Goal: Transaction & Acquisition: Book appointment/travel/reservation

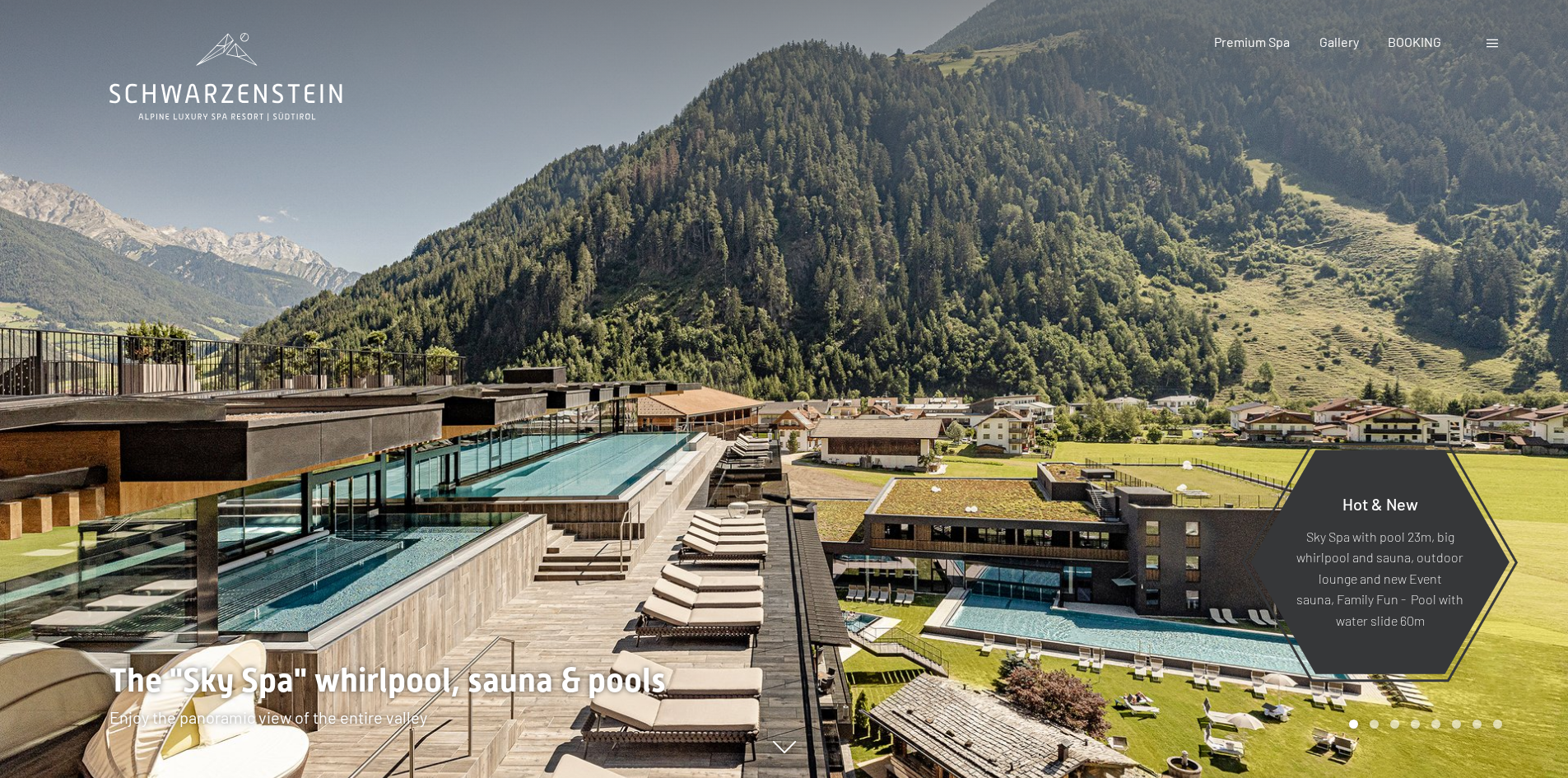
click at [1119, 525] on div at bounding box center [1177, 389] width 785 height 778
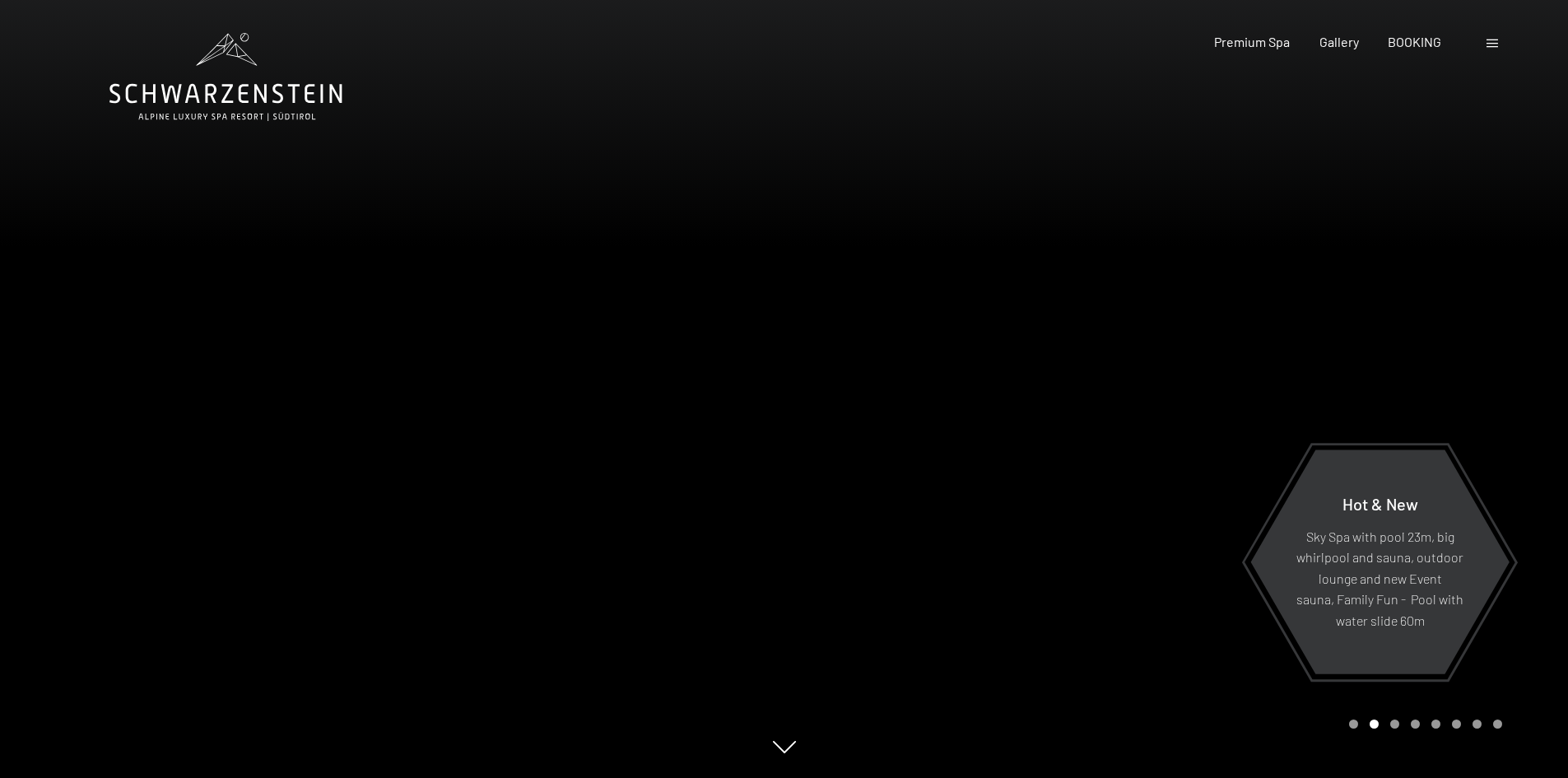
click at [1119, 525] on div at bounding box center [1177, 389] width 785 height 778
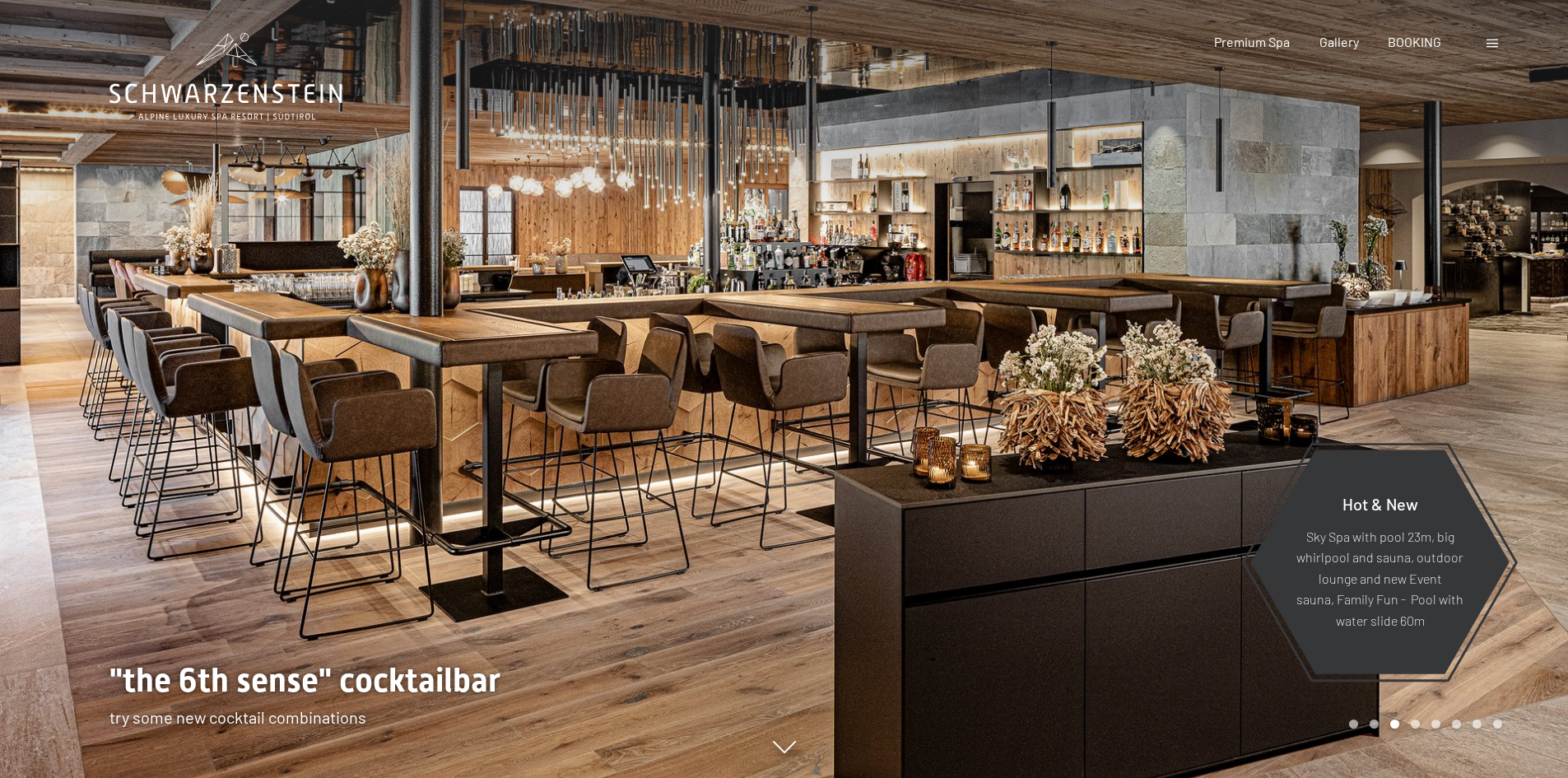
click at [1119, 525] on div at bounding box center [1177, 389] width 785 height 778
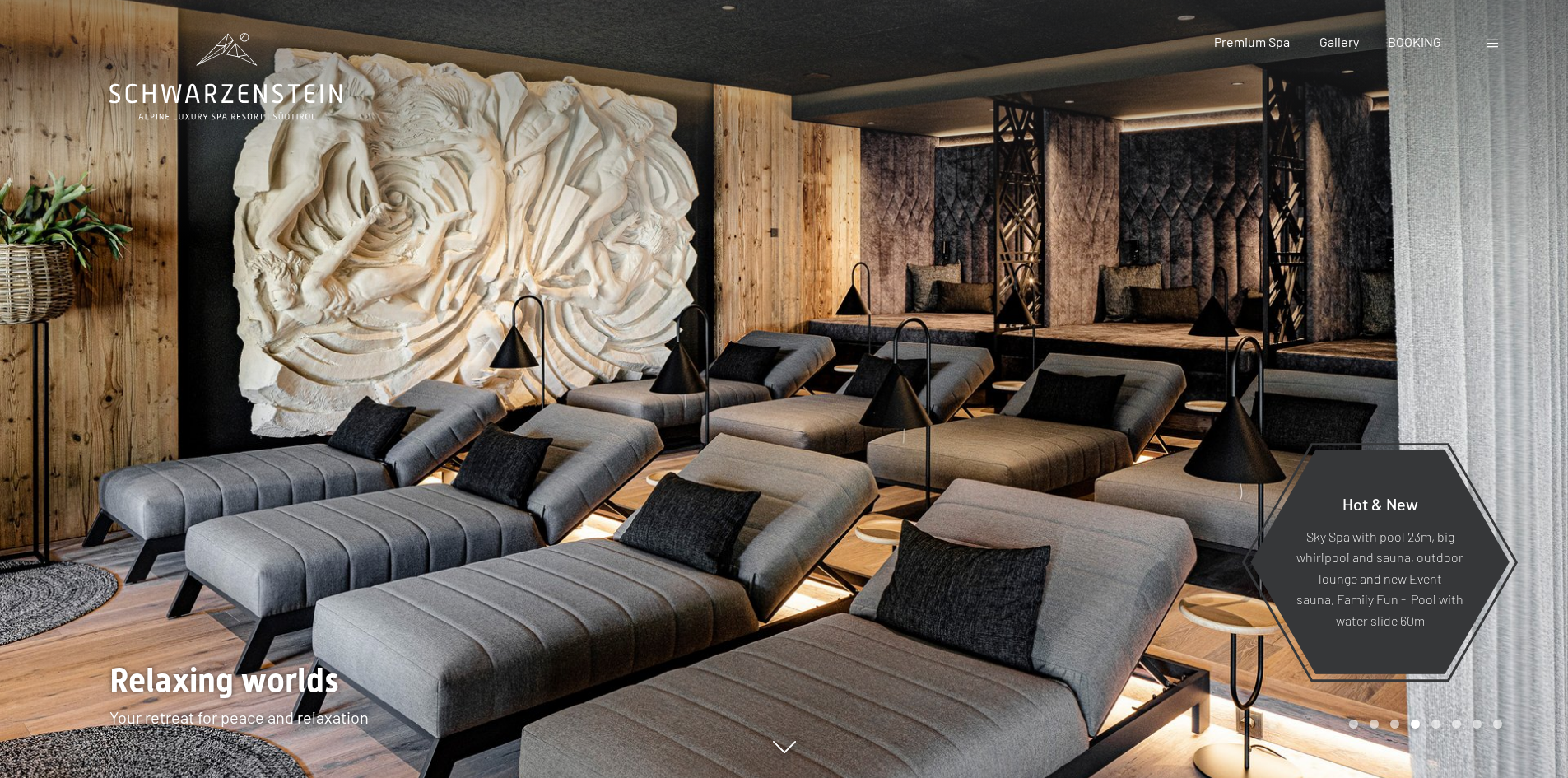
click at [1119, 525] on div at bounding box center [1177, 389] width 785 height 778
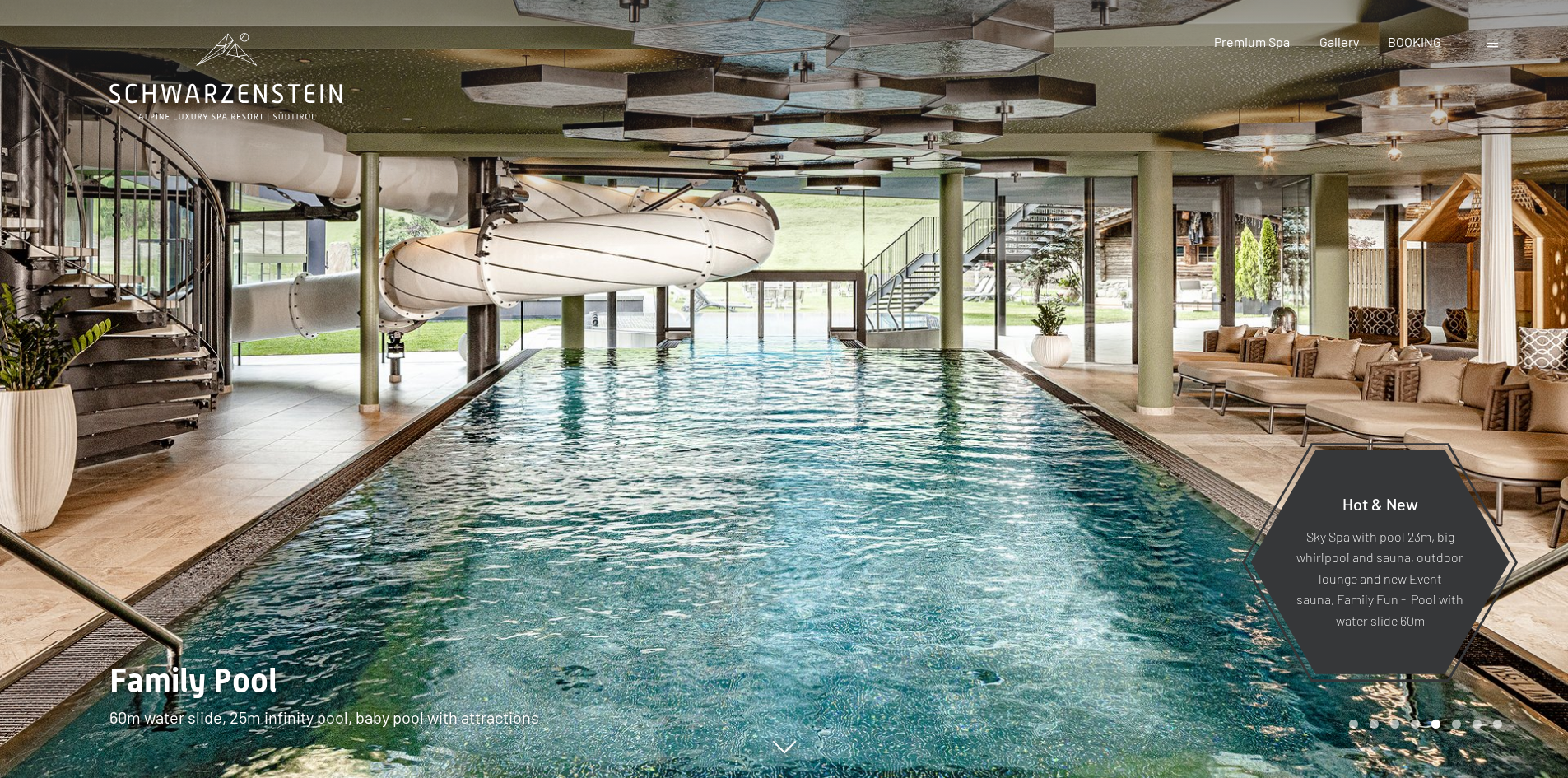
click at [1119, 525] on div at bounding box center [1177, 389] width 785 height 778
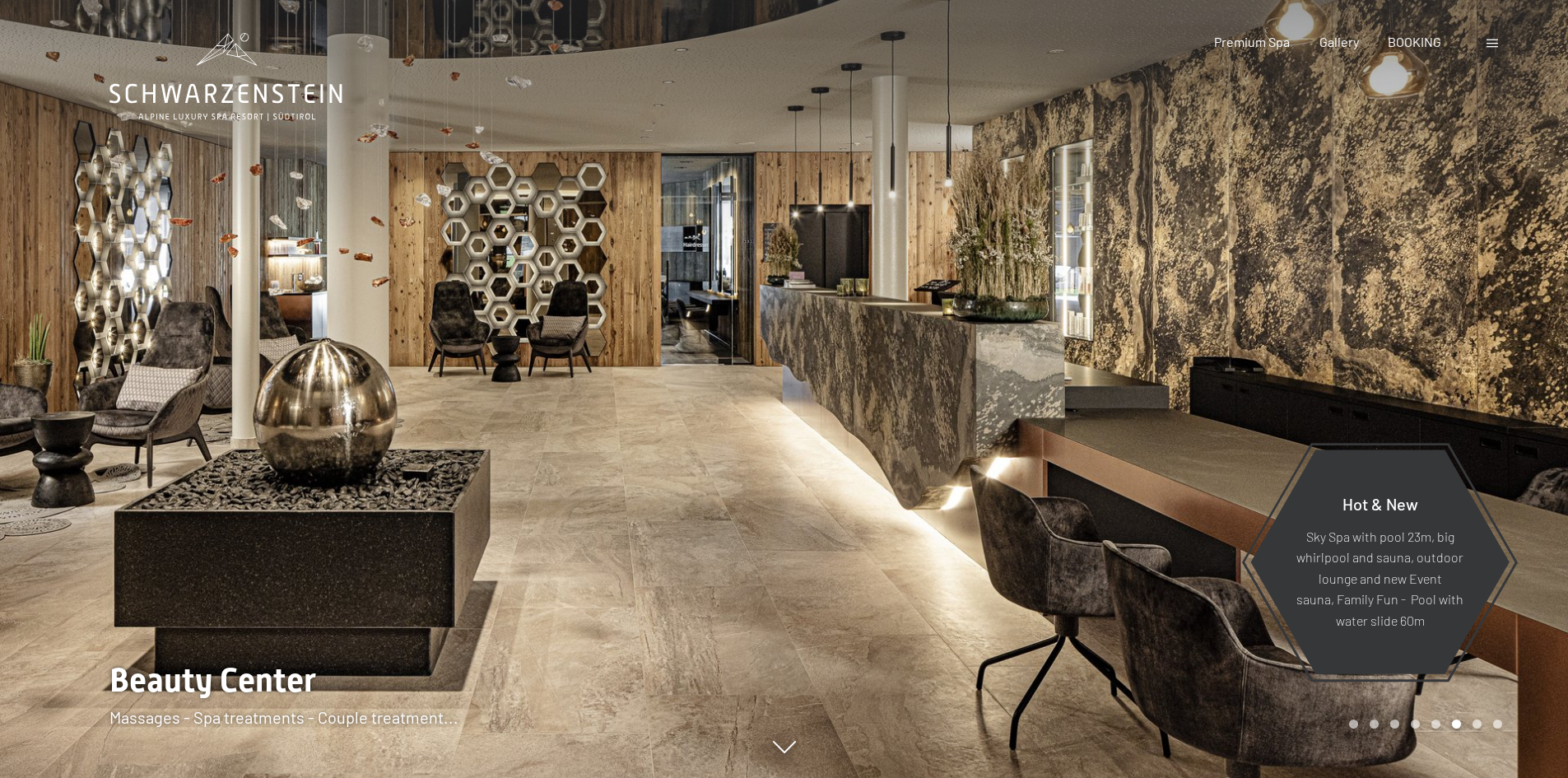
click at [1119, 525] on div at bounding box center [1177, 389] width 785 height 778
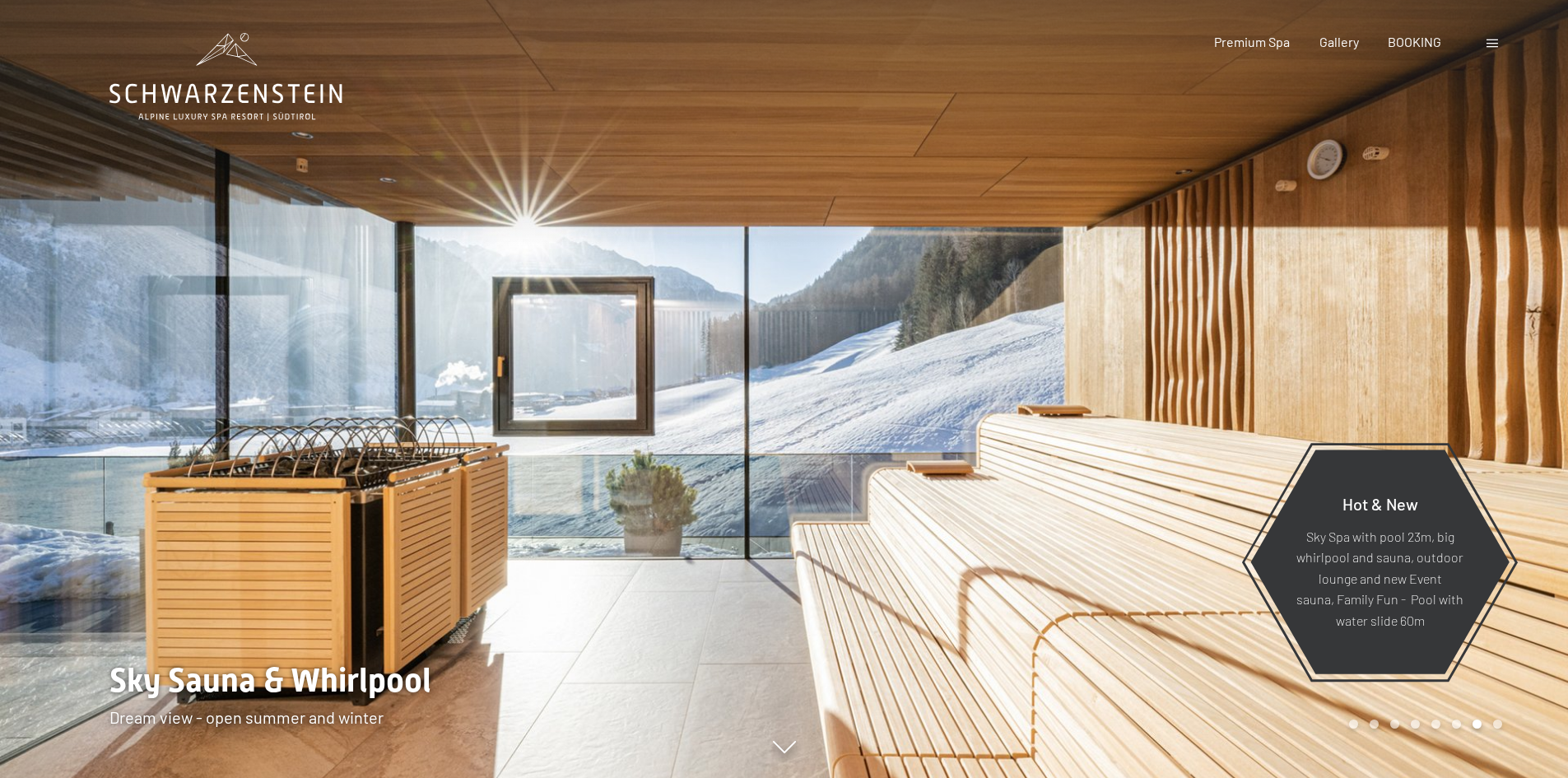
click at [1119, 525] on div at bounding box center [1177, 389] width 785 height 778
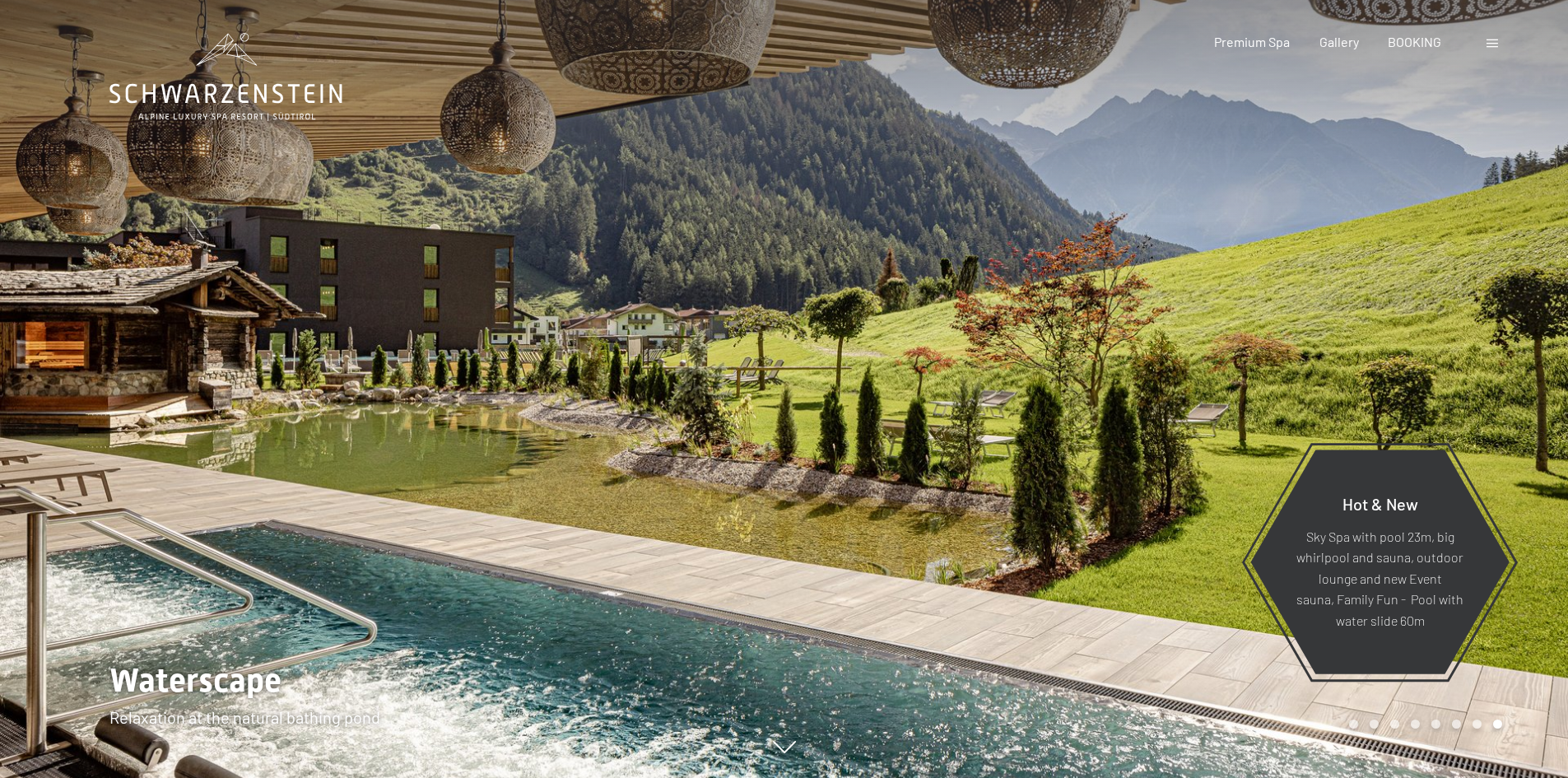
click at [1119, 525] on div at bounding box center [1177, 389] width 785 height 778
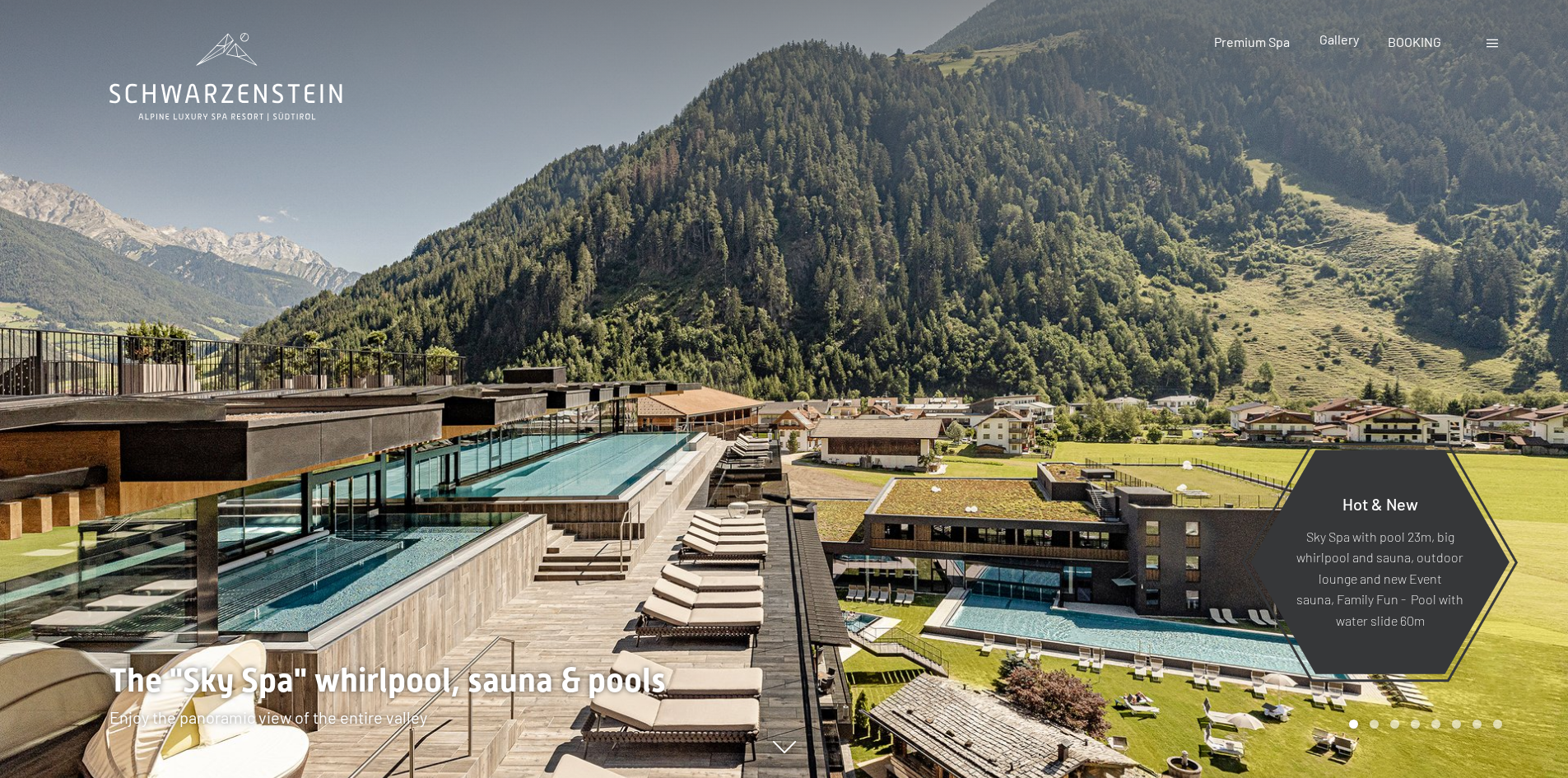
click at [1345, 42] on span "Gallery" at bounding box center [1339, 39] width 39 height 15
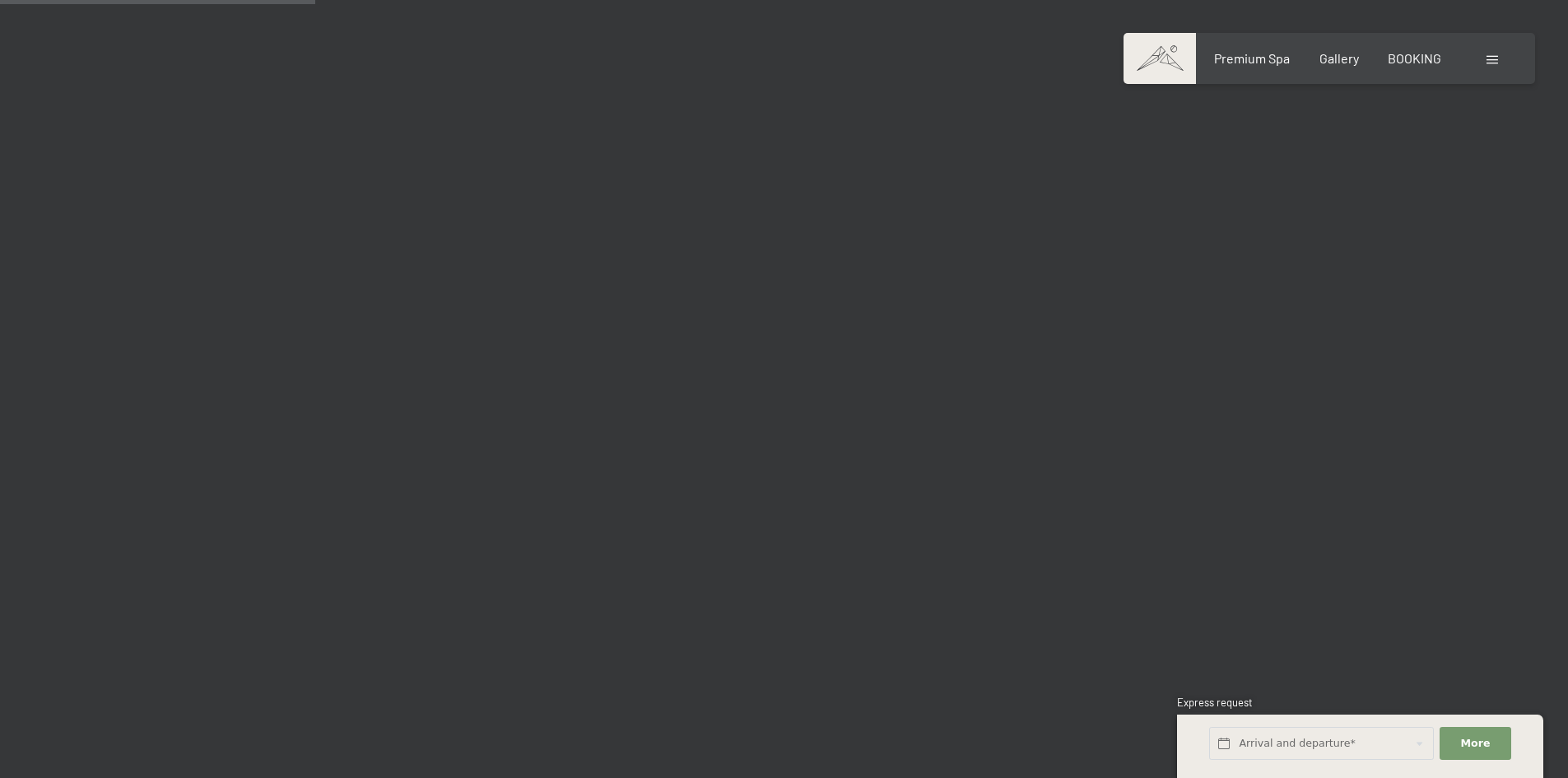
scroll to position [4445, 0]
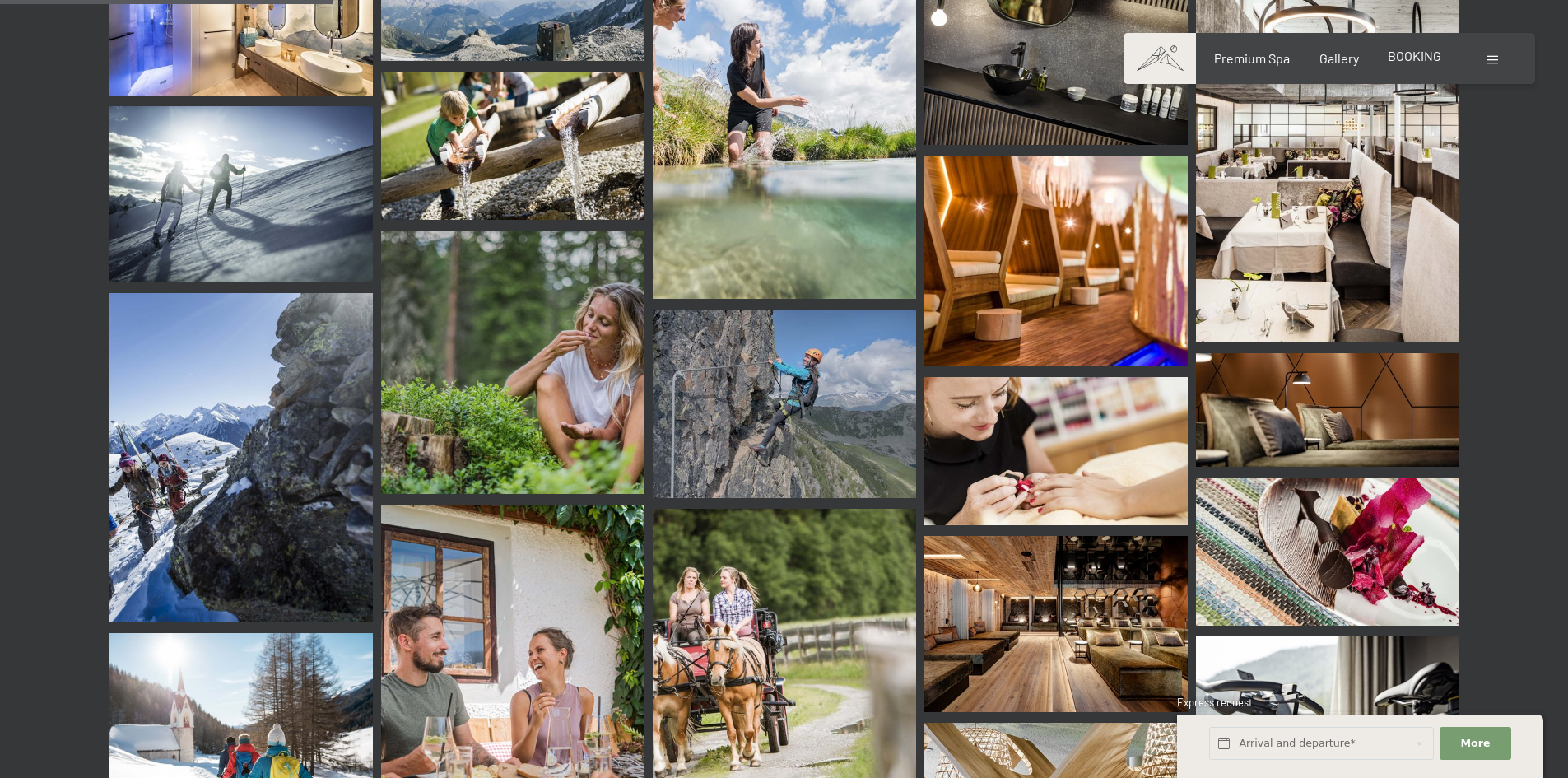
click at [1425, 55] on div "Booking Enquiries Premium Spa Gallery BOOKING DE IT EN Vouchers Gallery Enquiri…" at bounding box center [1329, 58] width 346 height 18
click at [1418, 66] on div "Premium Spa Gallery BOOKING" at bounding box center [1313, 58] width 314 height 18
click at [1417, 61] on span "BOOKING" at bounding box center [1415, 55] width 54 height 15
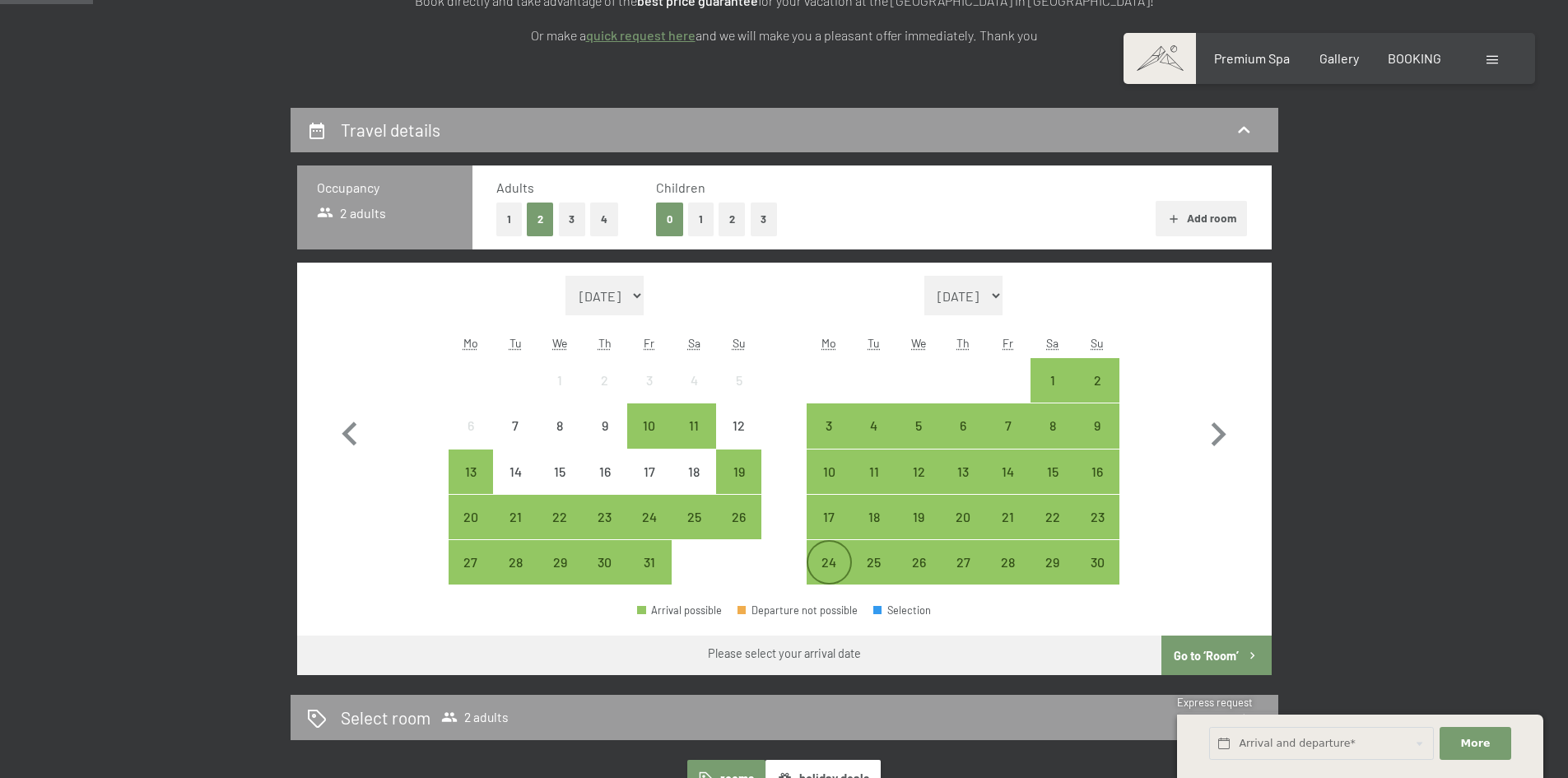
scroll to position [329, 0]
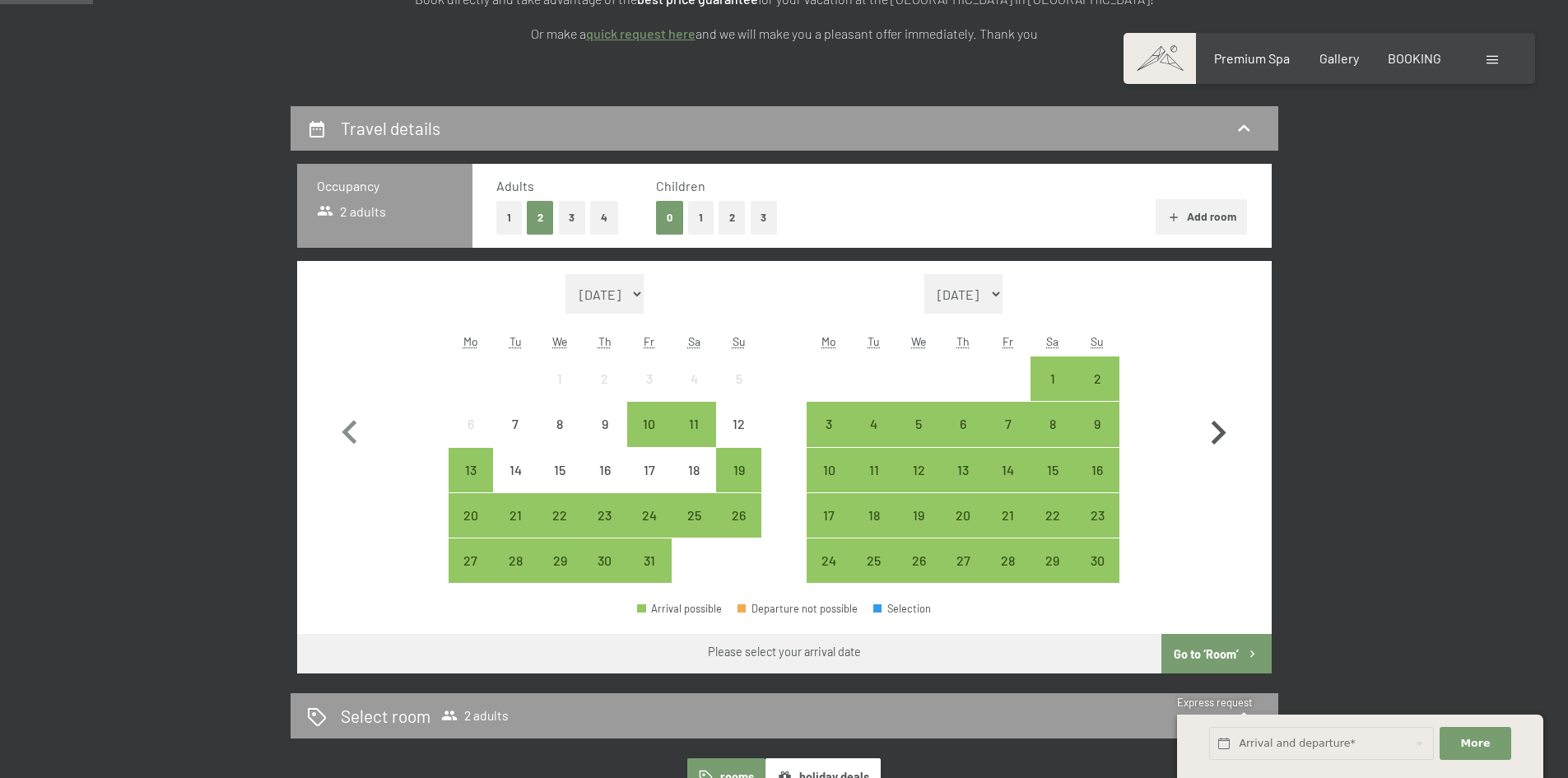
click at [1206, 432] on icon "button" at bounding box center [1219, 433] width 48 height 48
select select "2025-11-01"
select select "2025-12-01"
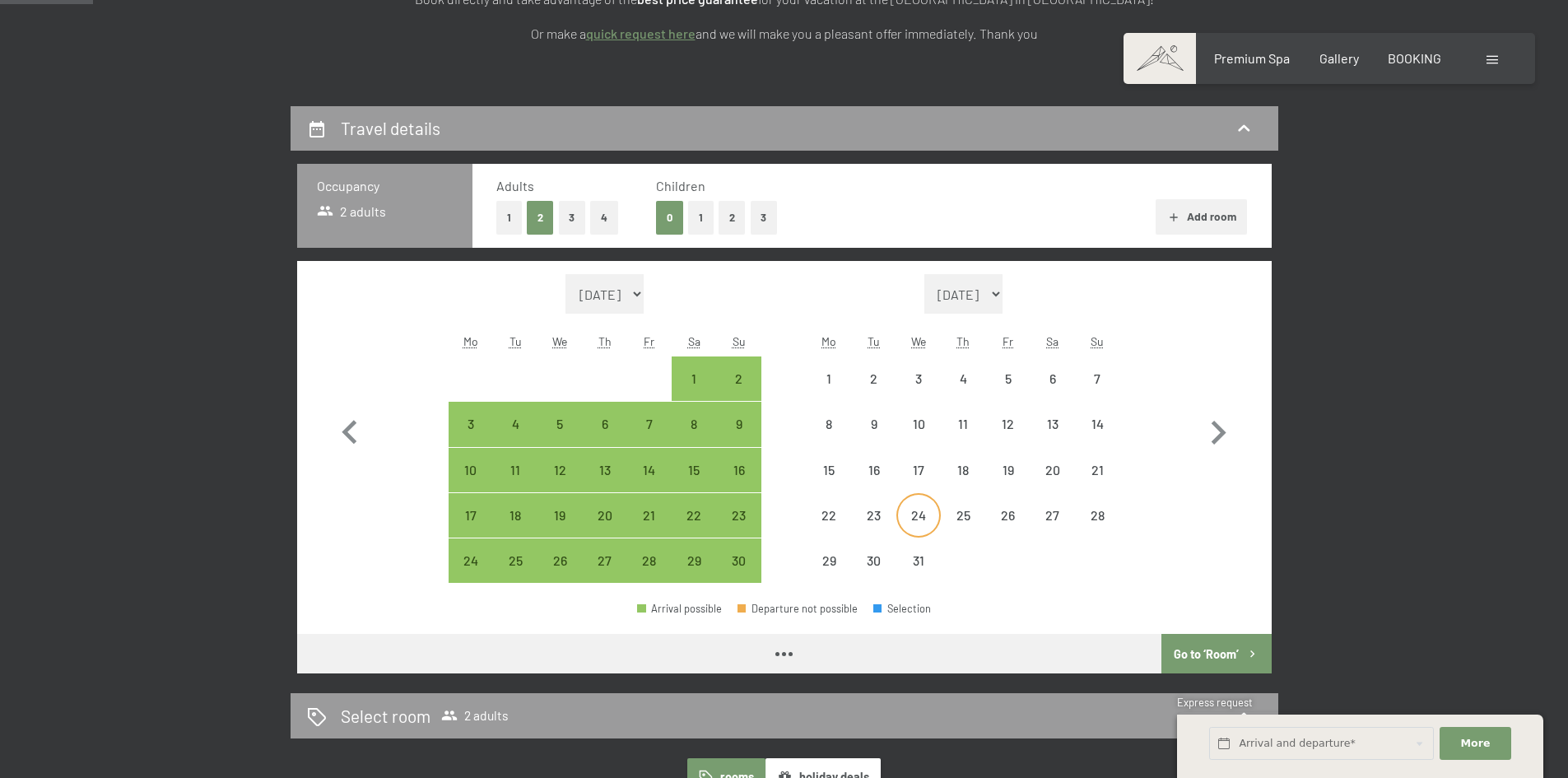
select select "2025-11-01"
select select "2025-12-01"
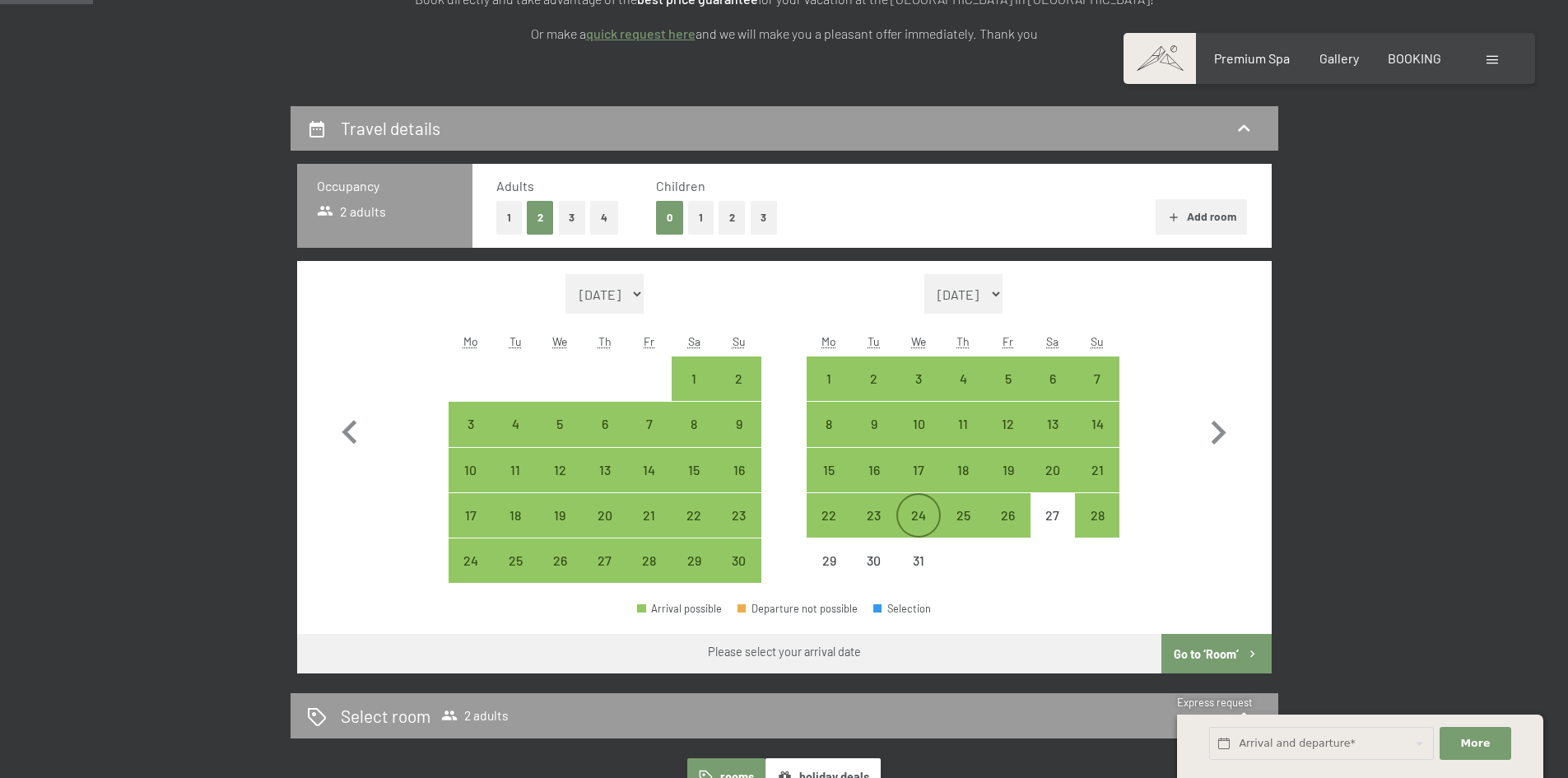
click at [906, 514] on div "24" at bounding box center [919, 529] width 41 height 41
select select "2025-11-01"
select select "2025-12-01"
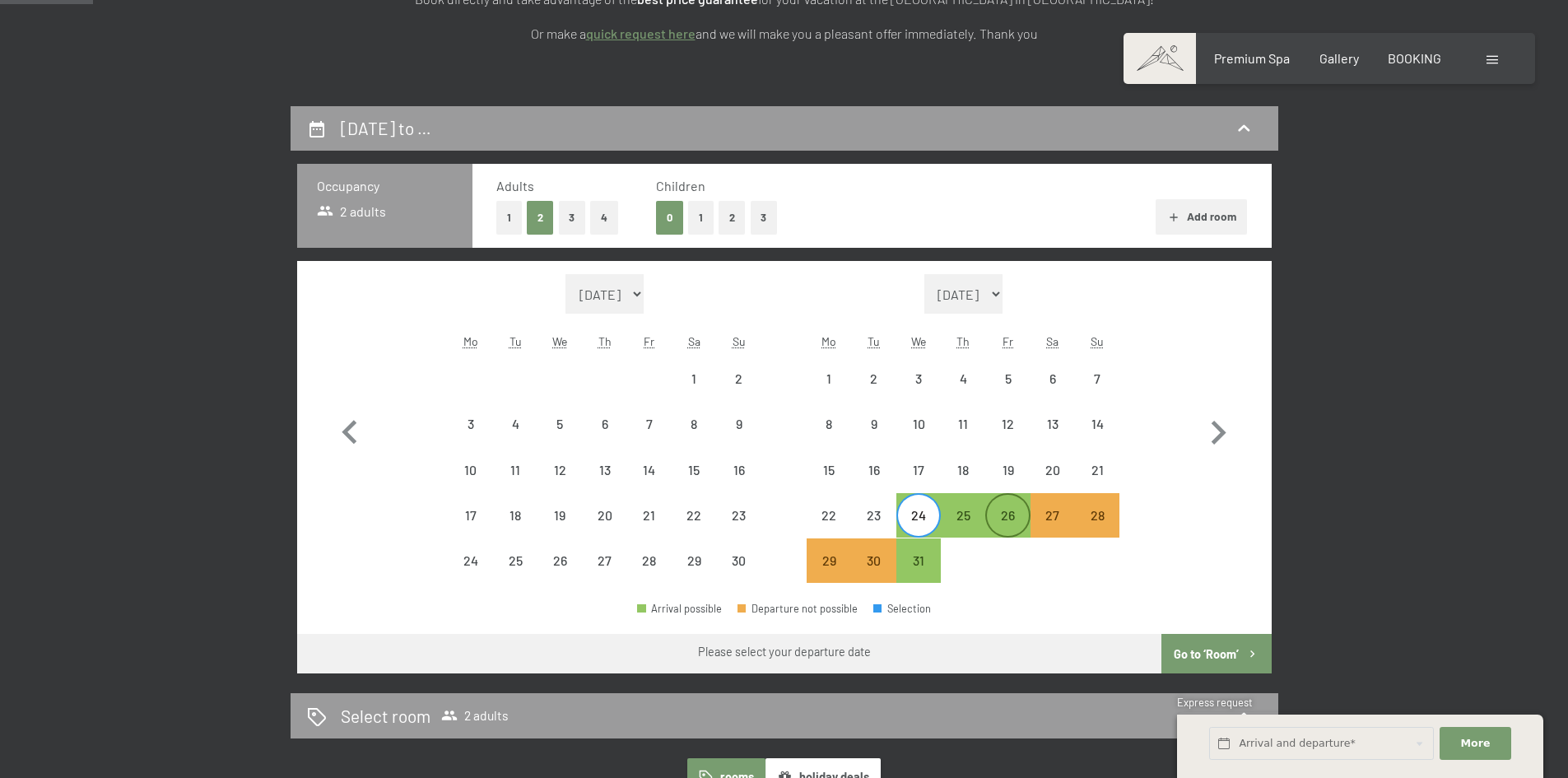
click at [1025, 531] on div "26" at bounding box center [1007, 529] width 41 height 41
select select "2025-11-01"
select select "2025-12-01"
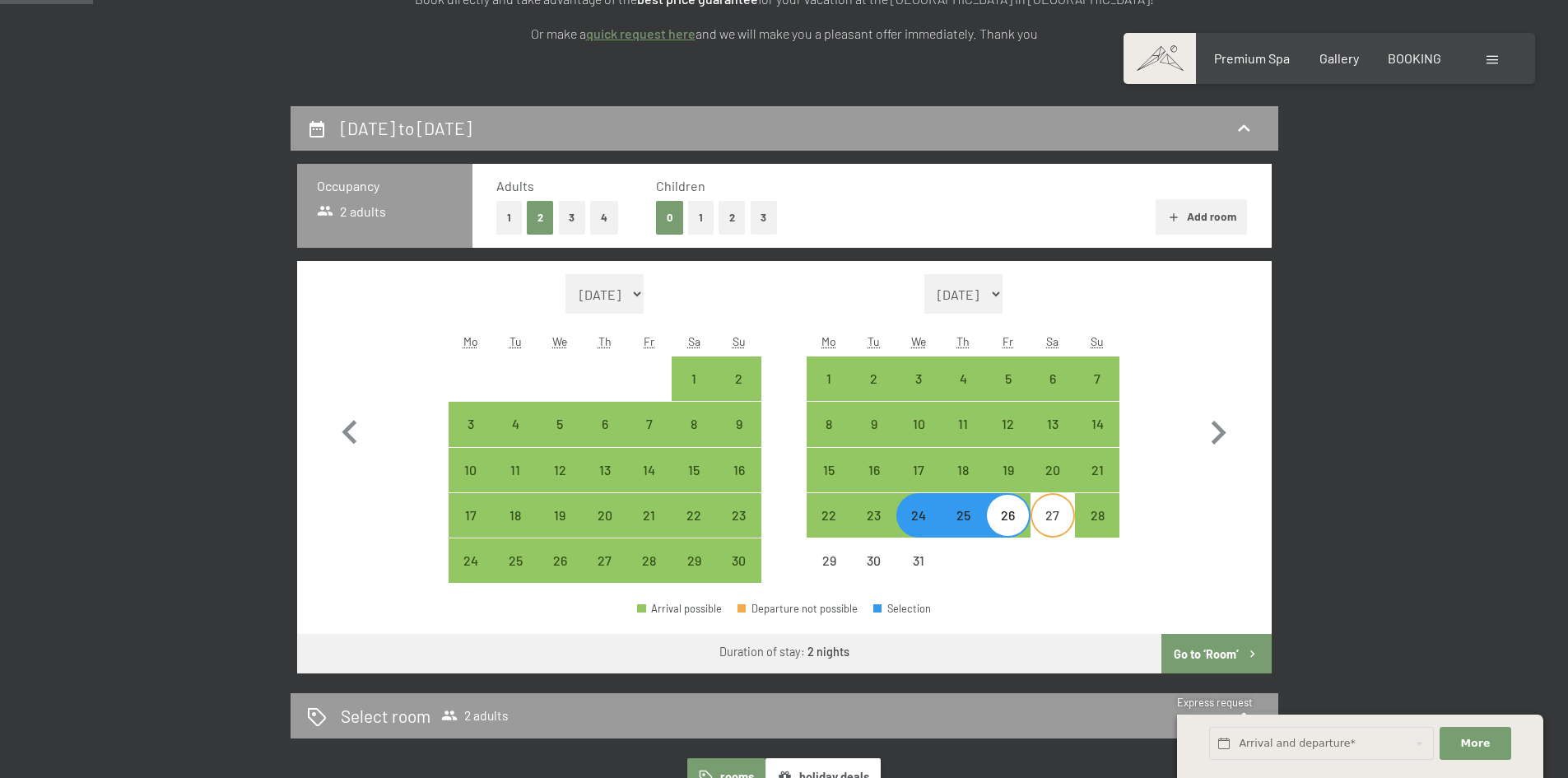
click at [1062, 522] on div "27" at bounding box center [1052, 529] width 41 height 41
select select "2025-11-01"
select select "2025-12-01"
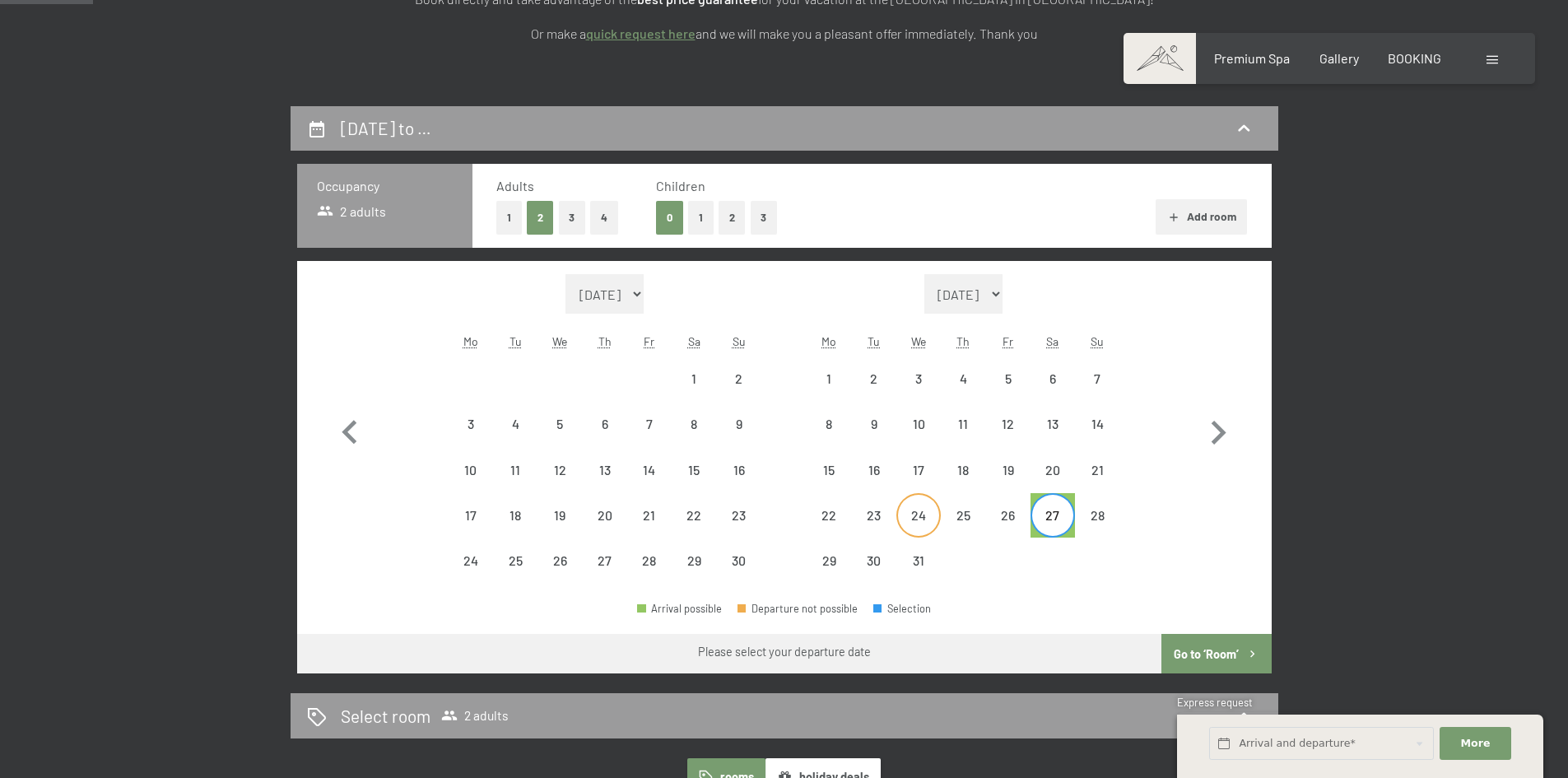
click at [905, 505] on div "24" at bounding box center [919, 516] width 41 height 41
select select "2025-11-01"
select select "2025-12-01"
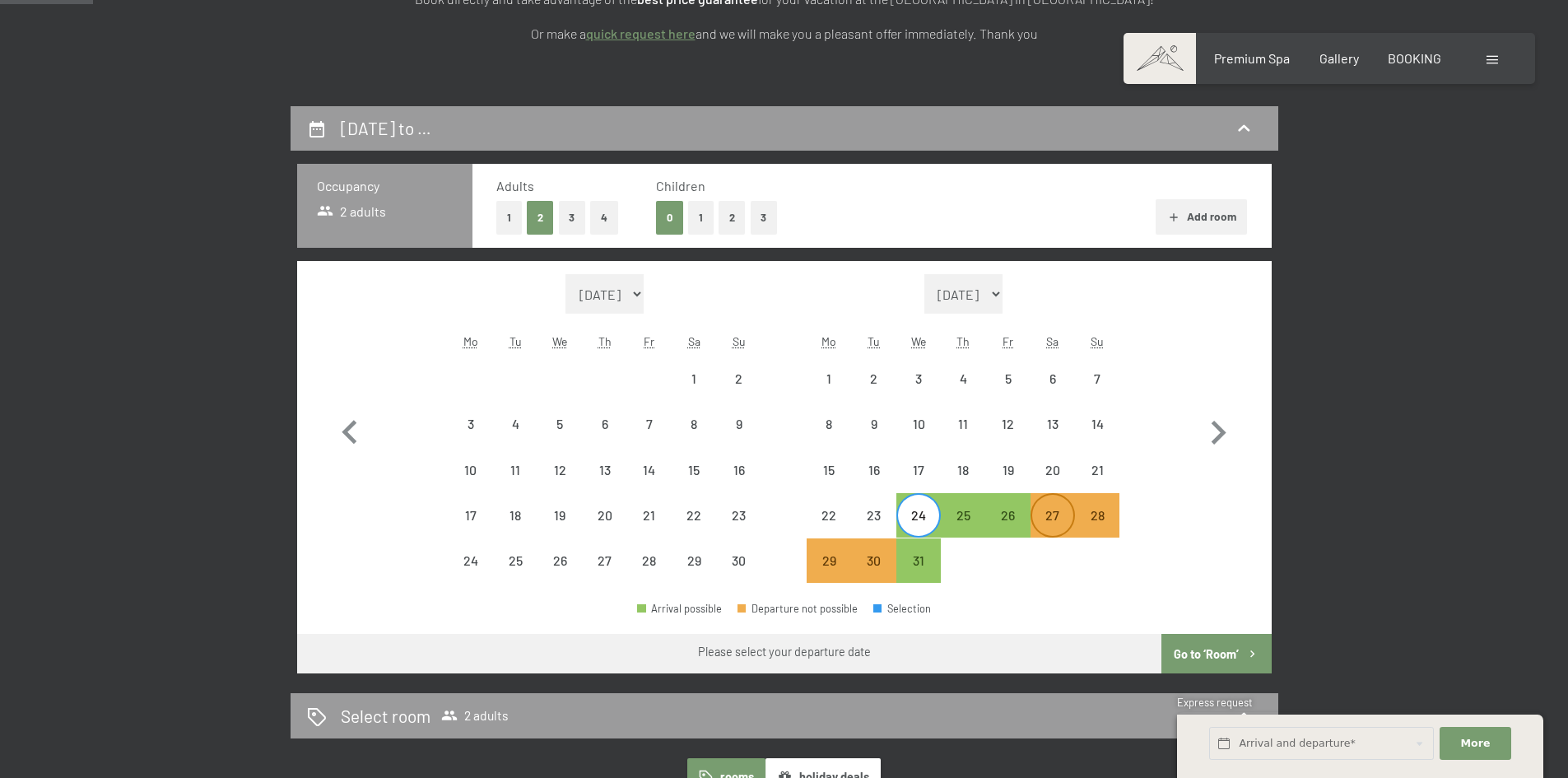
click at [1046, 510] on div "27" at bounding box center [1052, 529] width 41 height 41
select select "2025-11-01"
select select "2025-12-01"
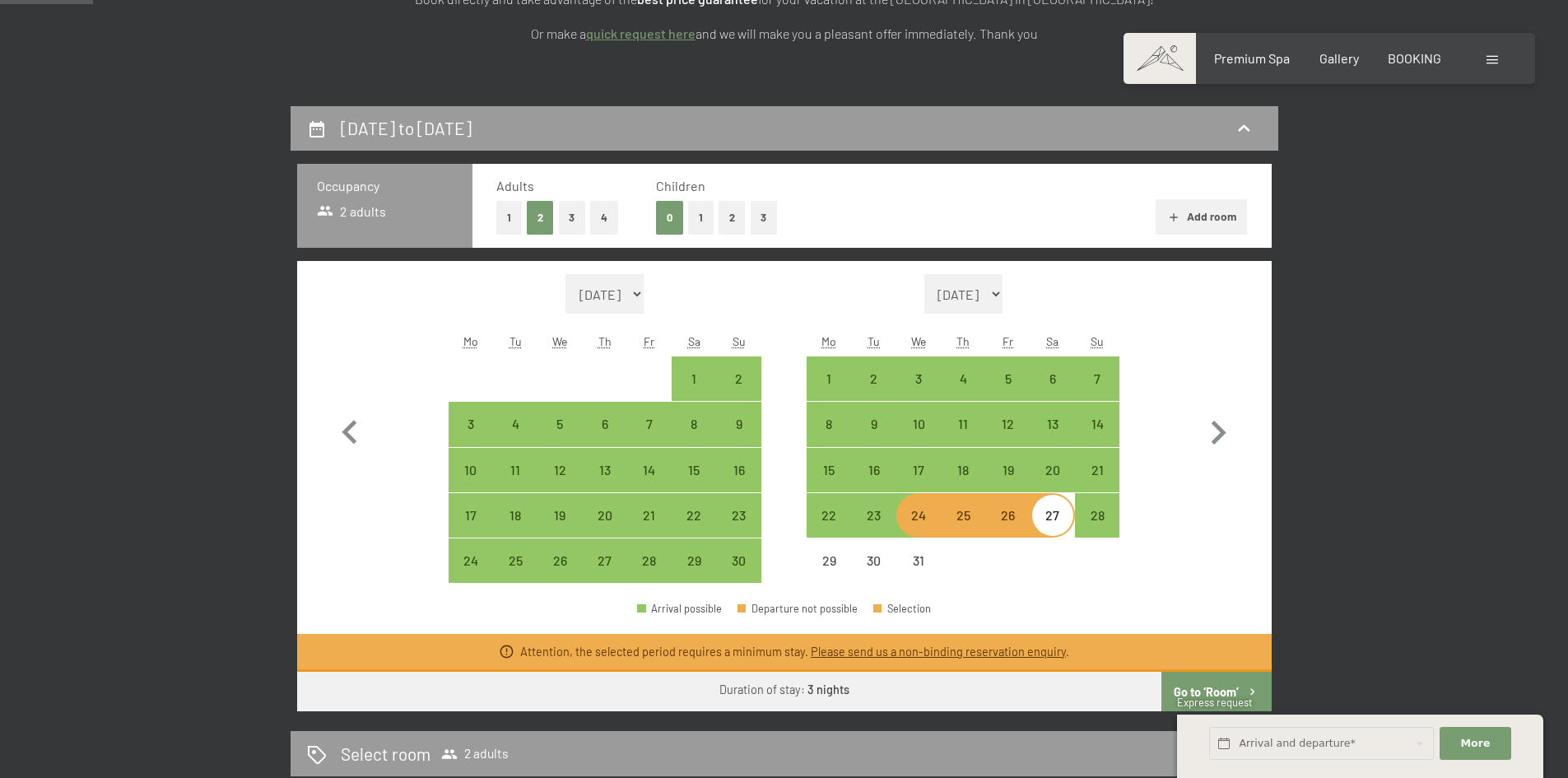
click at [1103, 617] on div "Arrival possible Departure not possible Selection" at bounding box center [785, 614] width 975 height 37
click at [856, 520] on div "23" at bounding box center [874, 529] width 41 height 41
select select "2025-11-01"
select select "2025-12-01"
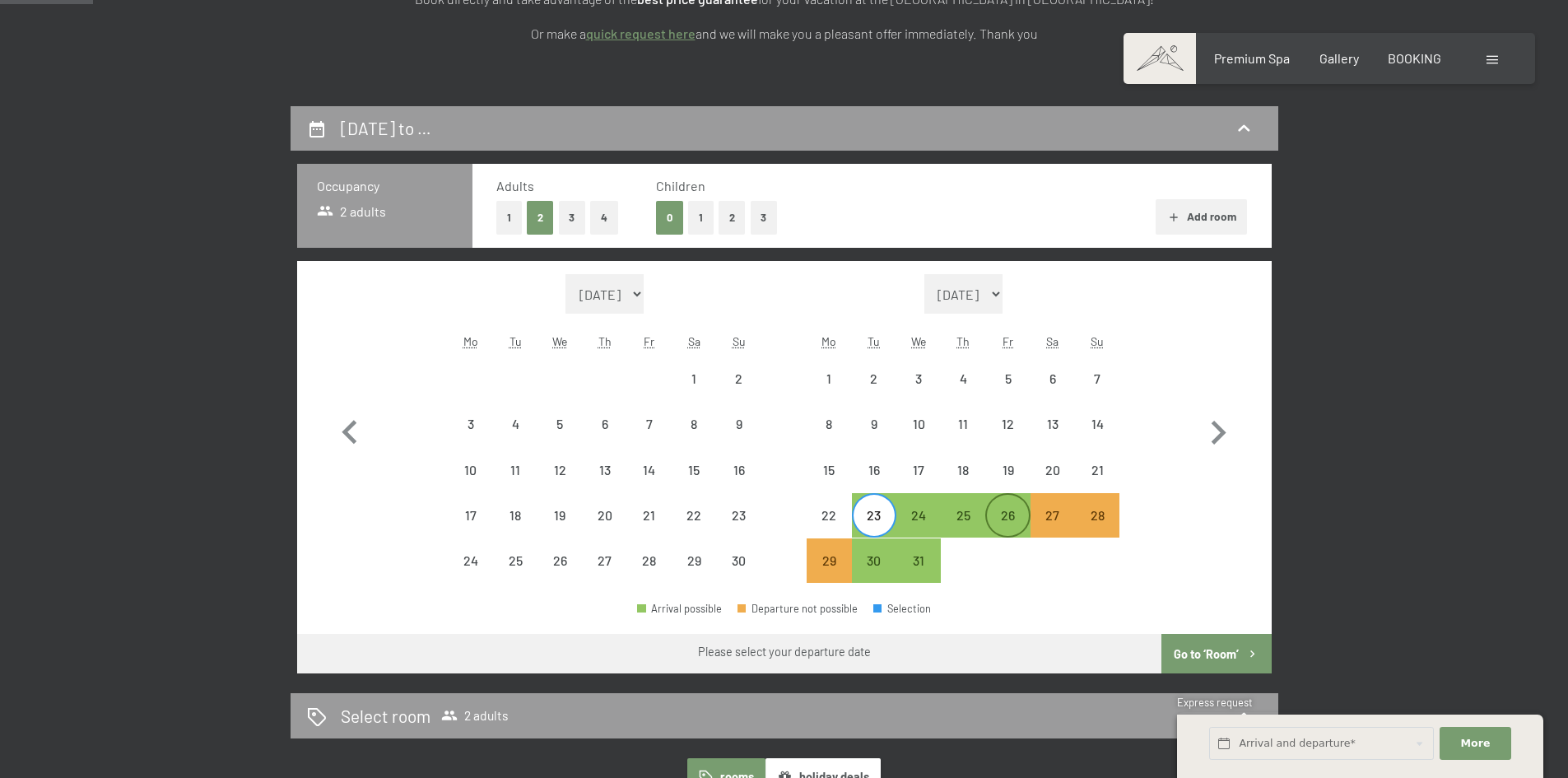
click at [1024, 524] on div "26" at bounding box center [1007, 529] width 41 height 41
select select "2025-11-01"
select select "2025-12-01"
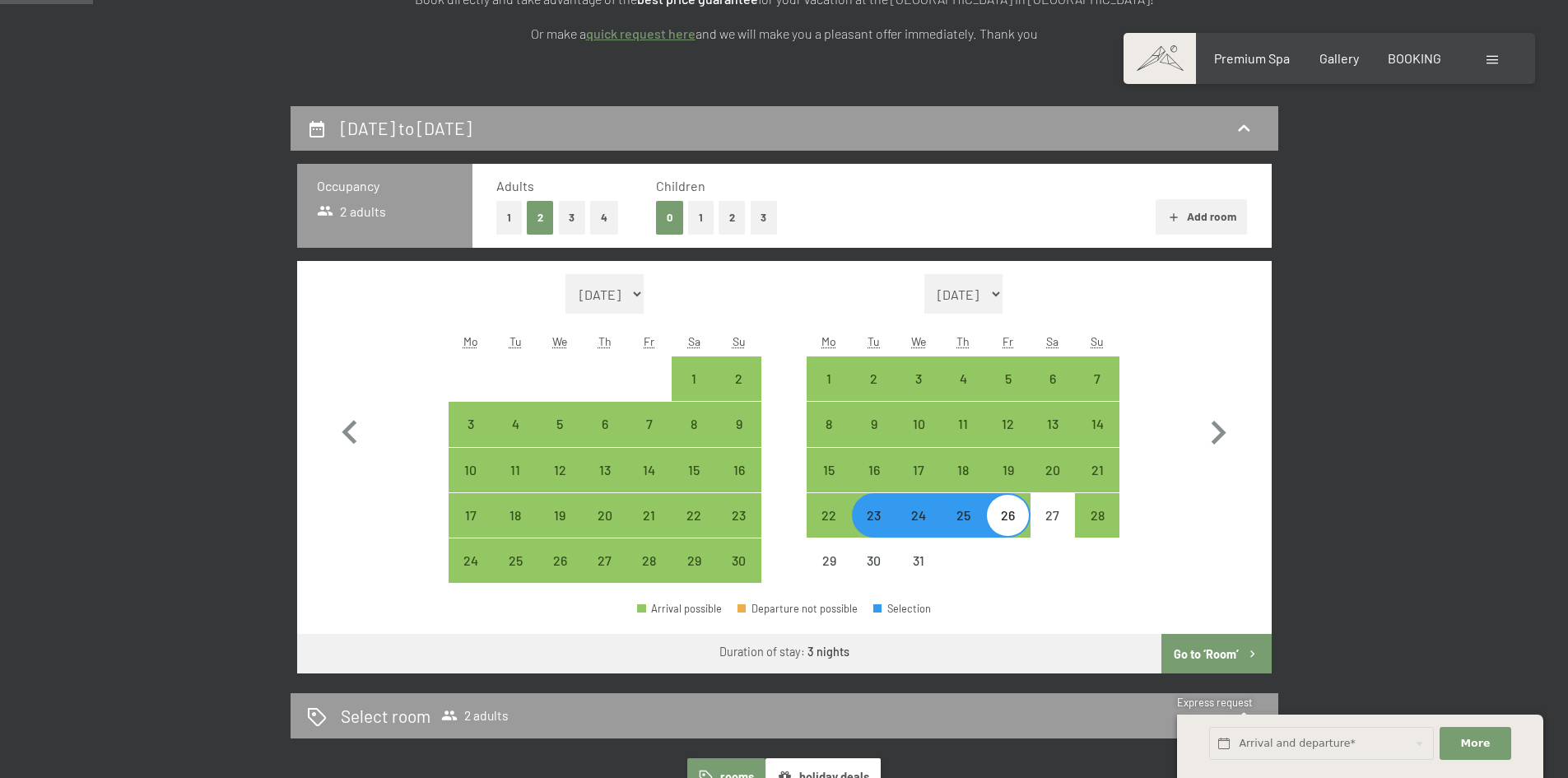
click at [1196, 666] on button "Go to ‘Room’" at bounding box center [1216, 654] width 109 height 39
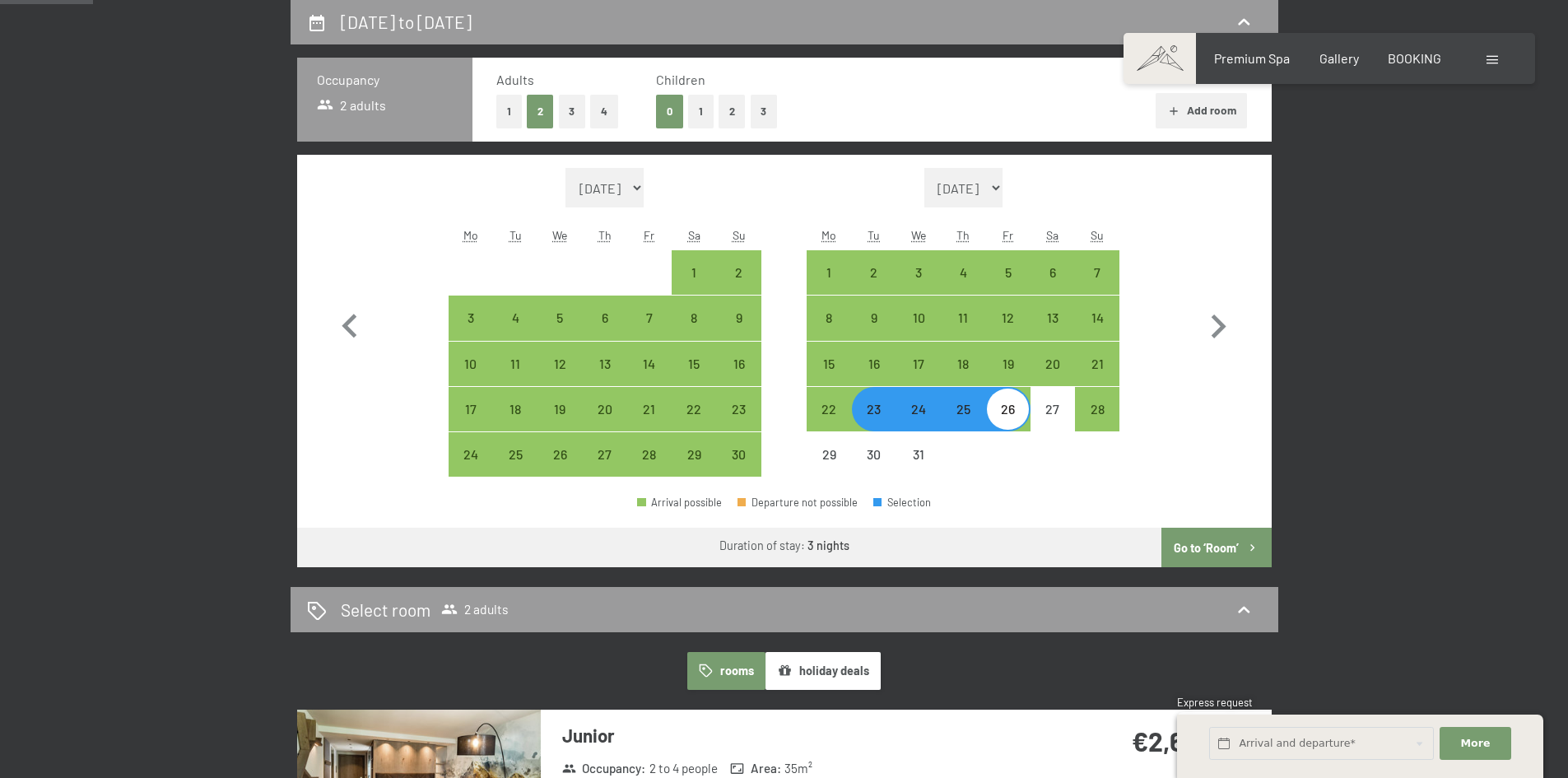
select select "2025-11-01"
select select "2025-12-01"
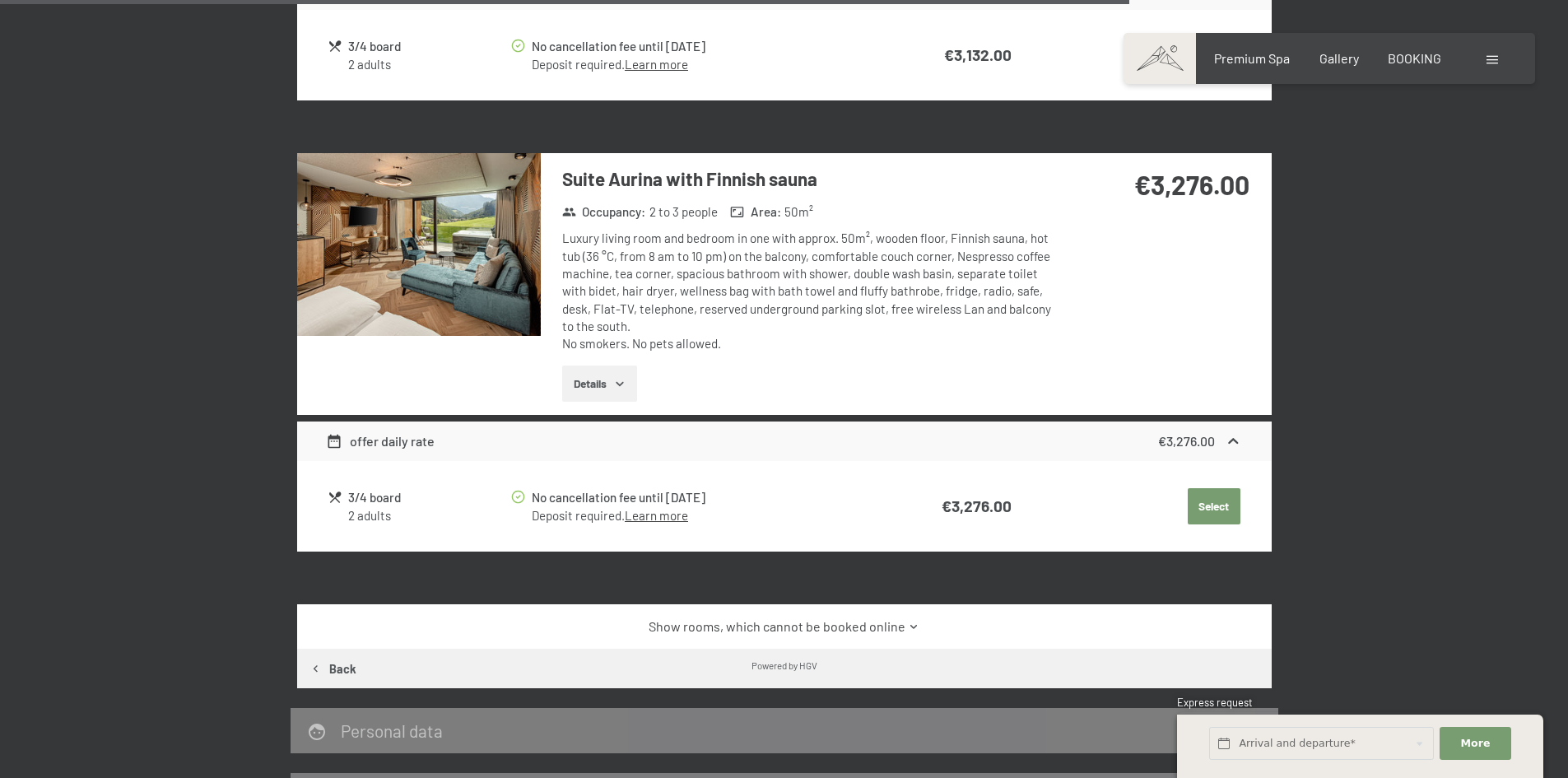
scroll to position [3152, 0]
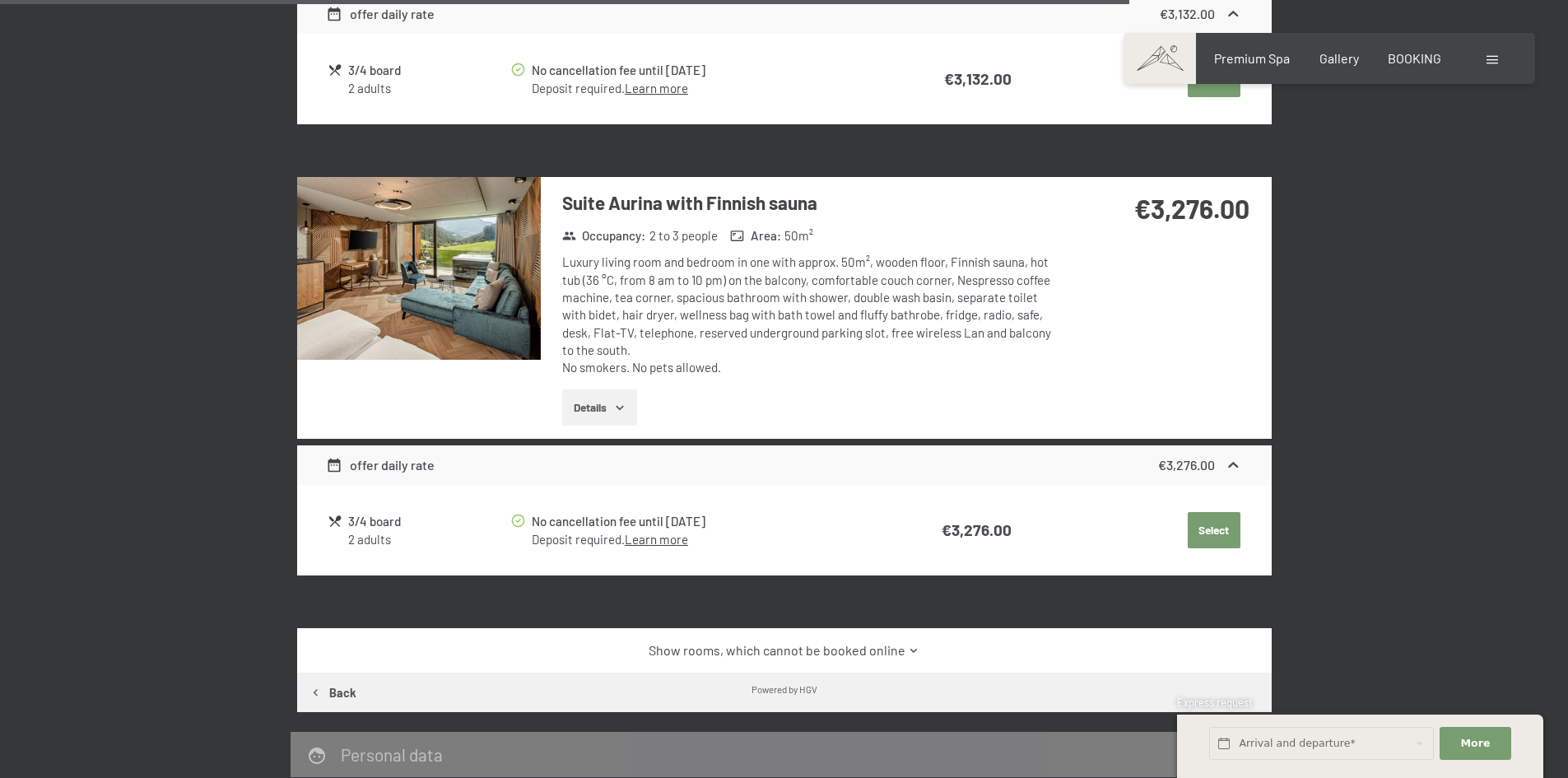
click at [503, 296] on img at bounding box center [419, 268] width 244 height 182
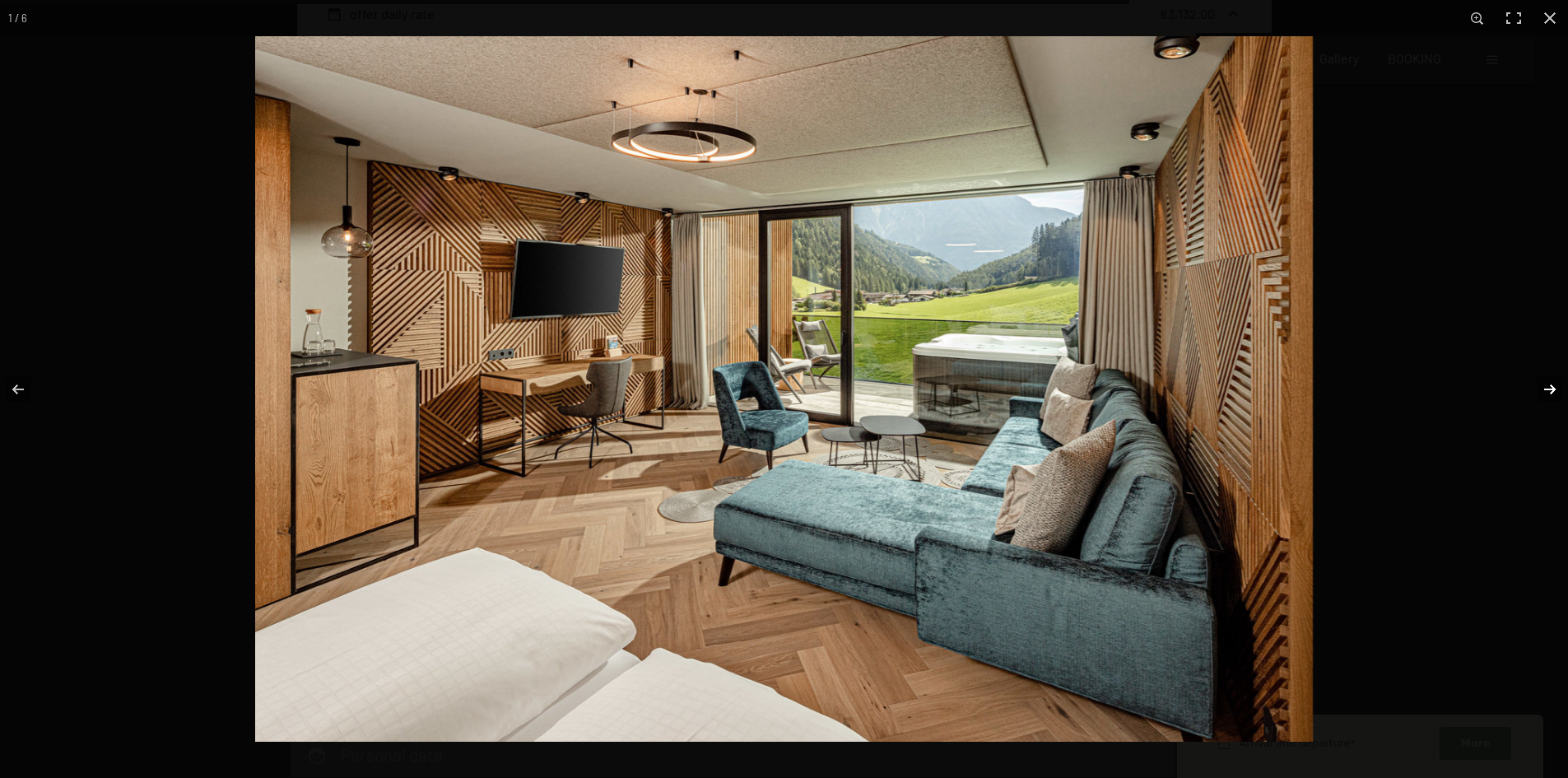
click at [1548, 396] on button "button" at bounding box center [1540, 389] width 58 height 83
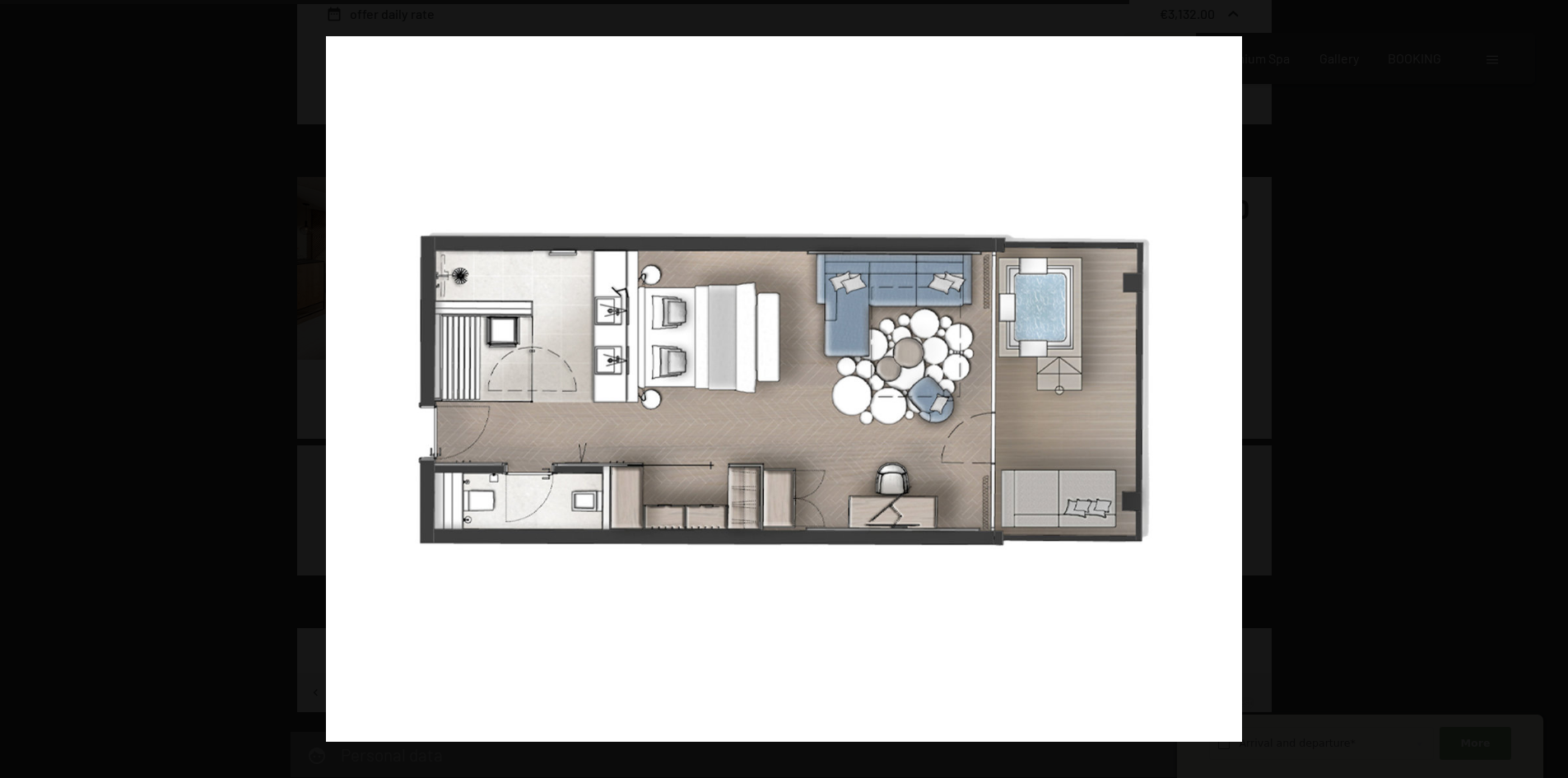
click at [1548, 396] on button "button" at bounding box center [1540, 389] width 58 height 83
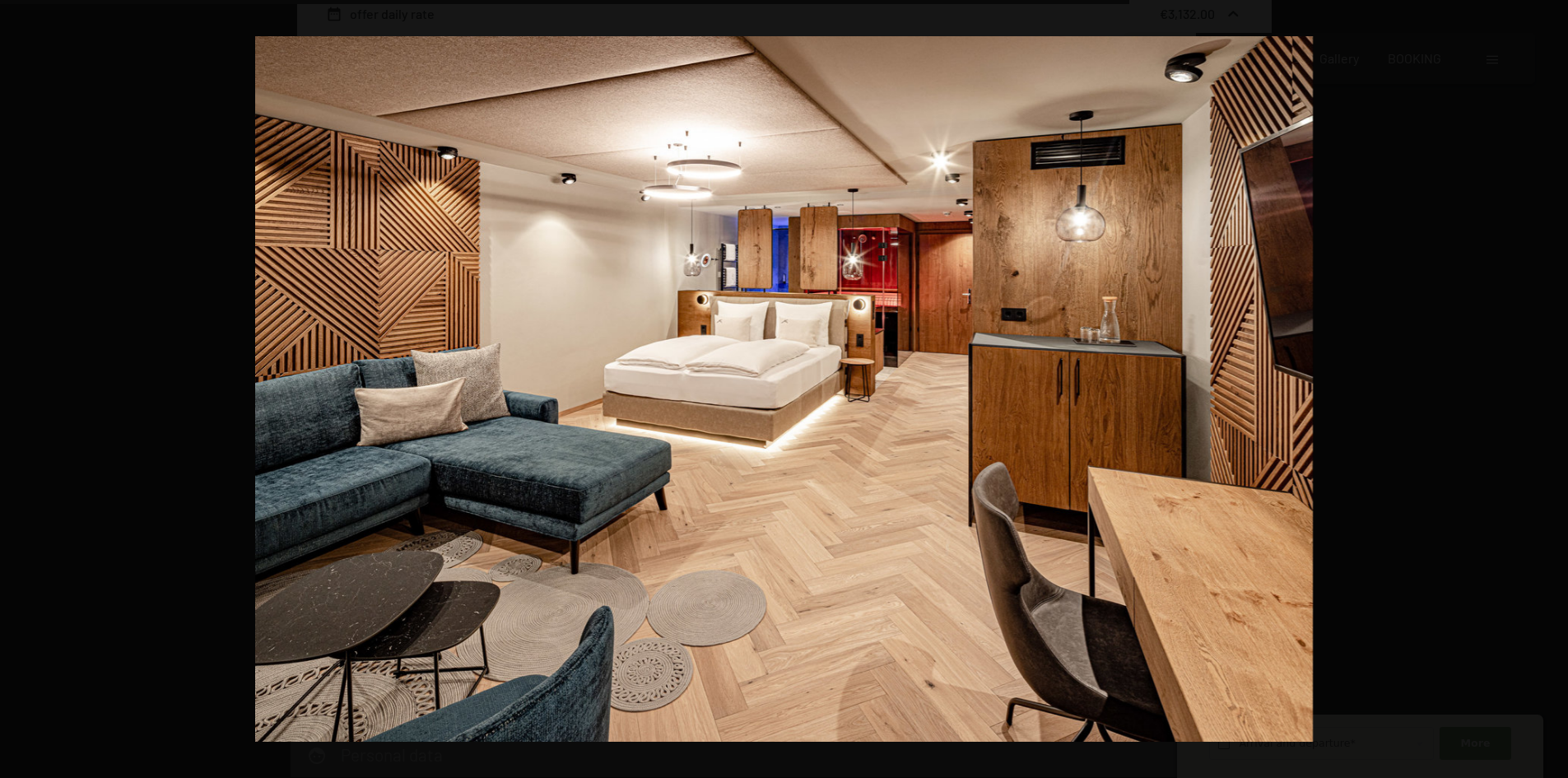
click at [1548, 396] on button "button" at bounding box center [1540, 389] width 58 height 83
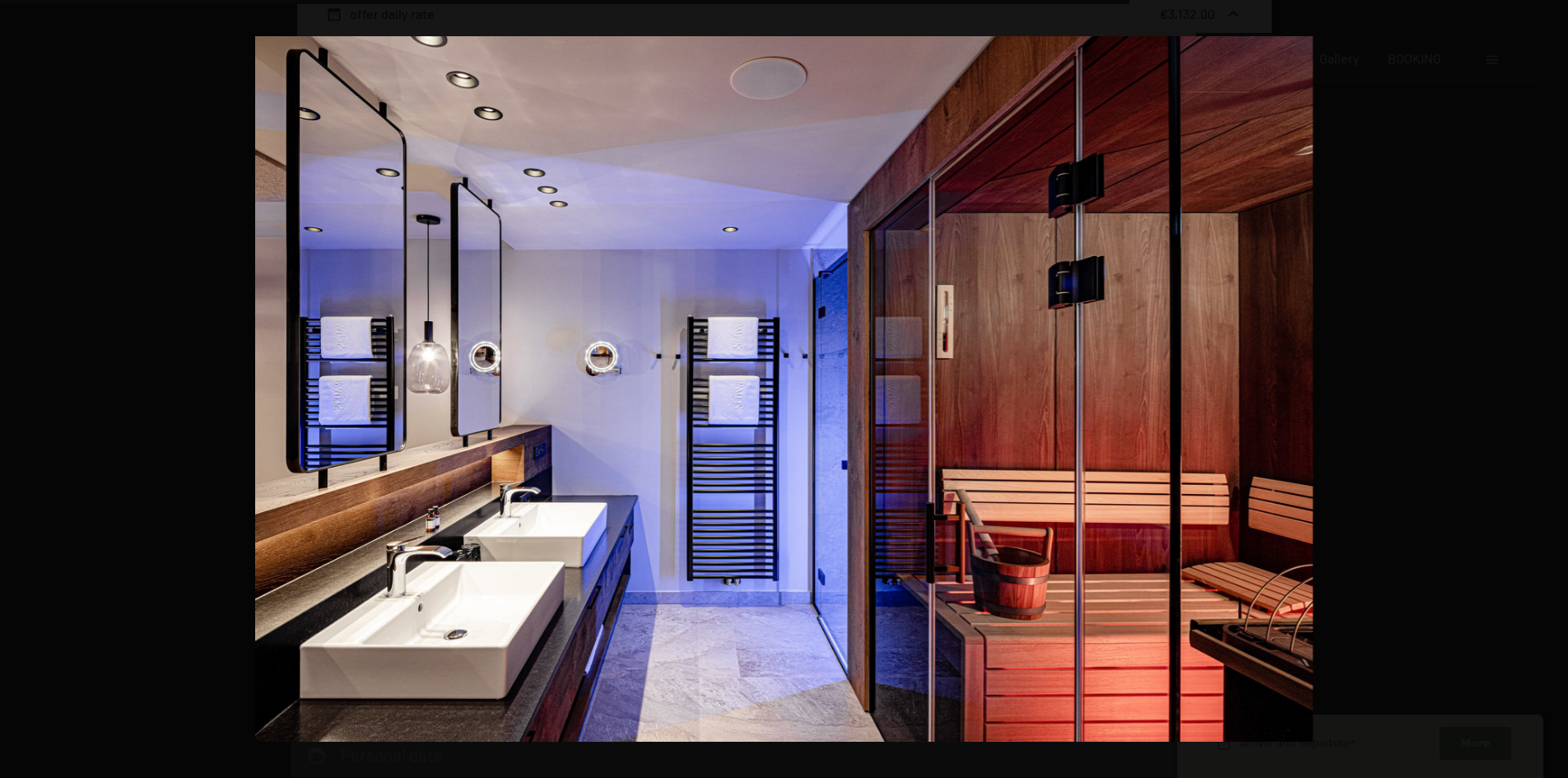
click at [1548, 396] on button "button" at bounding box center [1540, 389] width 58 height 83
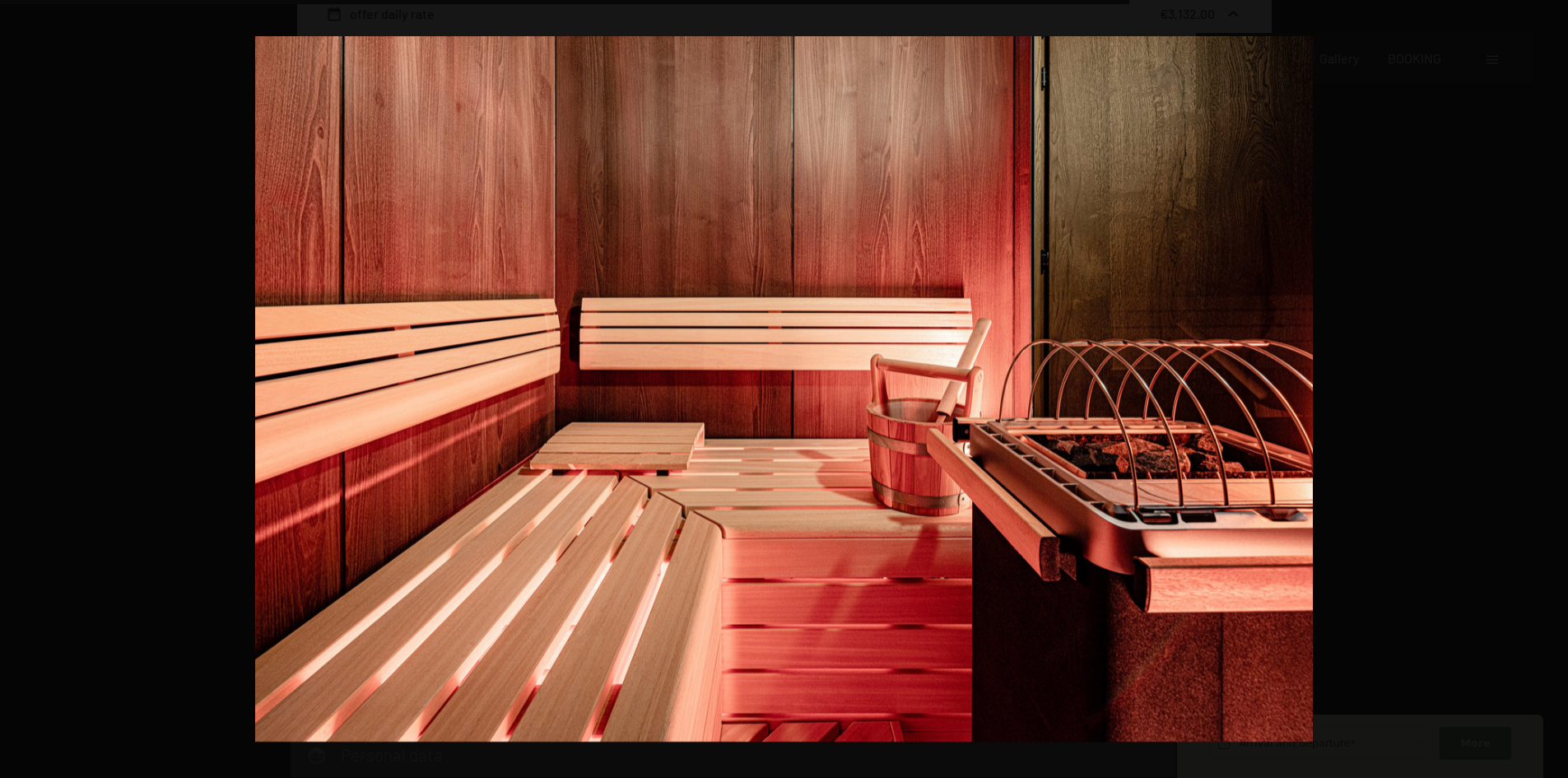
click at [1548, 396] on button "button" at bounding box center [1540, 389] width 58 height 83
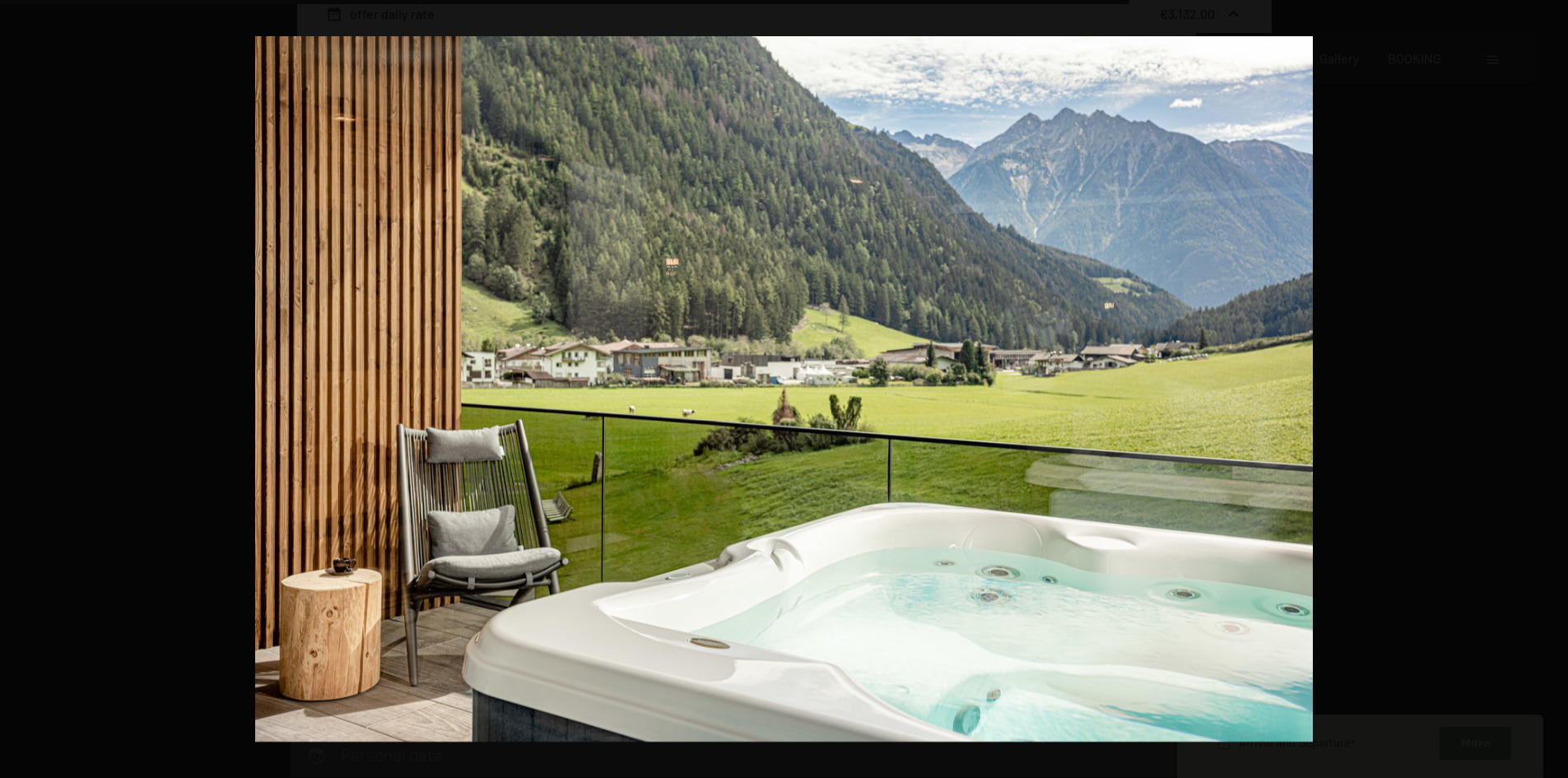
click at [1548, 396] on button "button" at bounding box center [1540, 389] width 58 height 83
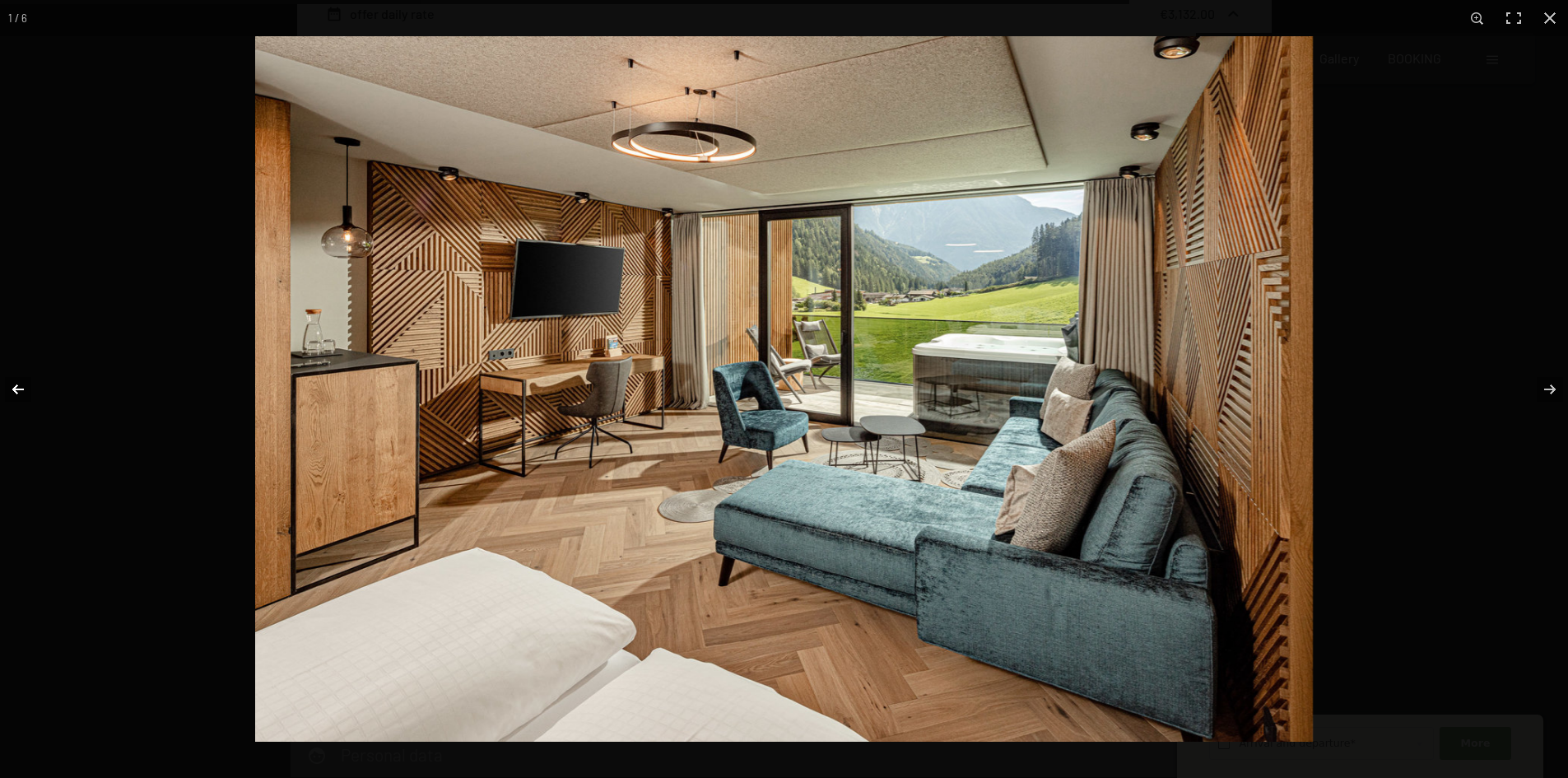
click at [14, 378] on button "button" at bounding box center [29, 389] width 58 height 83
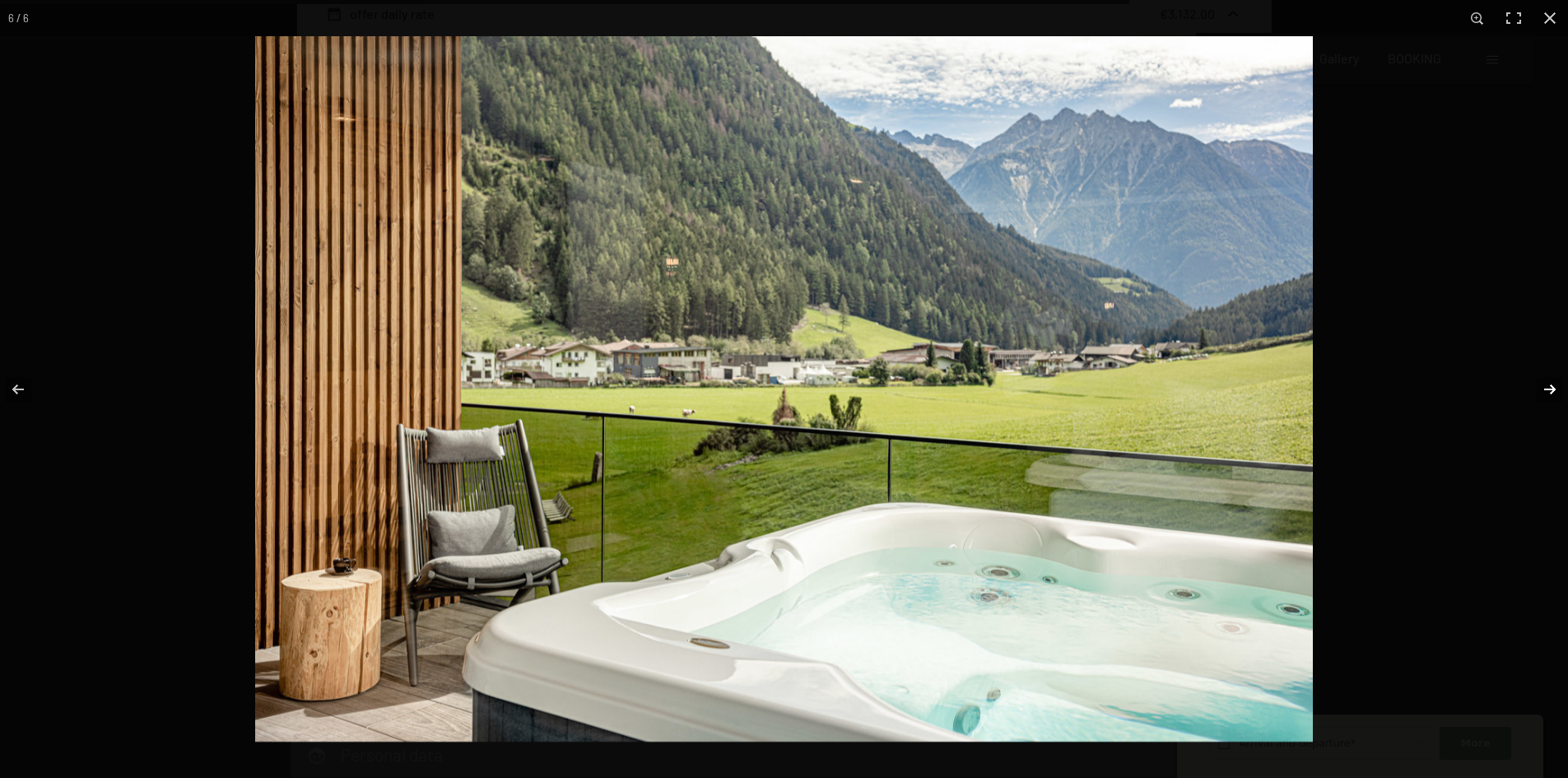
click at [1543, 382] on button "button" at bounding box center [1540, 389] width 58 height 83
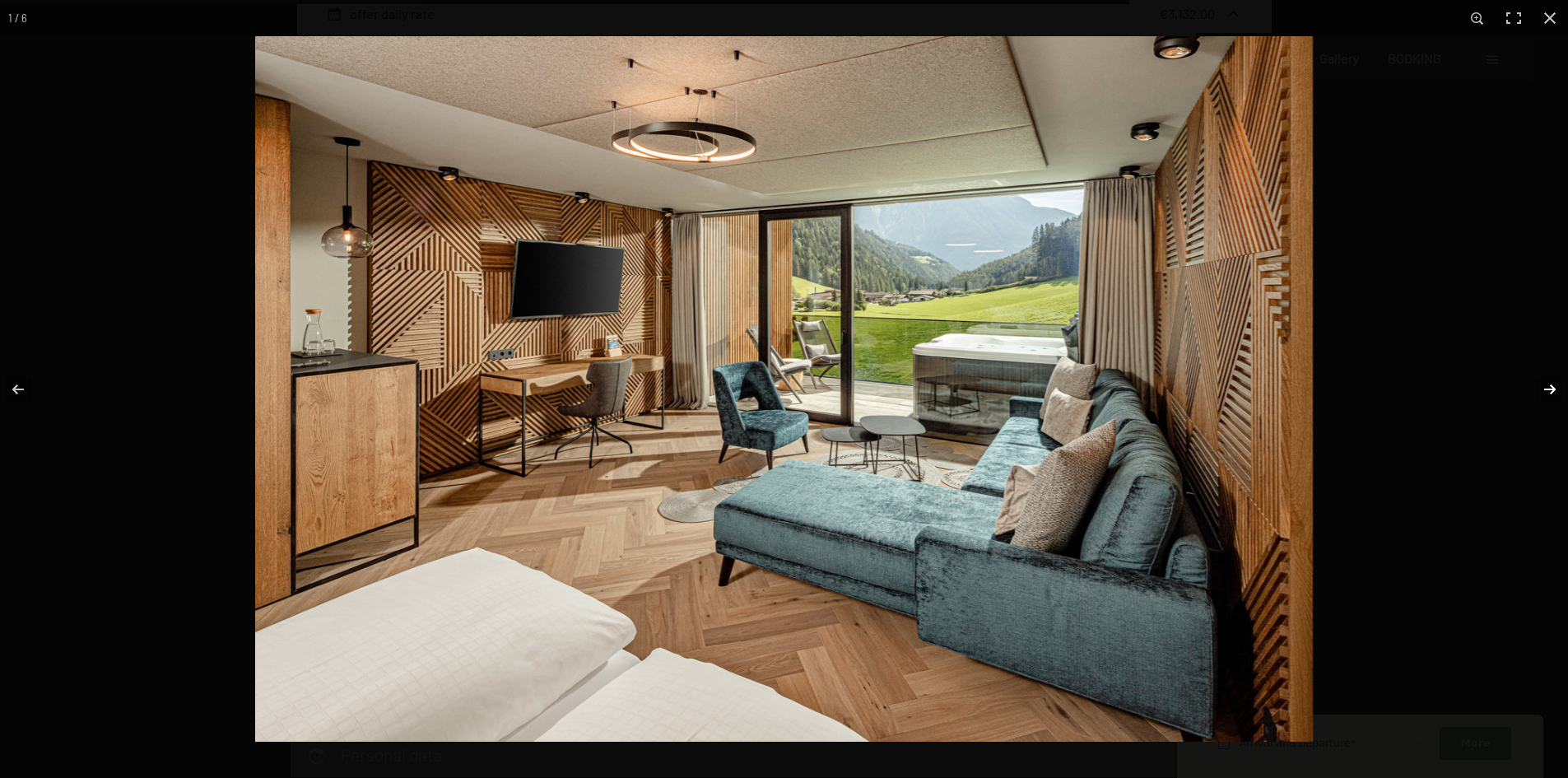
click at [1543, 382] on button "button" at bounding box center [1540, 389] width 58 height 83
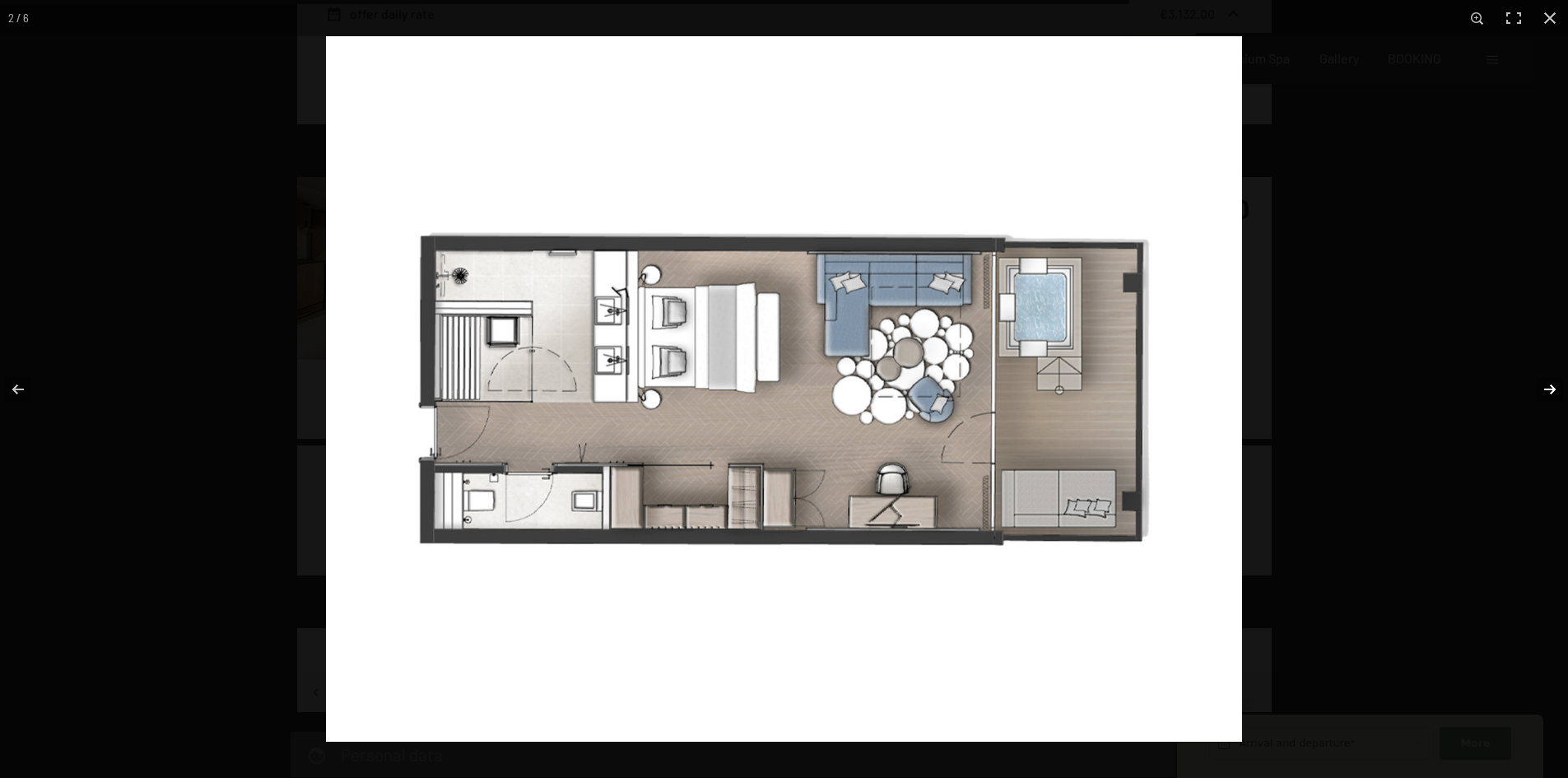
click at [1543, 382] on button "button" at bounding box center [1540, 389] width 58 height 83
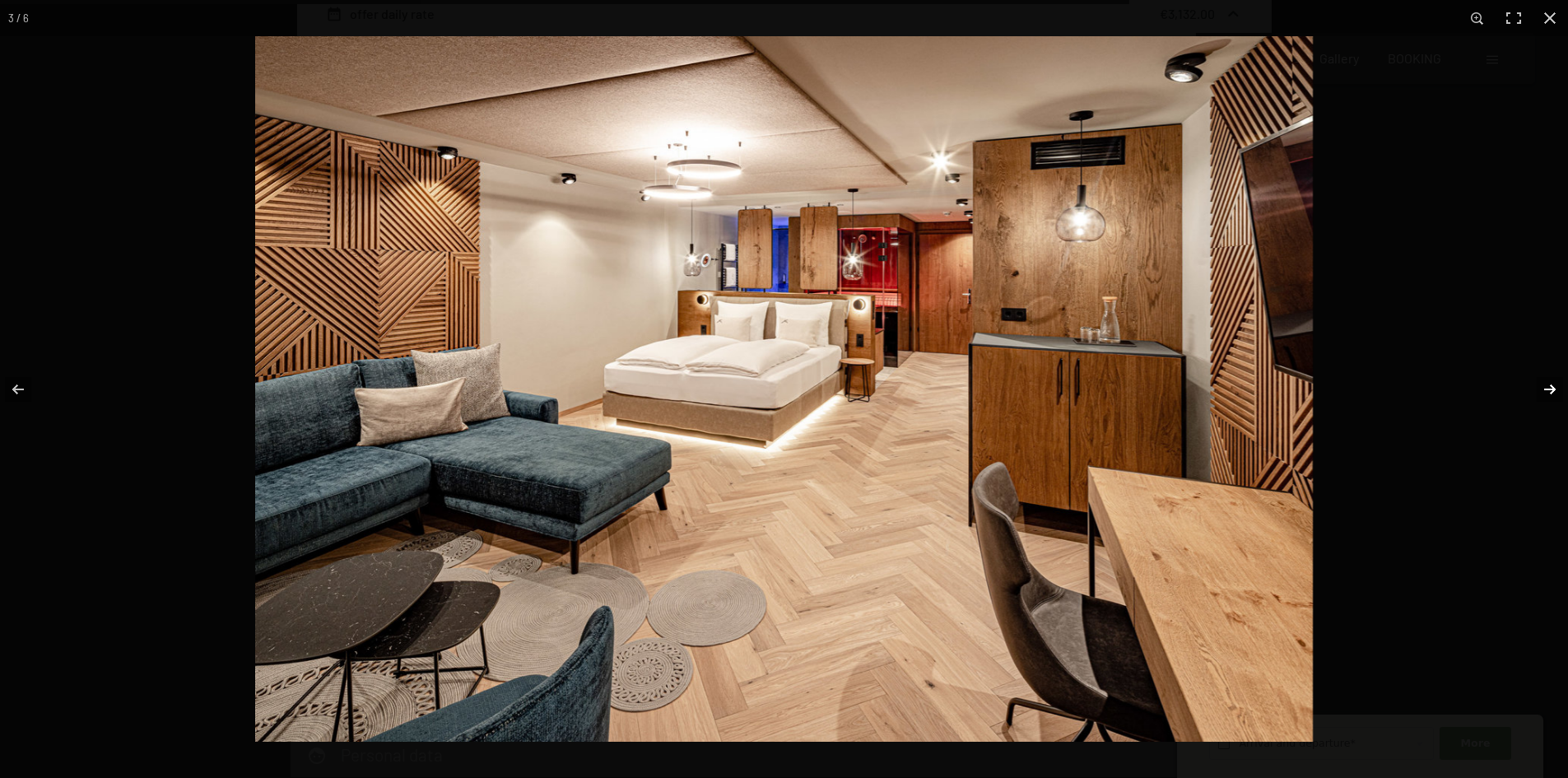
click at [1543, 382] on button "button" at bounding box center [1540, 389] width 58 height 83
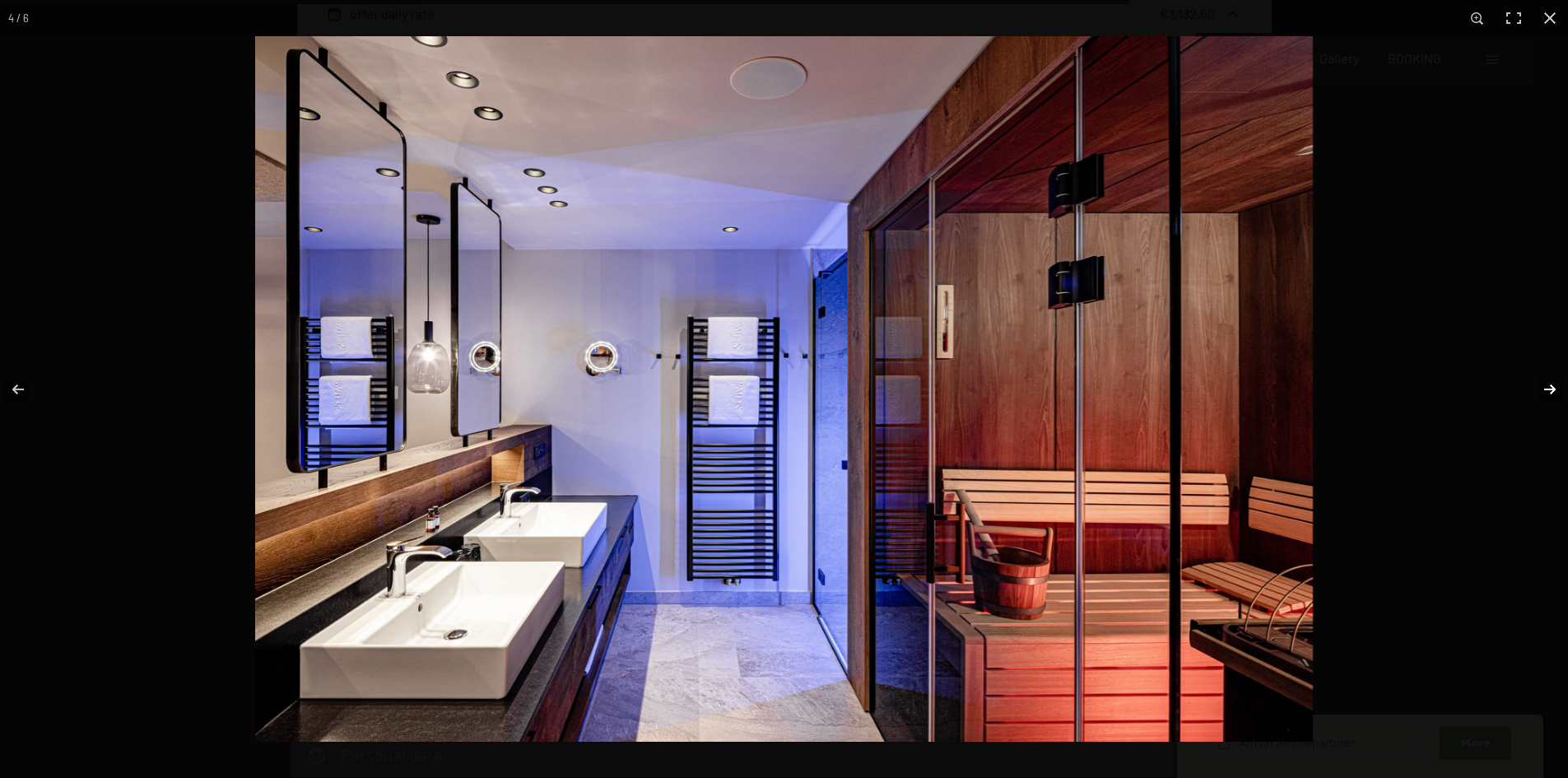
click at [1543, 382] on button "button" at bounding box center [1540, 389] width 58 height 83
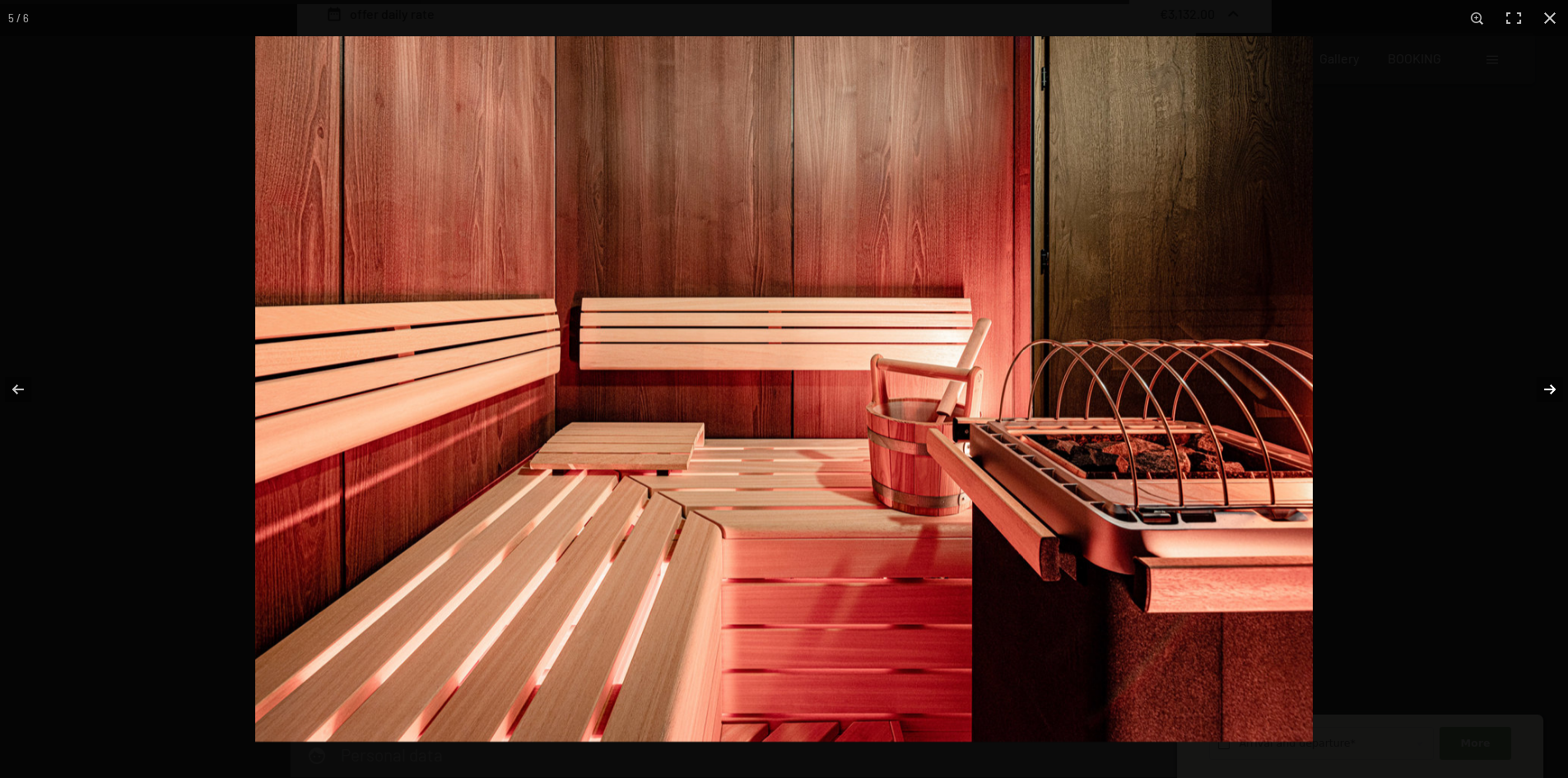
click at [1543, 382] on button "button" at bounding box center [1540, 389] width 58 height 83
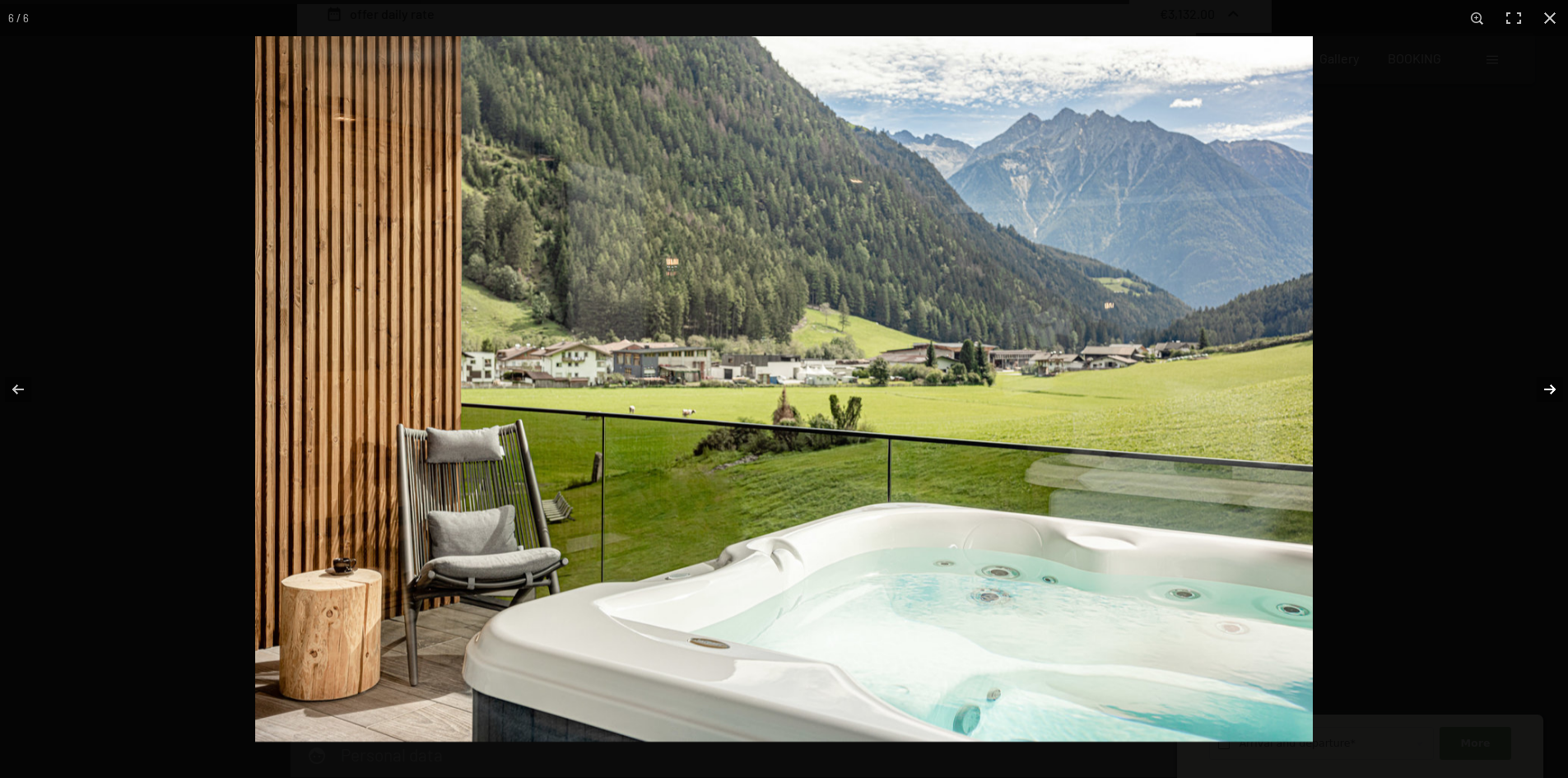
click at [1543, 382] on button "button" at bounding box center [1540, 389] width 58 height 83
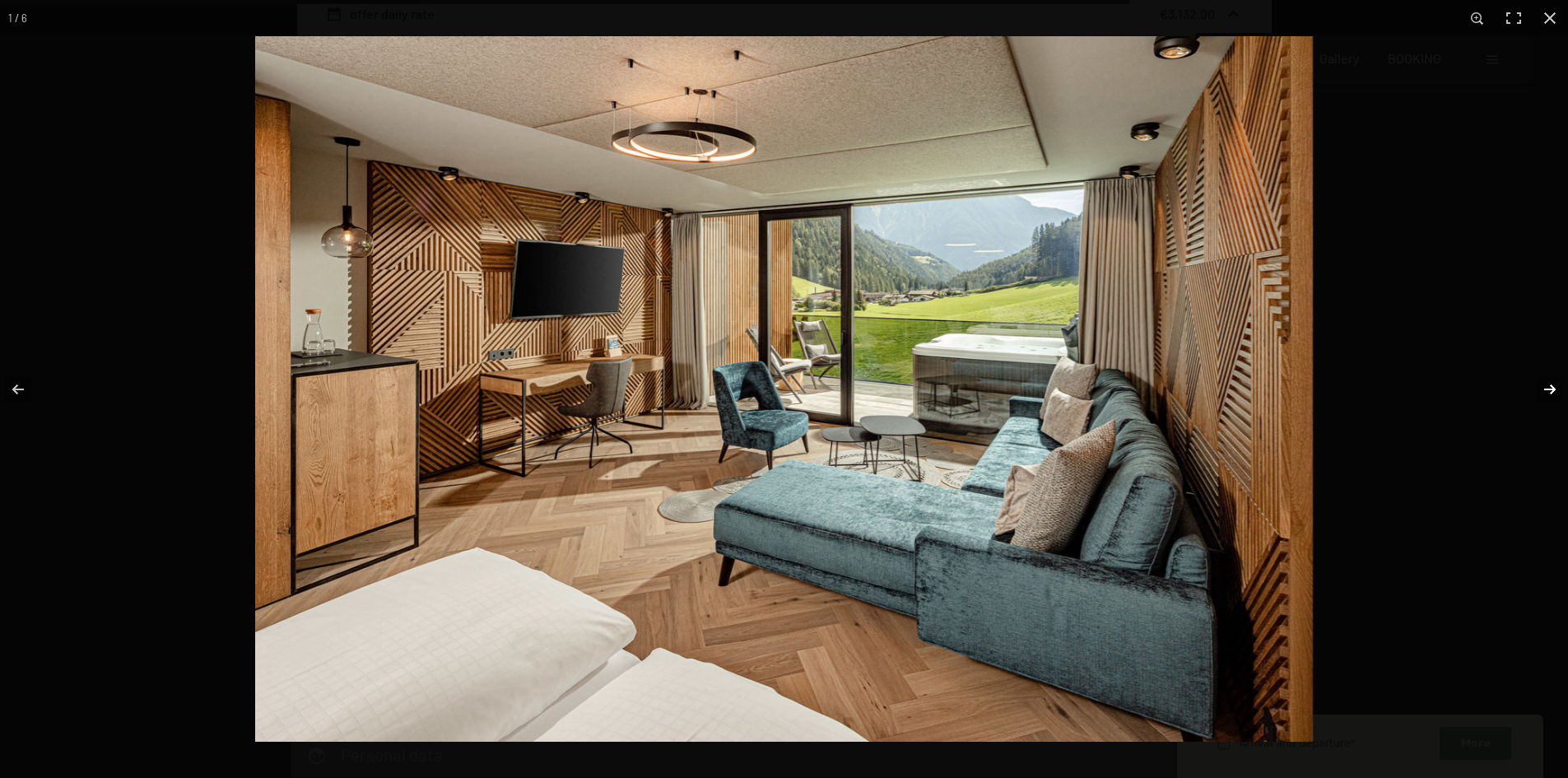
click at [1543, 382] on button "button" at bounding box center [1540, 389] width 58 height 83
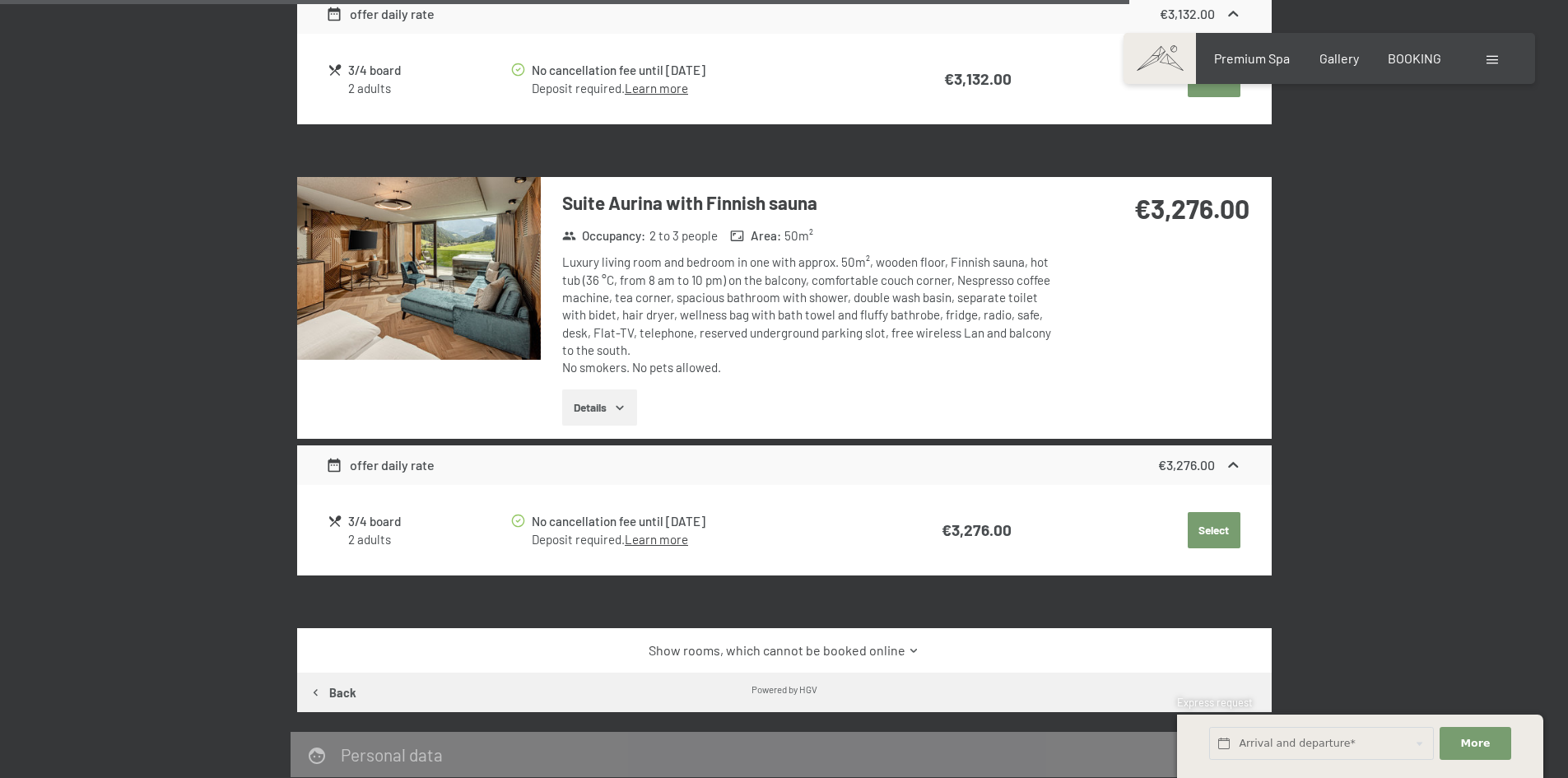
click at [0, 0] on button "button" at bounding box center [0, 0] width 0 height 0
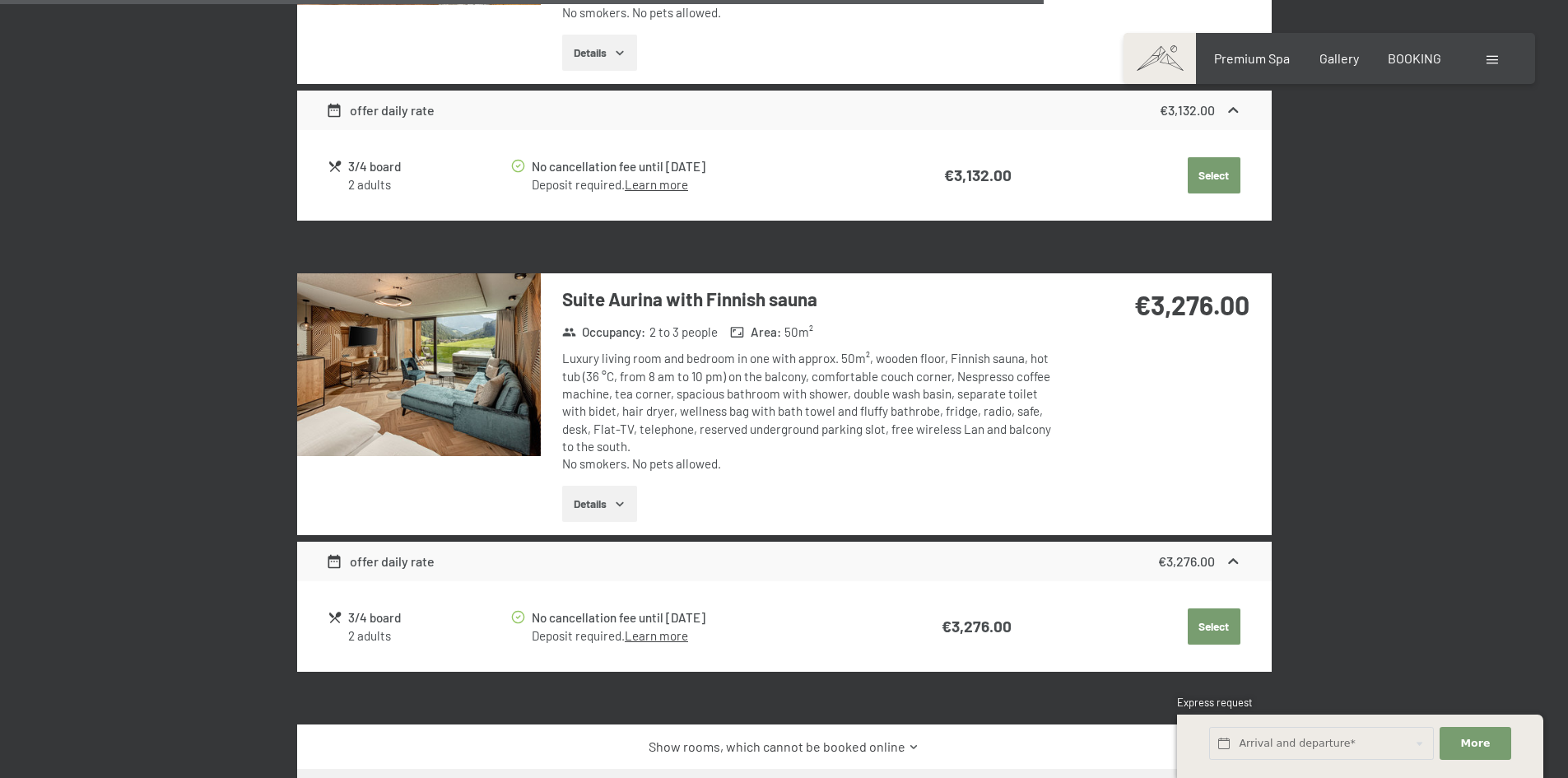
scroll to position [2905, 0]
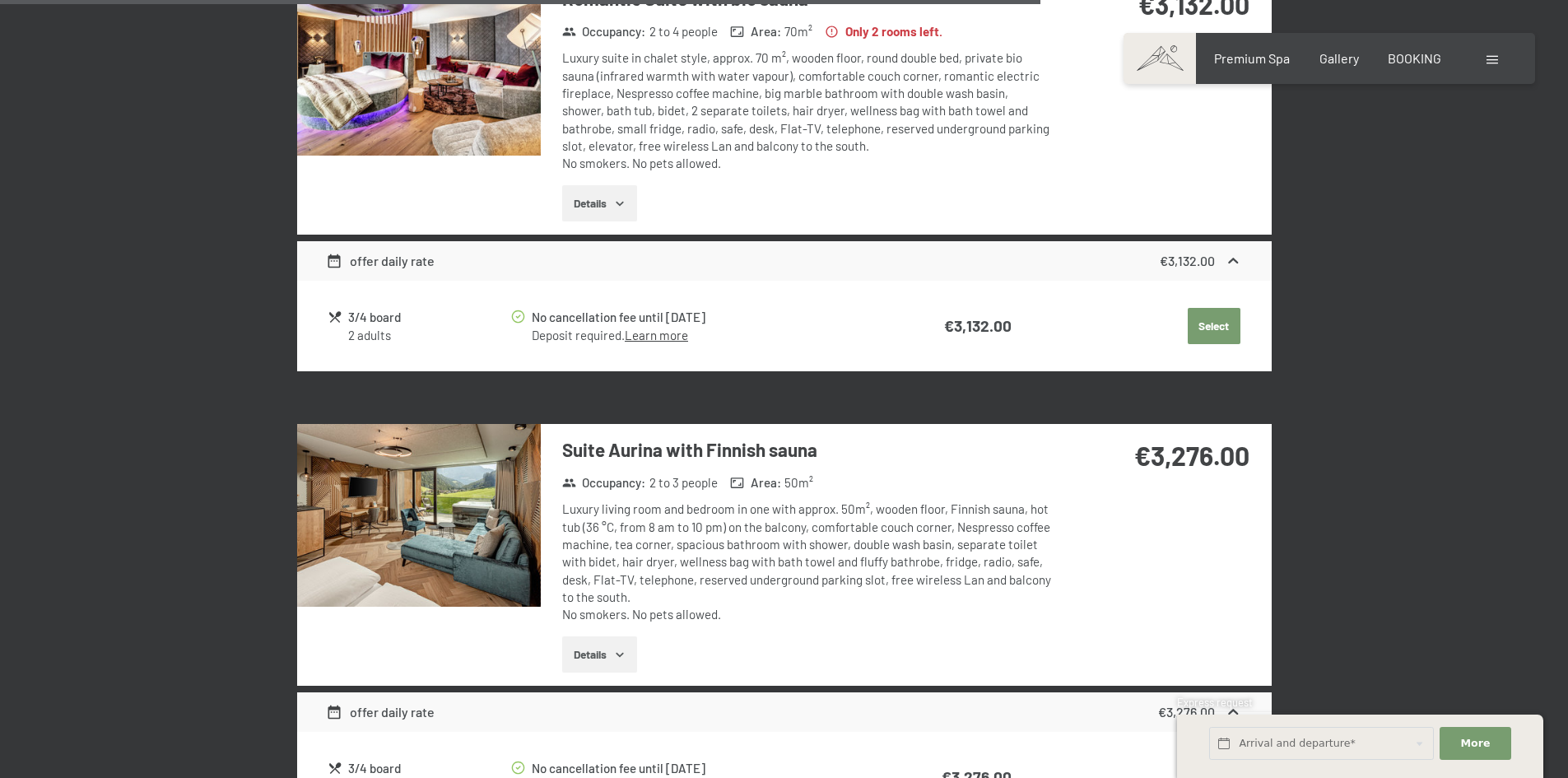
click at [461, 60] on img at bounding box center [419, 64] width 244 height 182
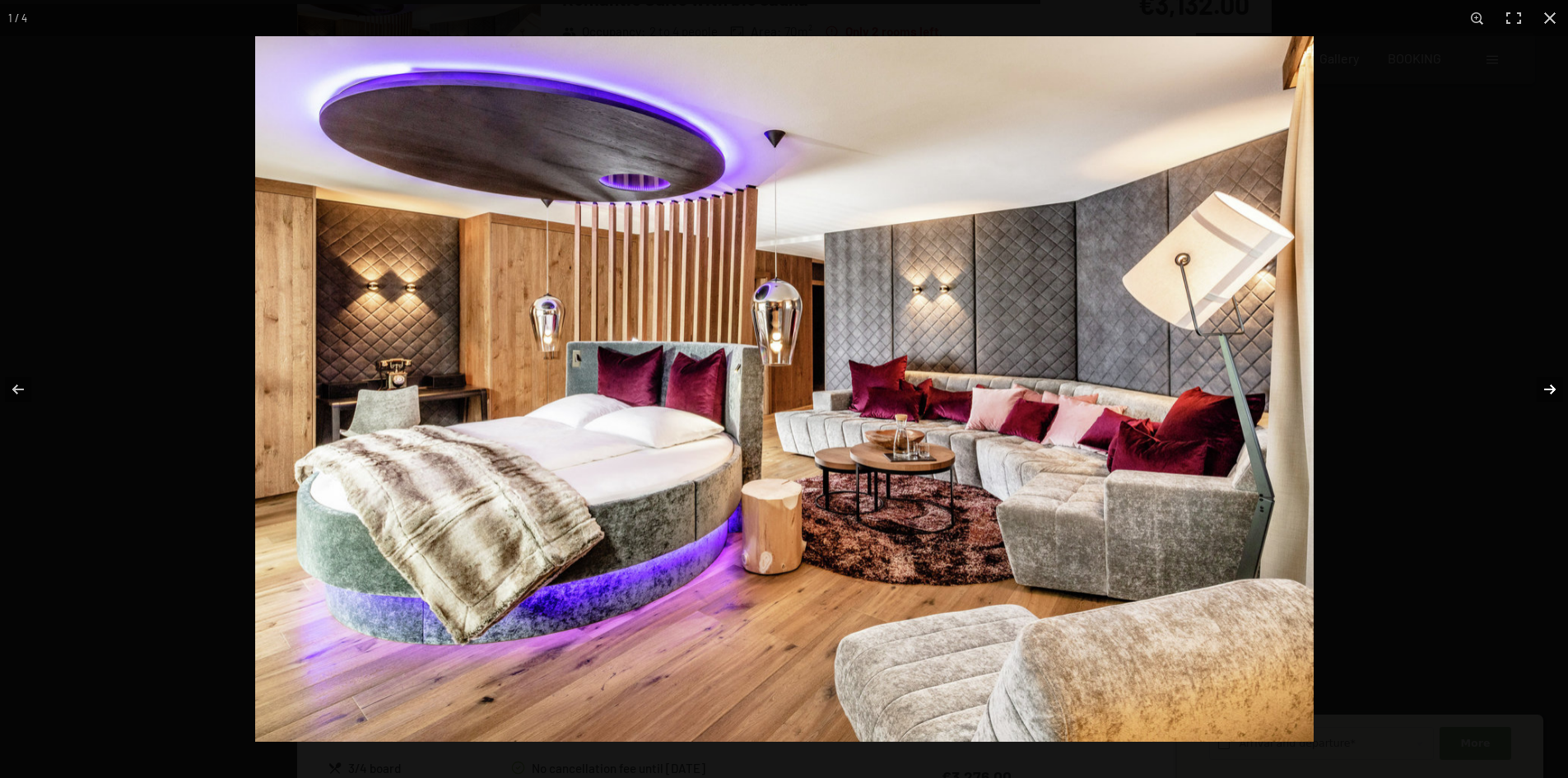
click at [1542, 387] on button "button" at bounding box center [1540, 389] width 58 height 83
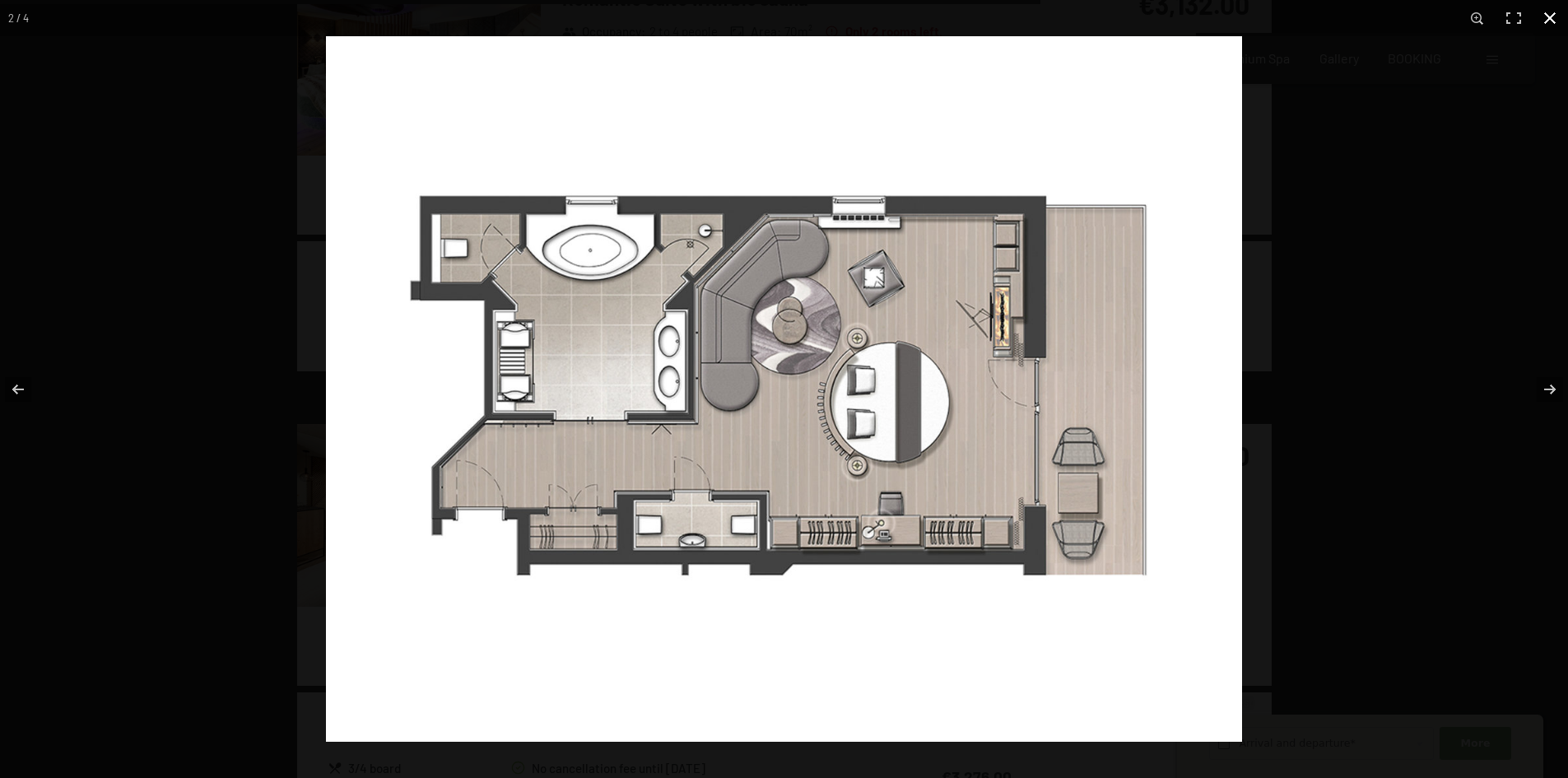
click at [117, 182] on div at bounding box center [784, 389] width 1568 height 778
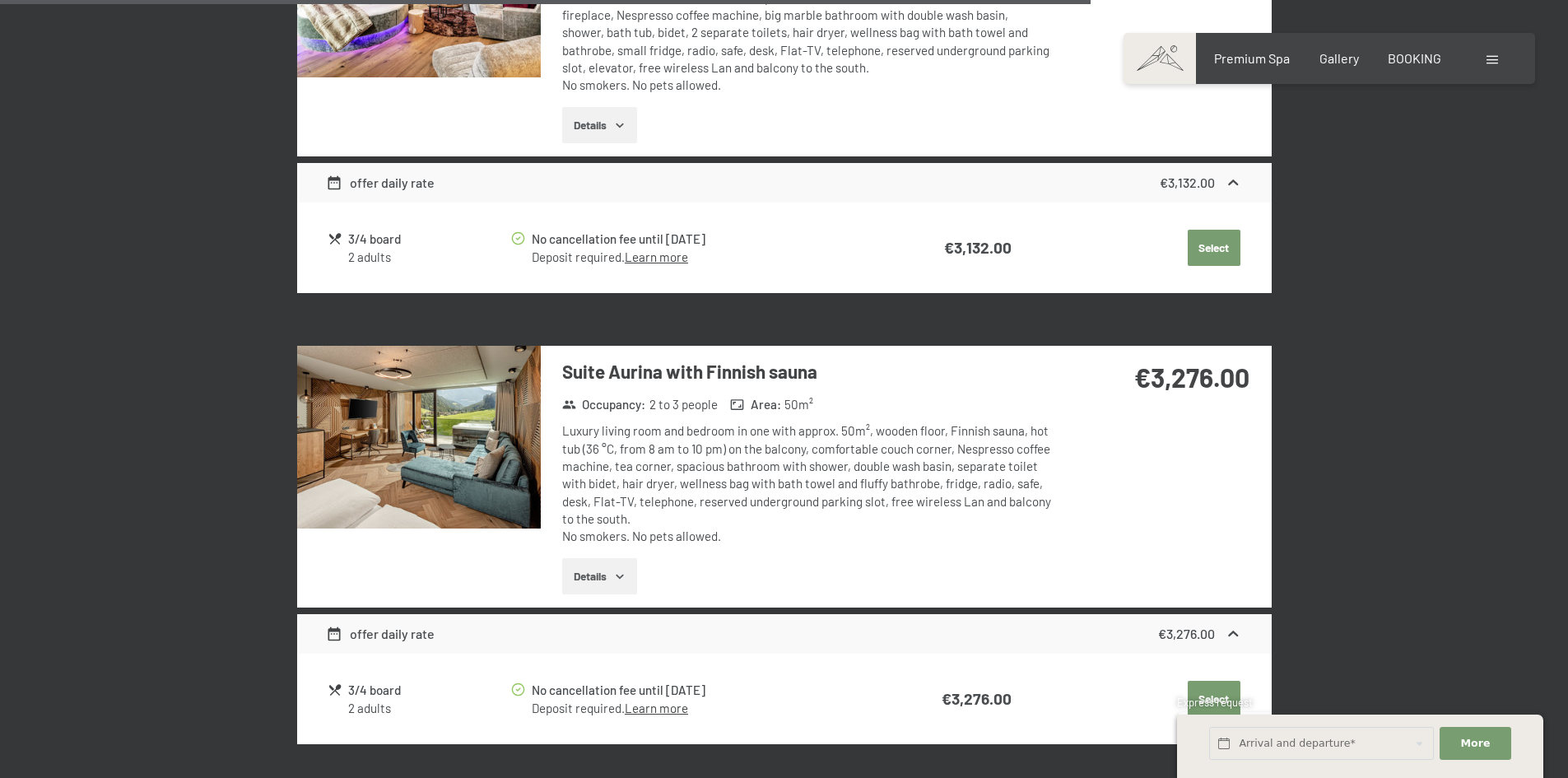
scroll to position [3069, 0]
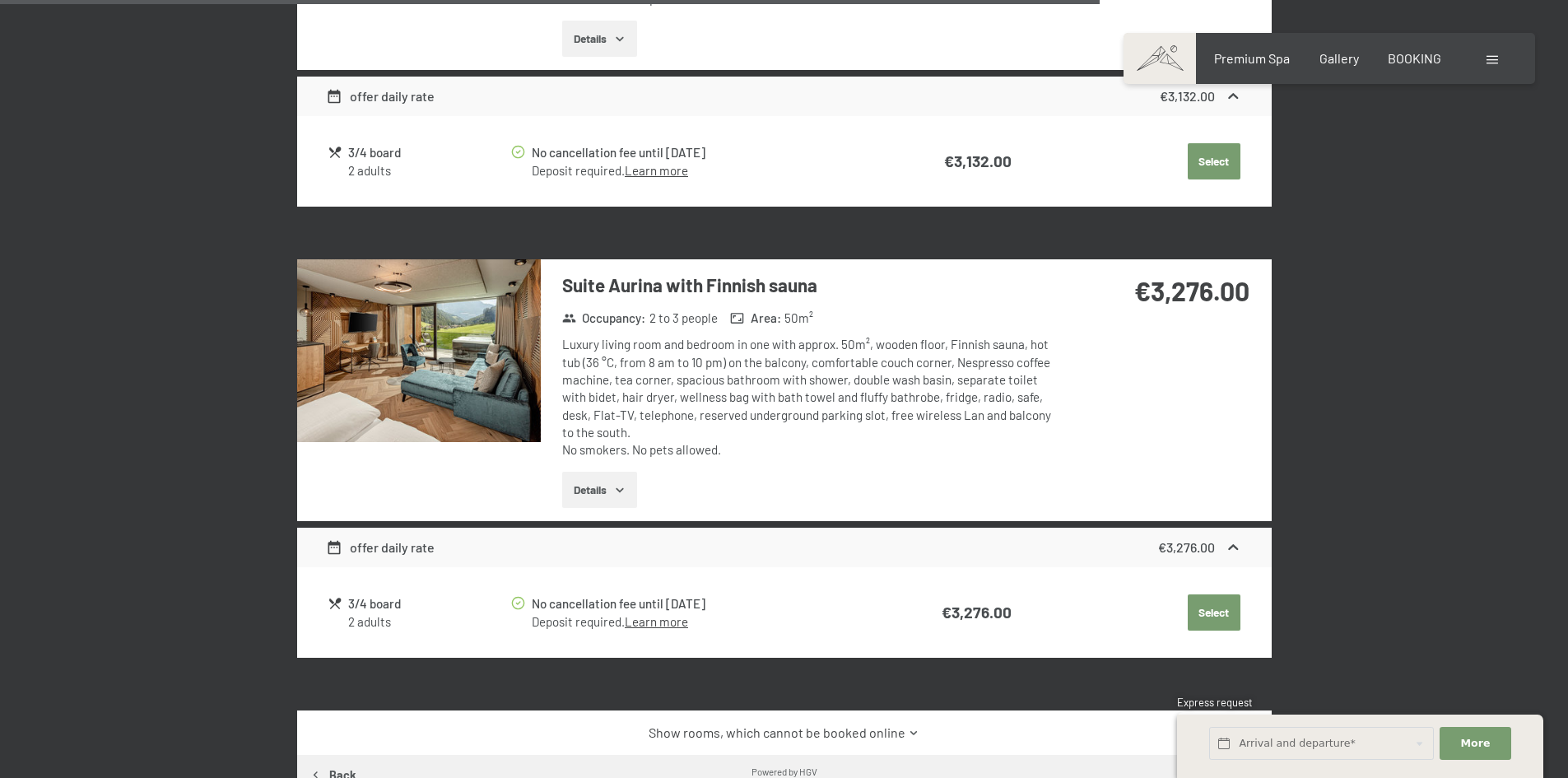
click at [488, 375] on img at bounding box center [419, 350] width 244 height 182
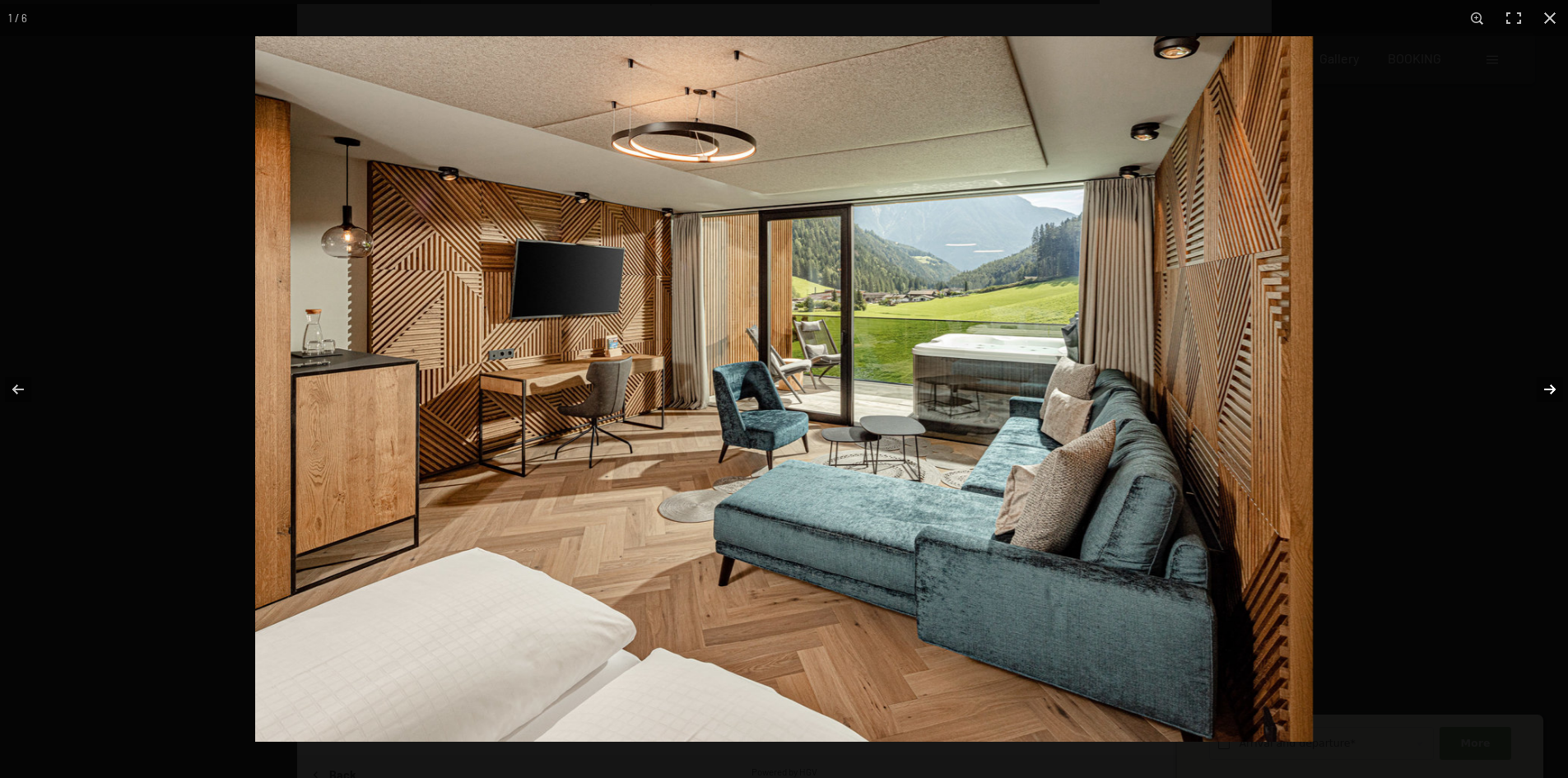
click at [1536, 383] on button "button" at bounding box center [1540, 389] width 58 height 83
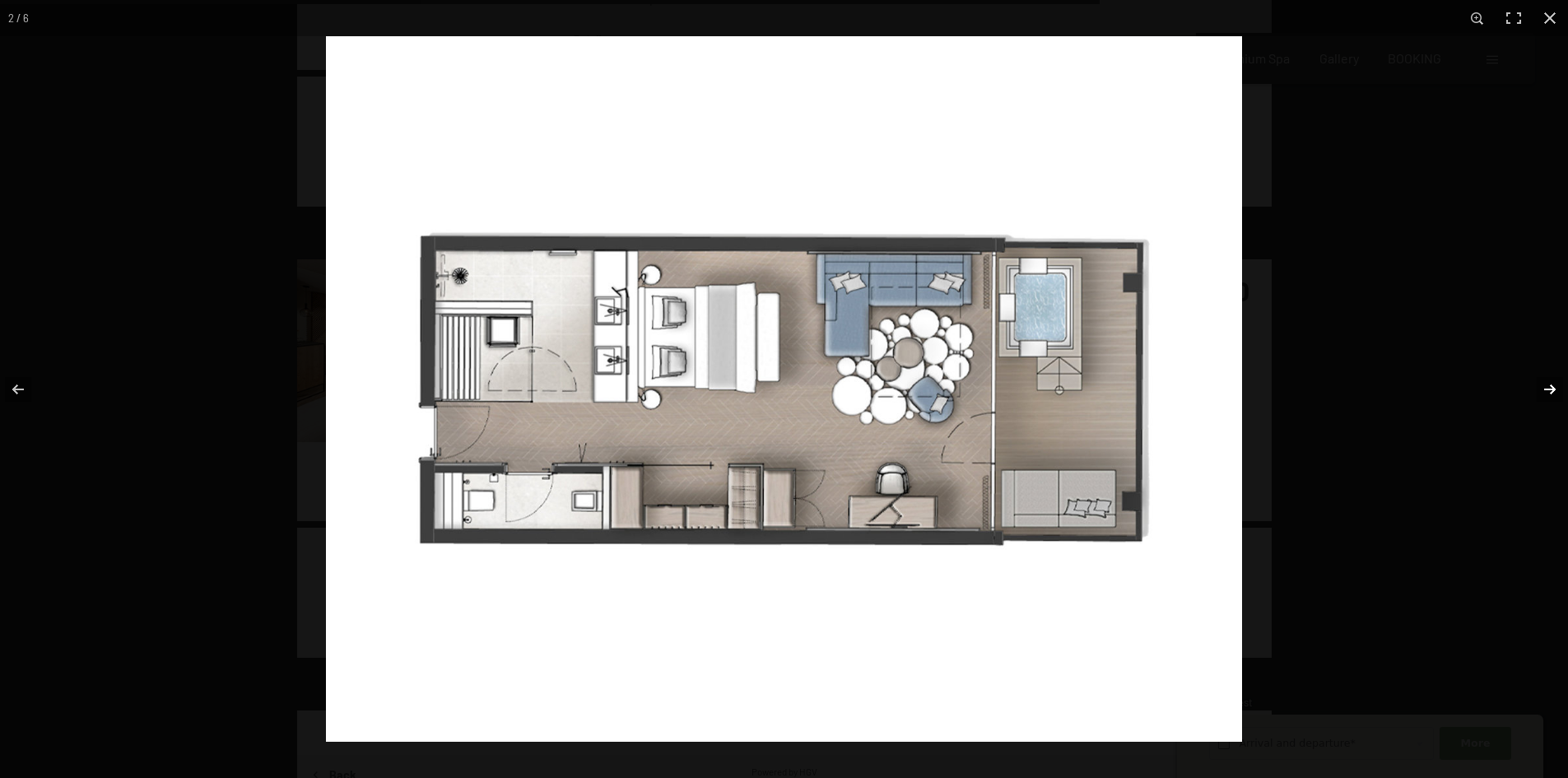
click at [1536, 393] on button "button" at bounding box center [1540, 389] width 58 height 83
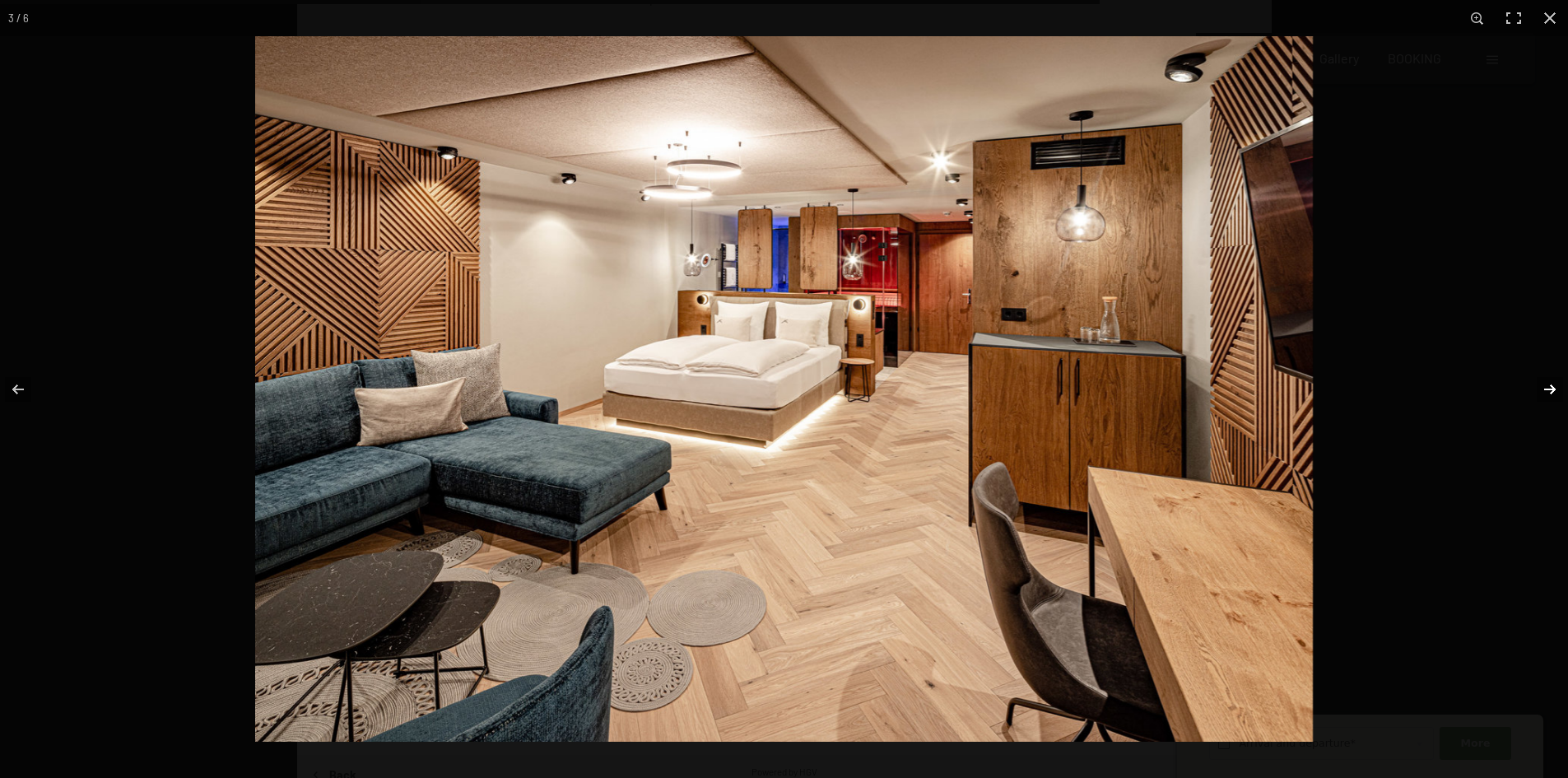
click at [1536, 393] on button "button" at bounding box center [1540, 389] width 58 height 83
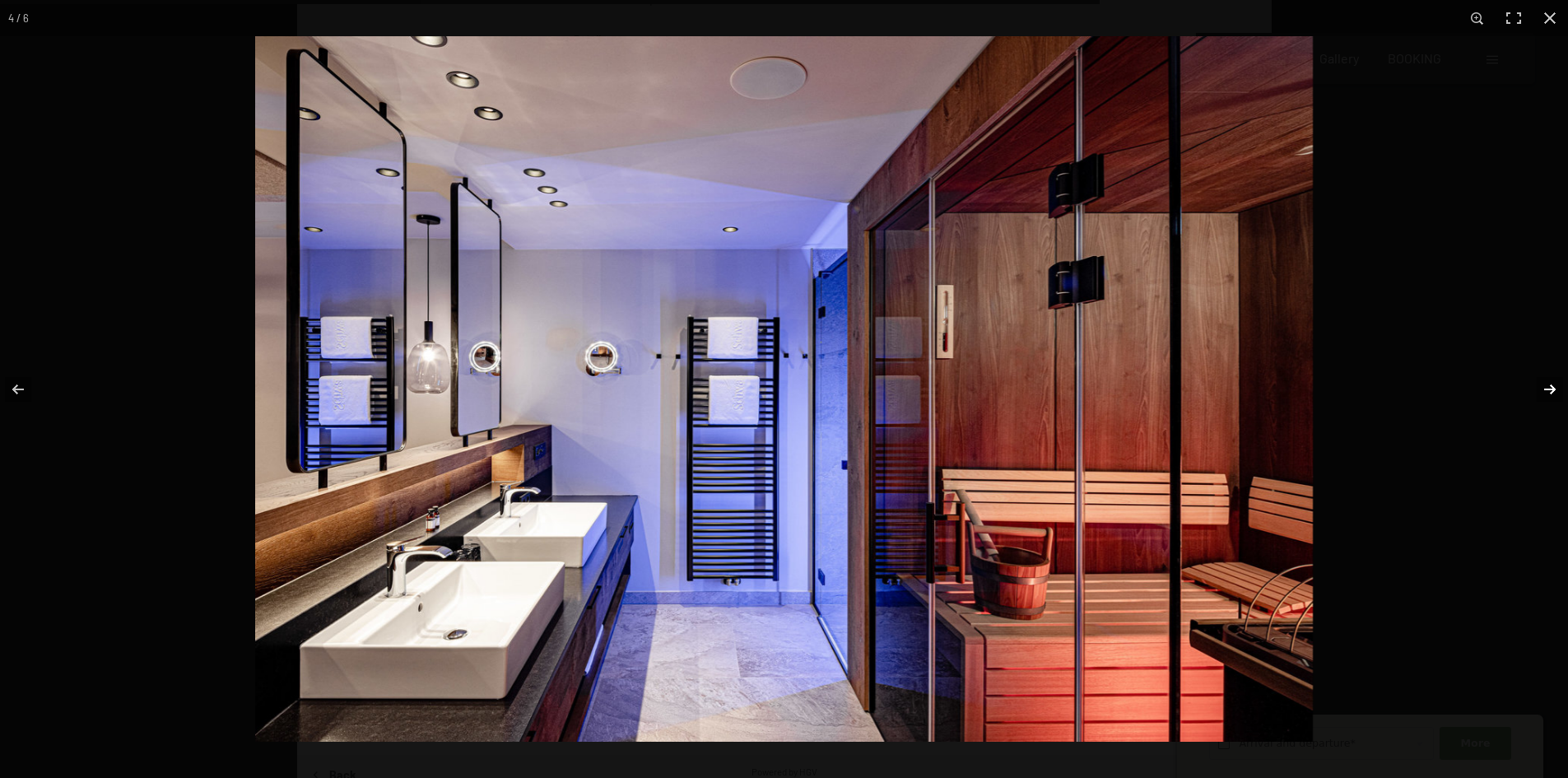
click at [1536, 393] on button "button" at bounding box center [1540, 389] width 58 height 83
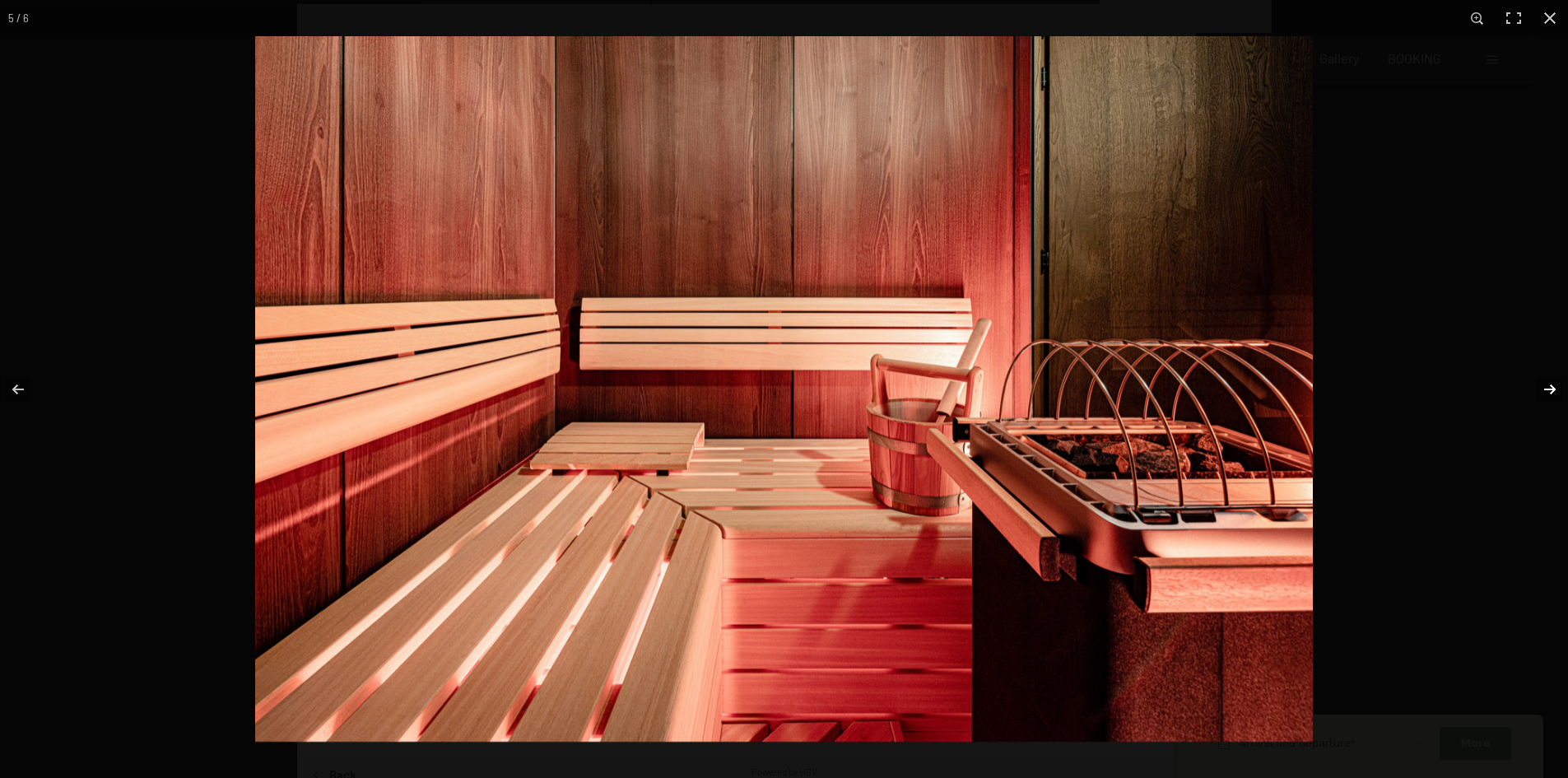
click at [1536, 393] on button "button" at bounding box center [1540, 389] width 58 height 83
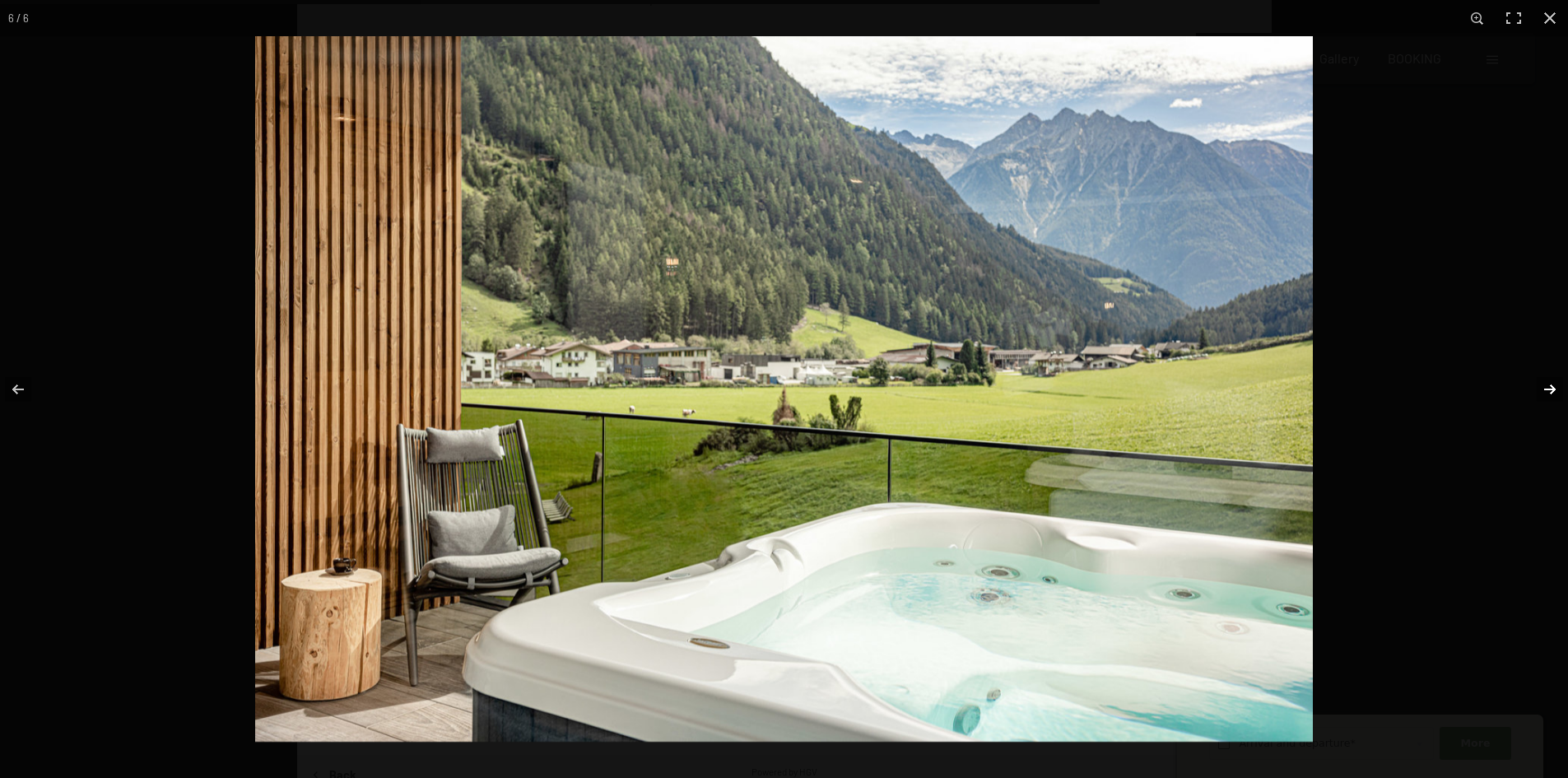
click at [1536, 393] on button "button" at bounding box center [1540, 389] width 58 height 83
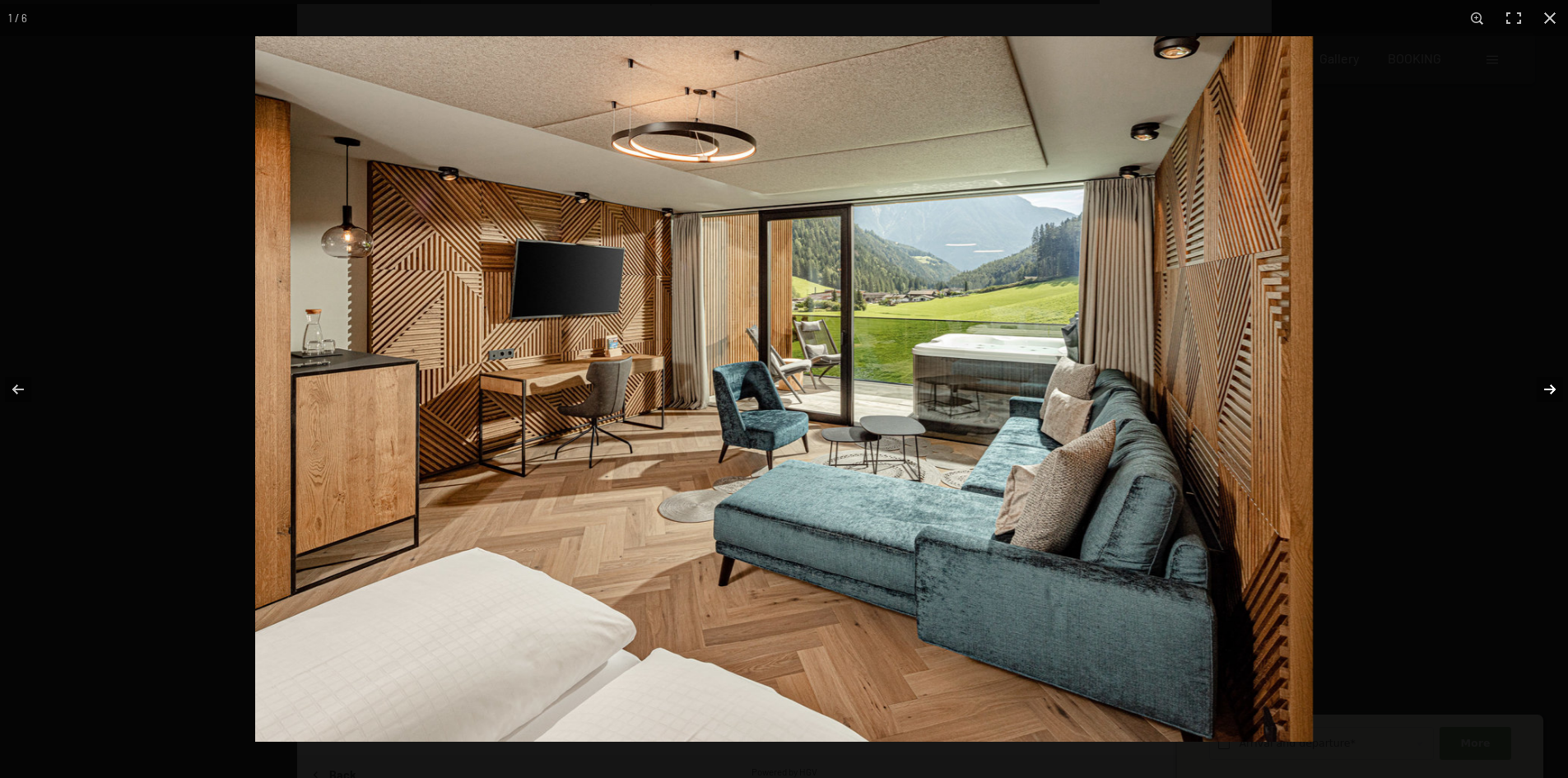
click at [1536, 393] on button "button" at bounding box center [1540, 389] width 58 height 83
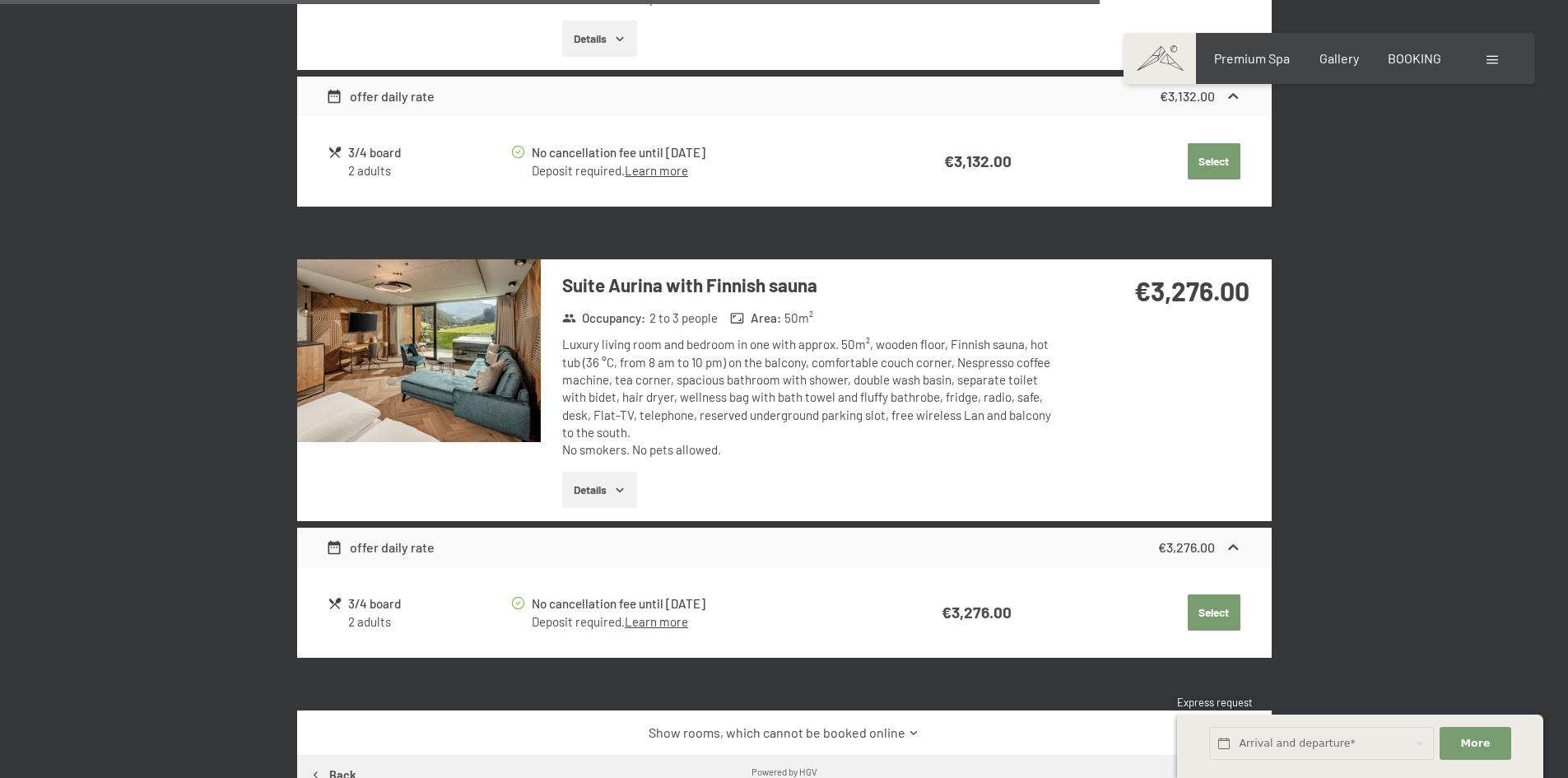
click at [0, 0] on button "button" at bounding box center [0, 0] width 0 height 0
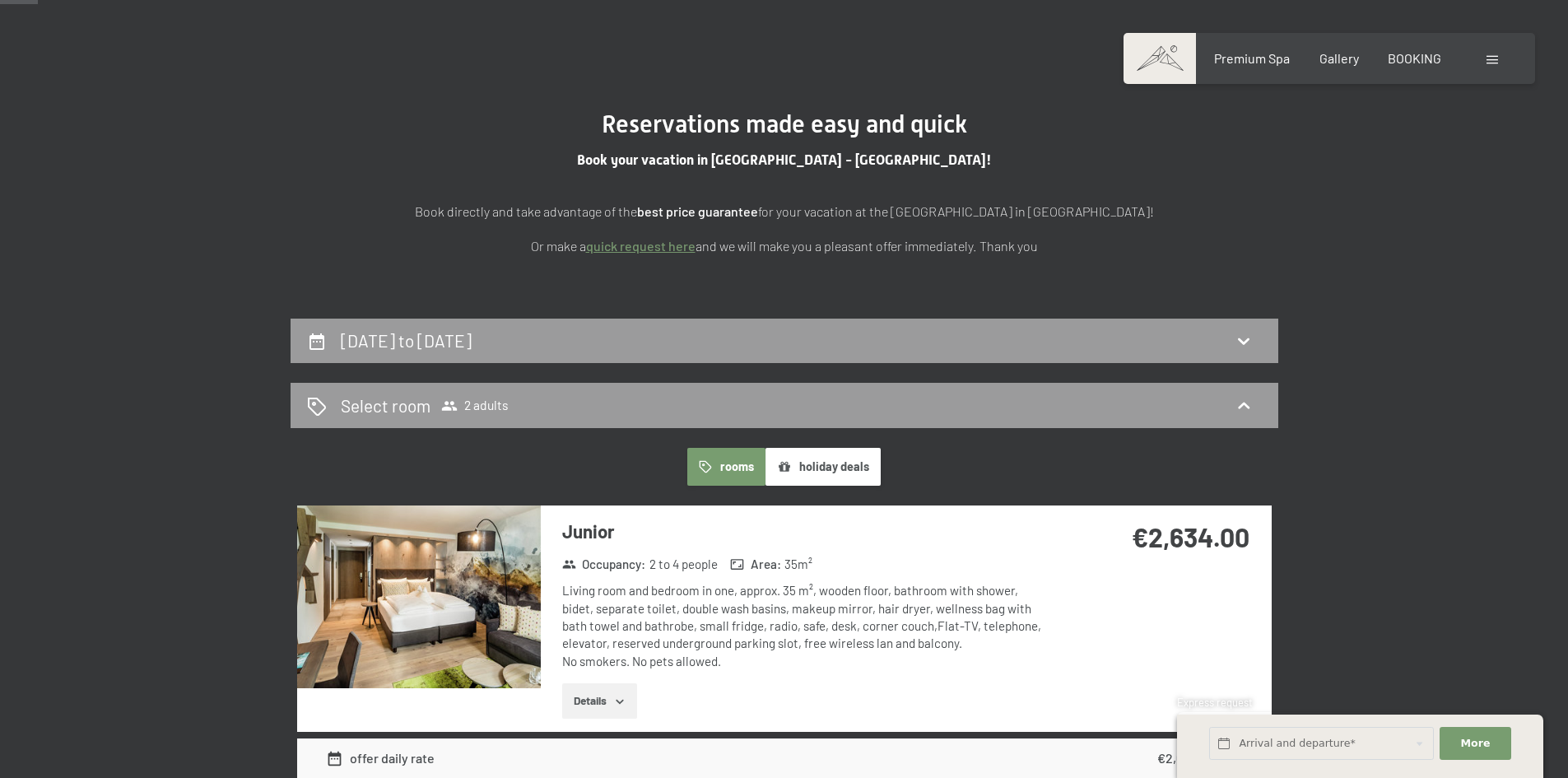
scroll to position [188, 0]
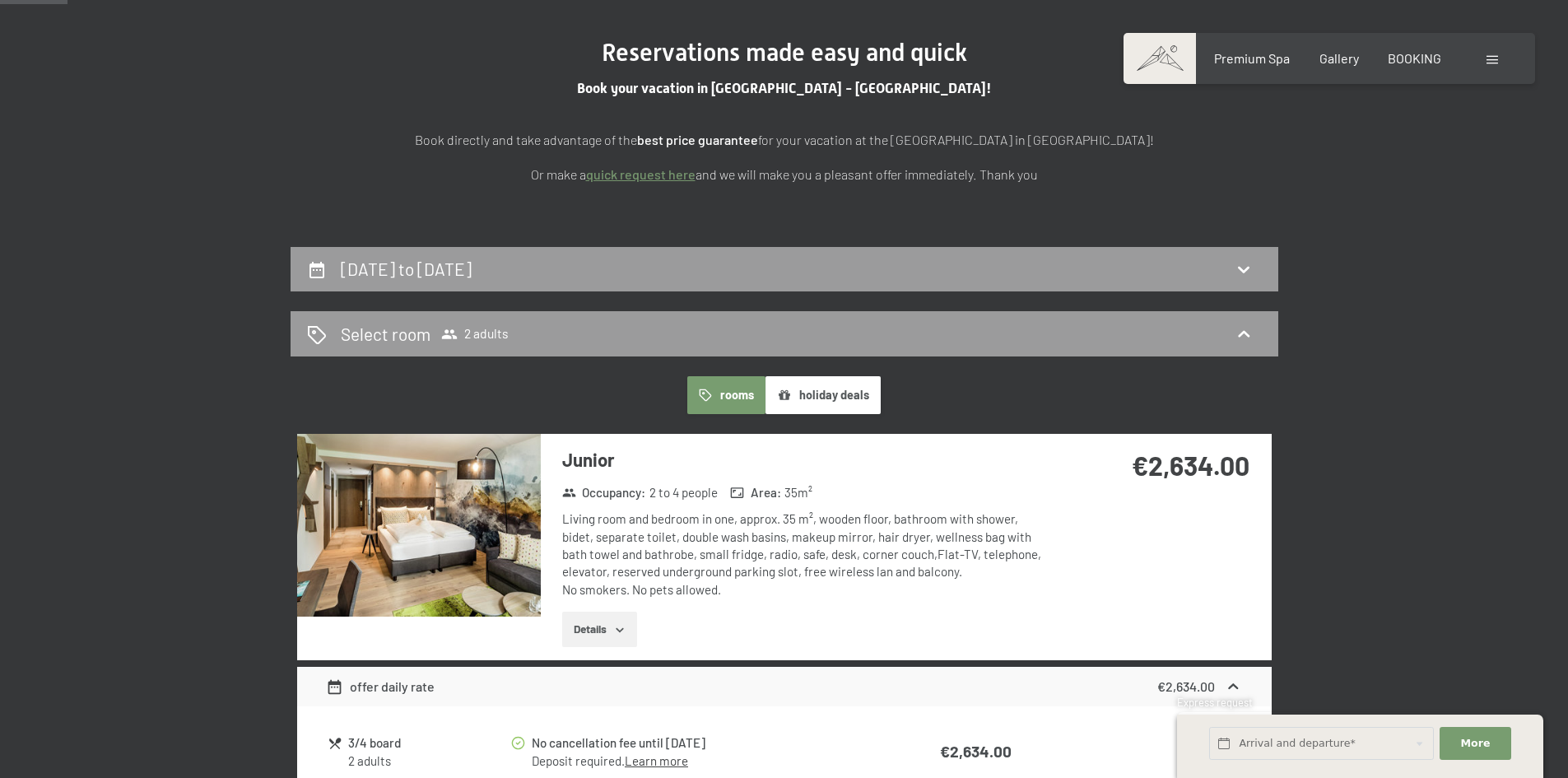
click at [481, 472] on img at bounding box center [419, 525] width 244 height 182
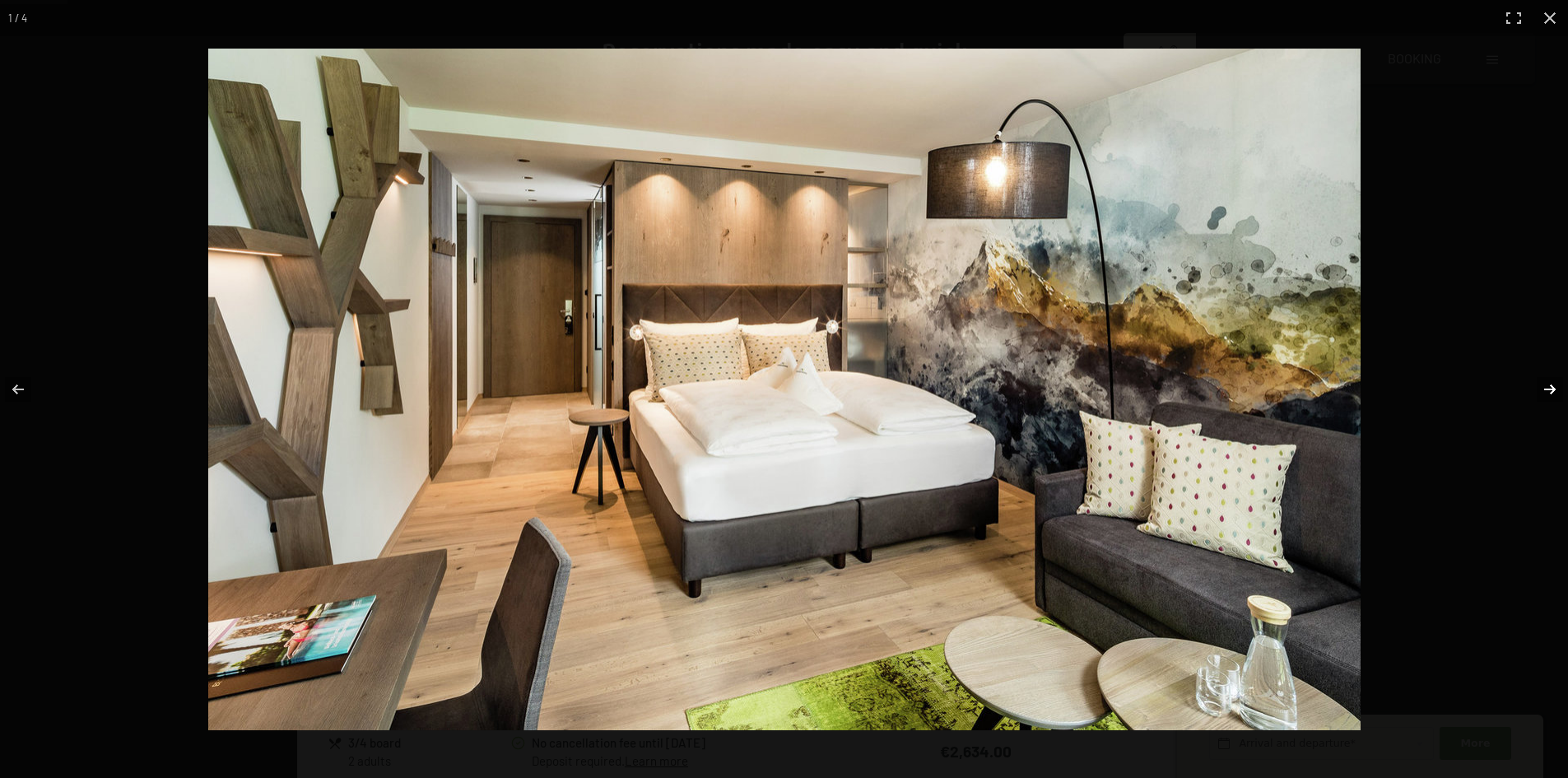
click at [1549, 379] on button "button" at bounding box center [1540, 389] width 58 height 83
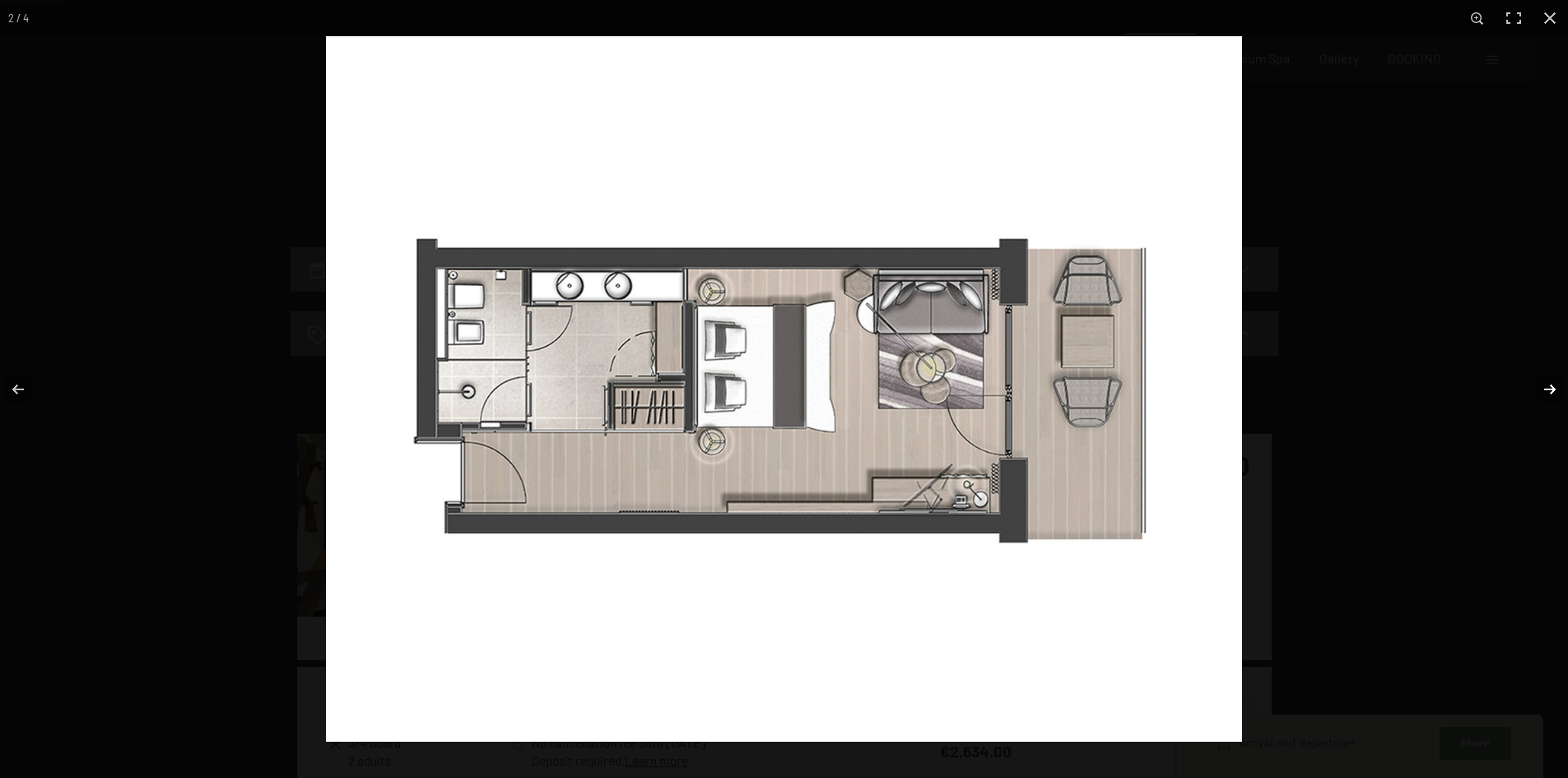
click at [1549, 379] on button "button" at bounding box center [1540, 389] width 58 height 83
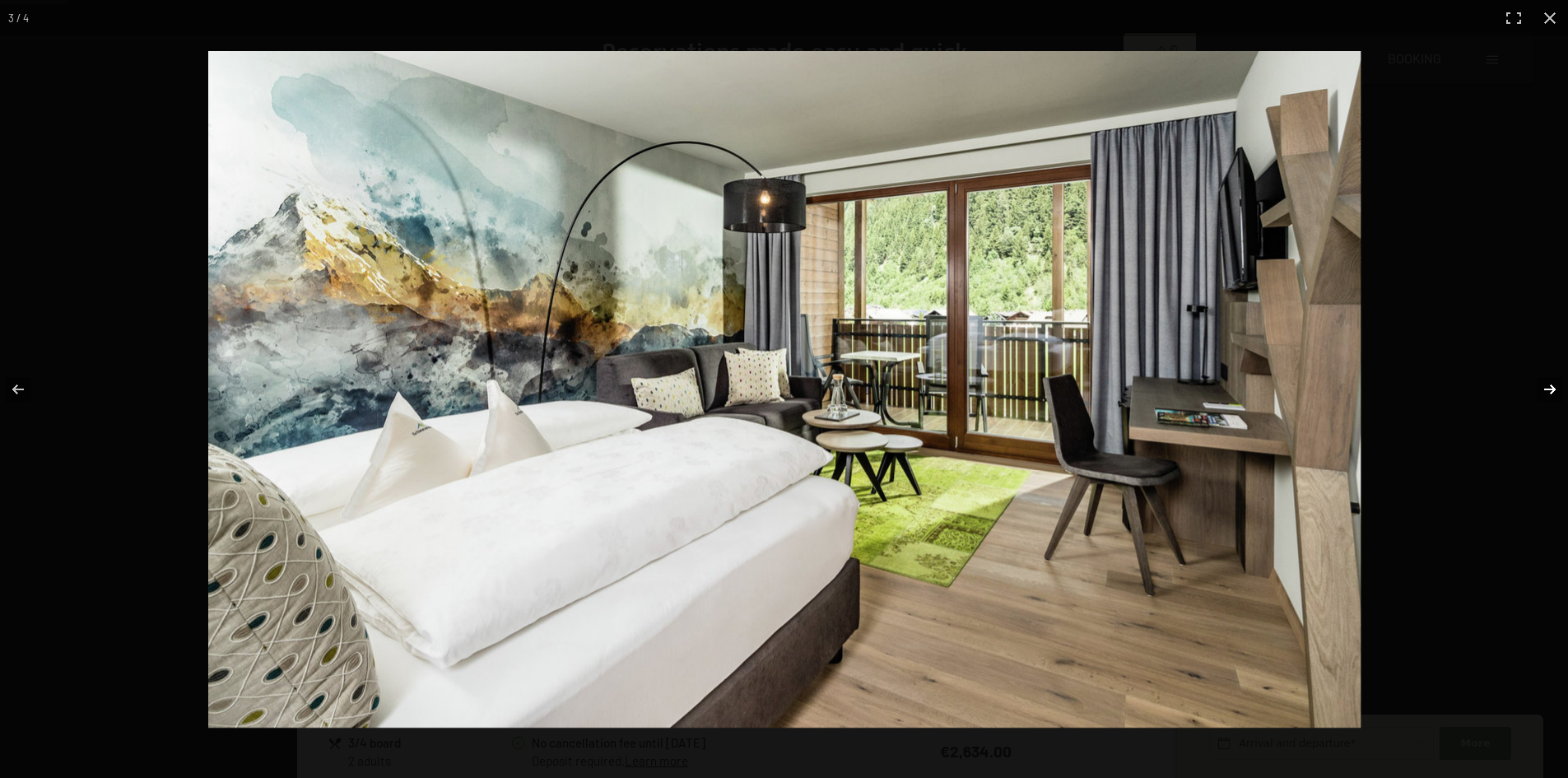
click at [1549, 379] on button "button" at bounding box center [1540, 389] width 58 height 83
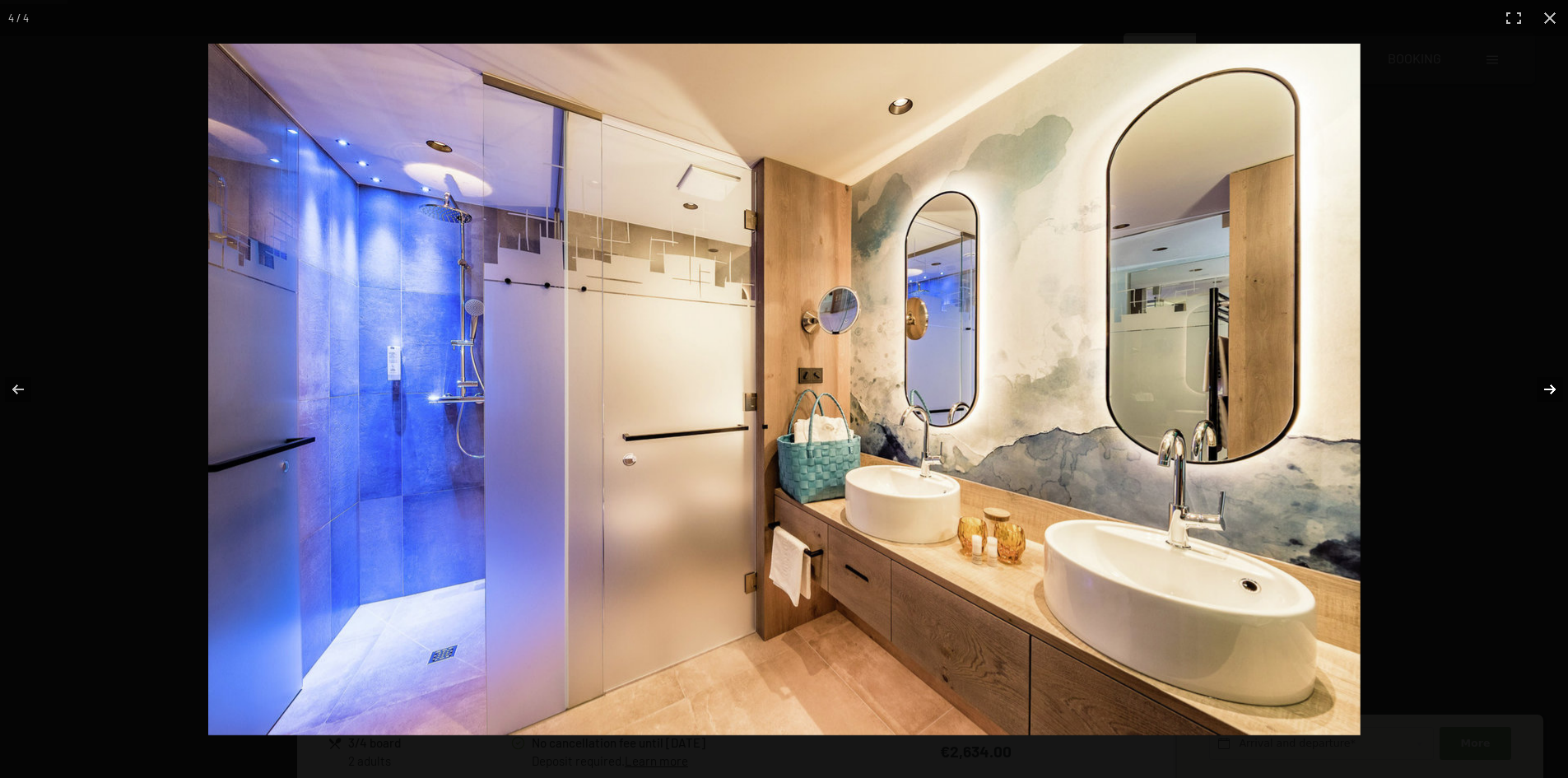
click at [1549, 379] on button "button" at bounding box center [1540, 389] width 58 height 83
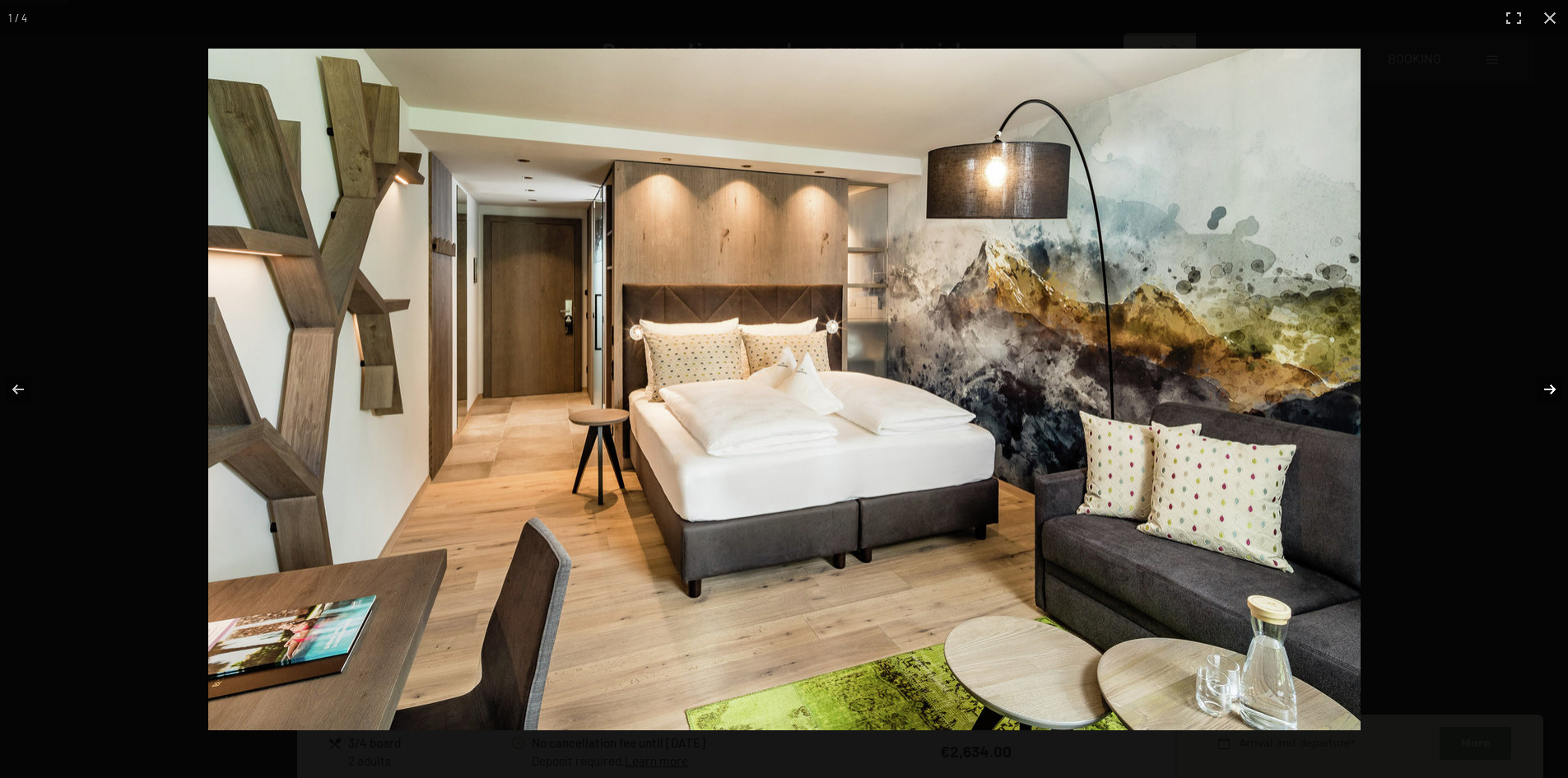
click at [1549, 379] on button "button" at bounding box center [1540, 389] width 58 height 83
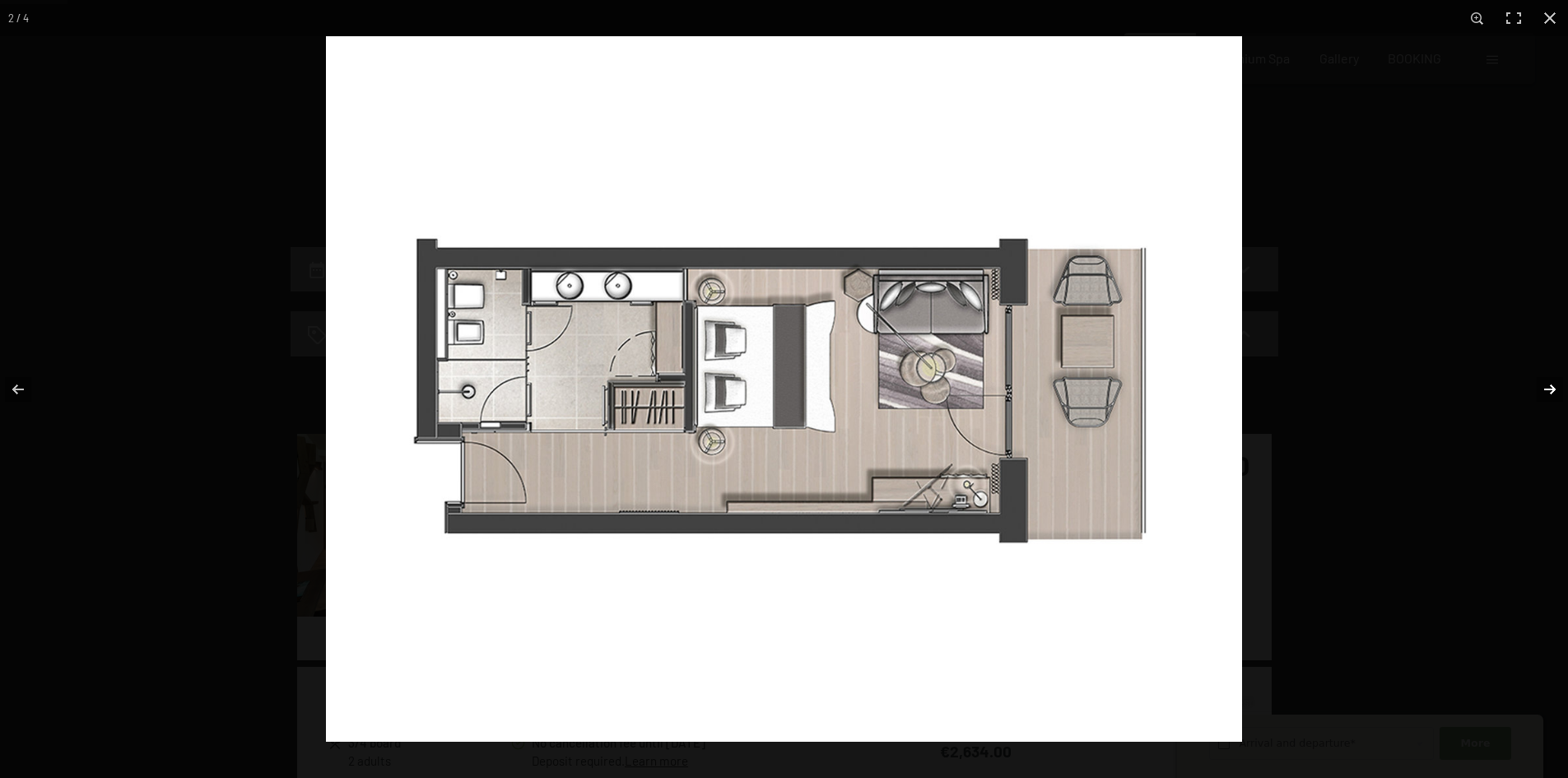
click at [1549, 379] on button "button" at bounding box center [1540, 389] width 58 height 83
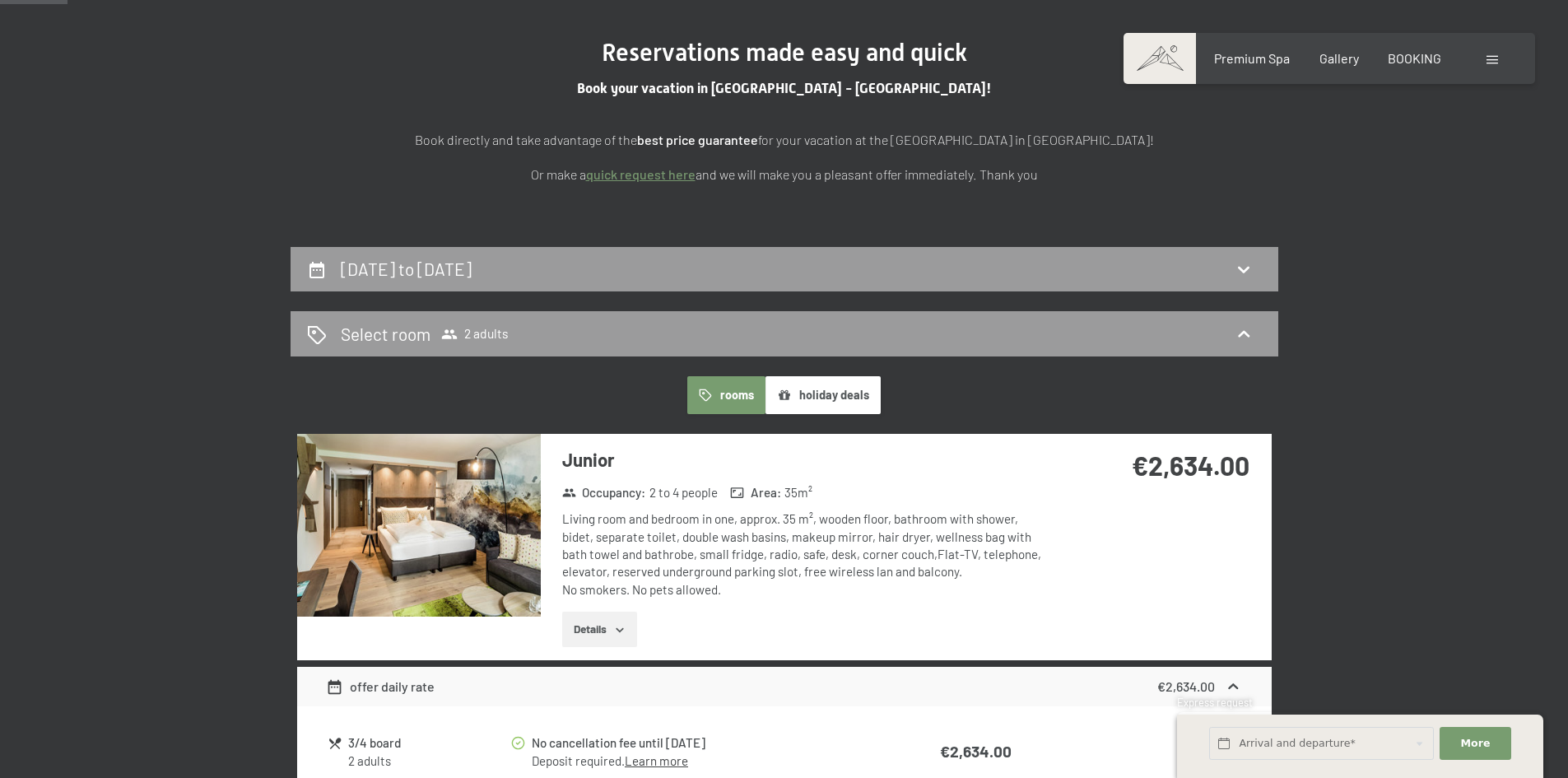
click at [0, 0] on button "button" at bounding box center [0, 0] width 0 height 0
drag, startPoint x: 1111, startPoint y: 467, endPoint x: 1259, endPoint y: 466, distance: 148.0
click at [1259, 466] on div "€2,634.00" at bounding box center [1162, 485] width 219 height 103
click at [1256, 466] on div "€2,634.00" at bounding box center [1162, 485] width 219 height 103
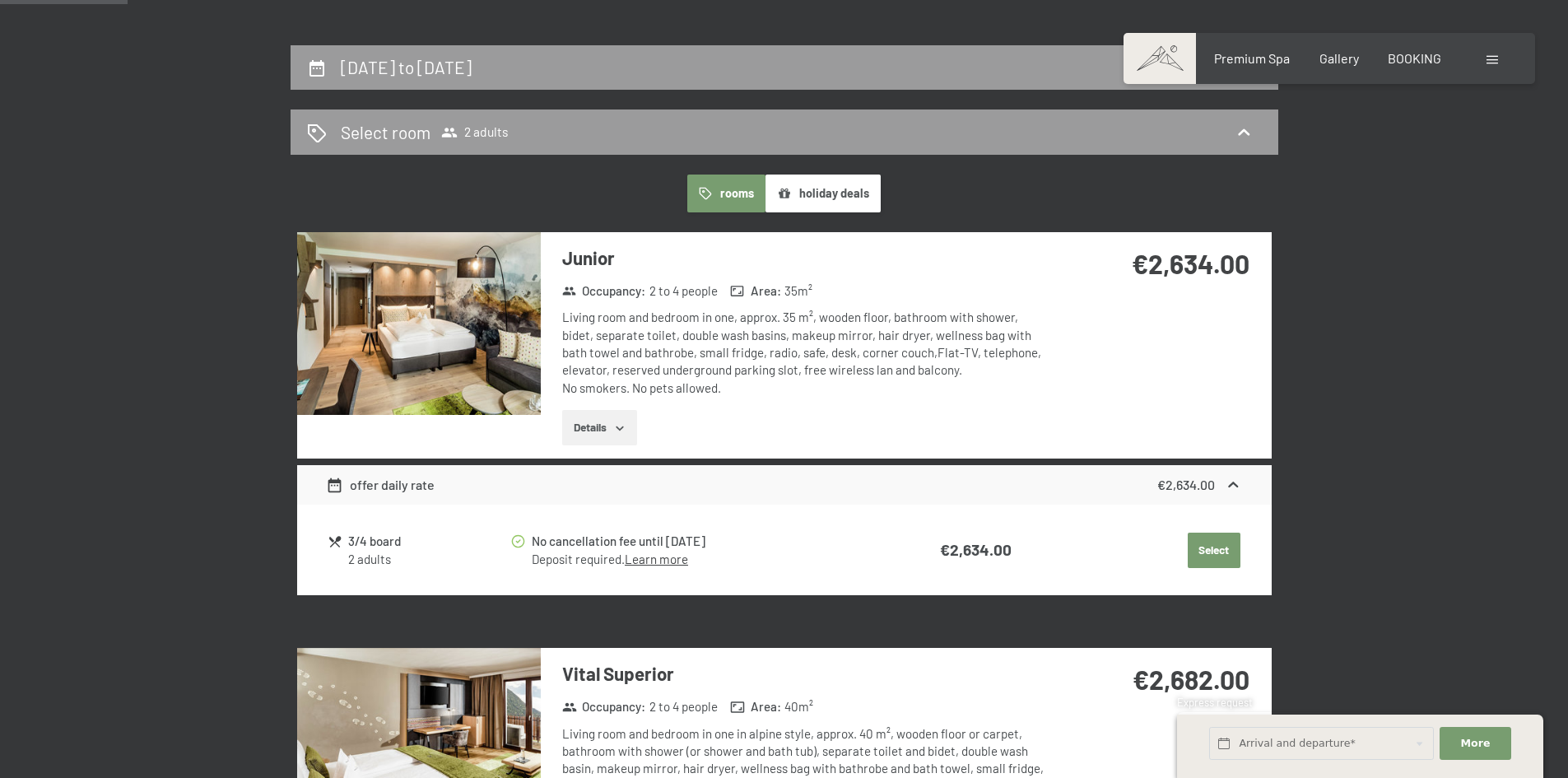
scroll to position [353, 0]
